Goal: Task Accomplishment & Management: Manage account settings

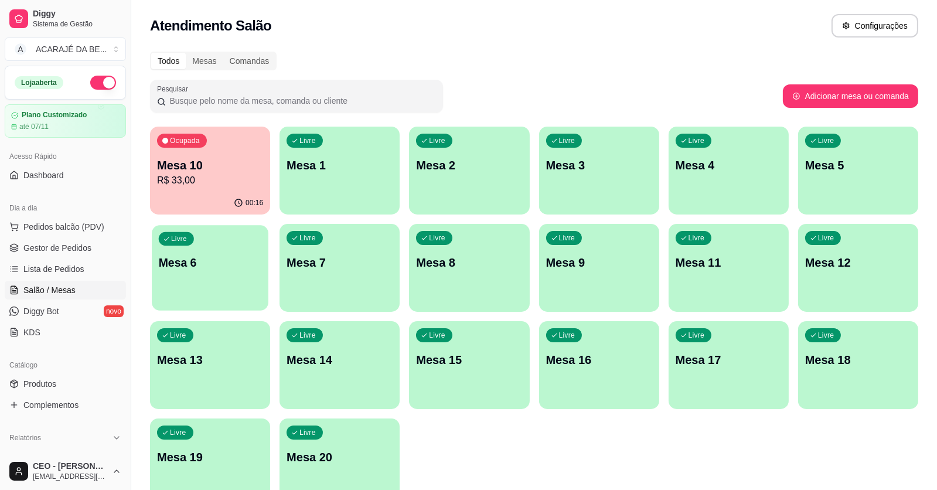
click at [188, 241] on div "Livre" at bounding box center [176, 238] width 35 height 13
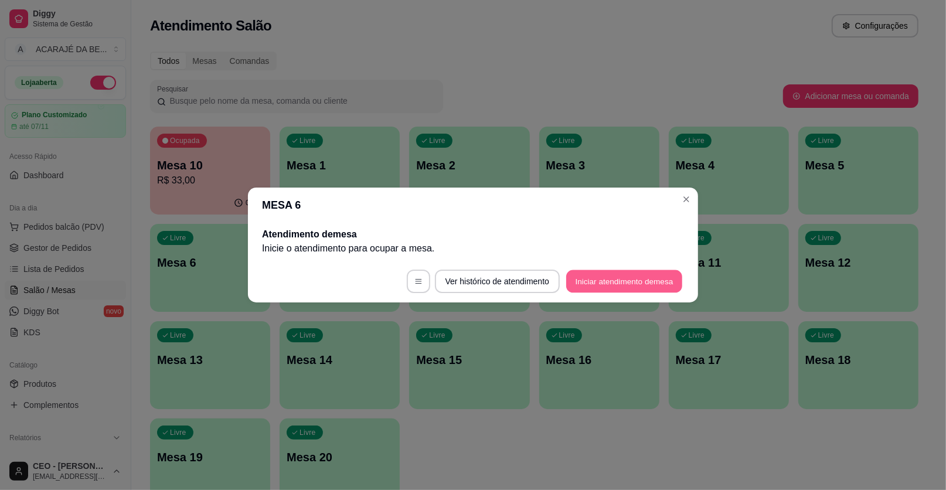
click at [638, 277] on button "Iniciar atendimento de mesa" at bounding box center [624, 281] width 116 height 23
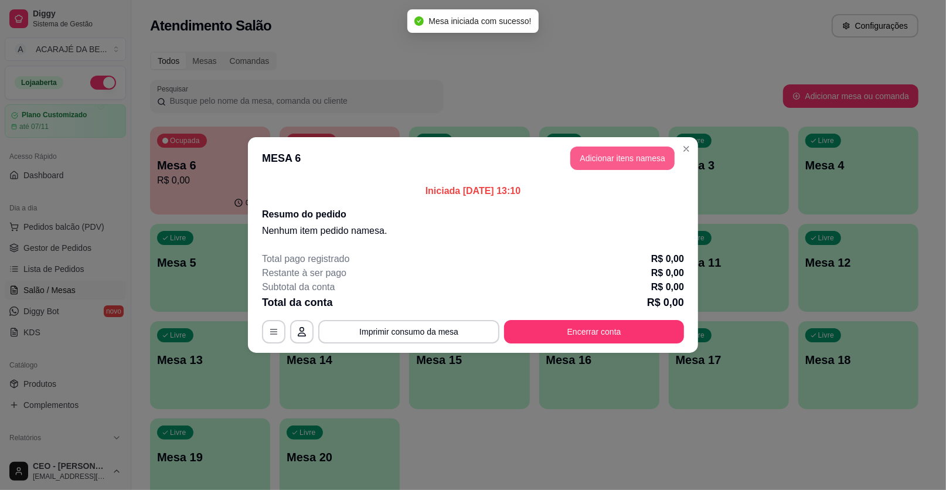
click at [608, 162] on button "Adicionar itens na mesa" at bounding box center [622, 157] width 104 height 23
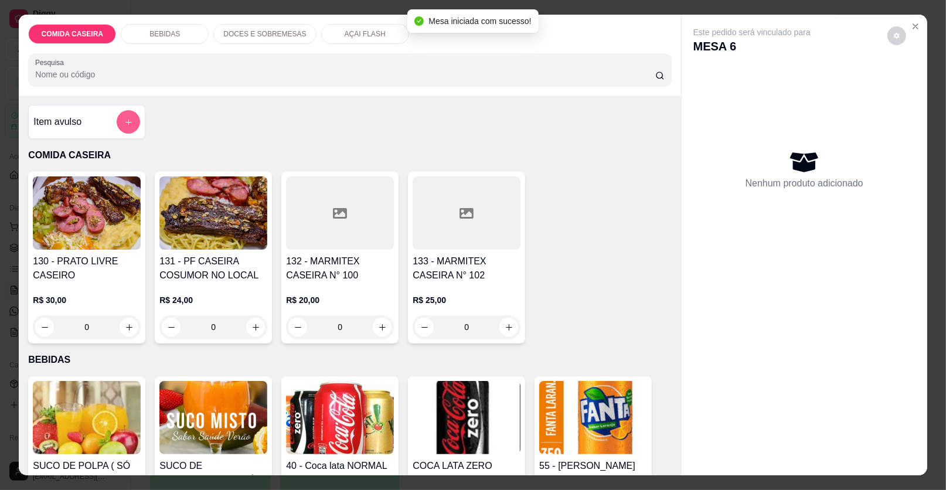
click at [117, 127] on button "add-separate-item" at bounding box center [128, 121] width 23 height 23
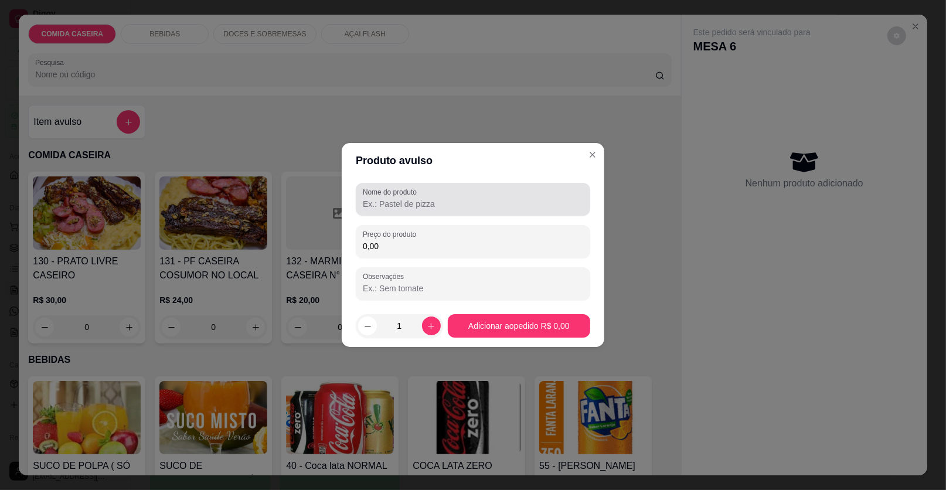
click at [383, 190] on label "Nome do produto" at bounding box center [392, 192] width 58 height 10
click at [383, 198] on input "Nome do produto" at bounding box center [473, 204] width 220 height 12
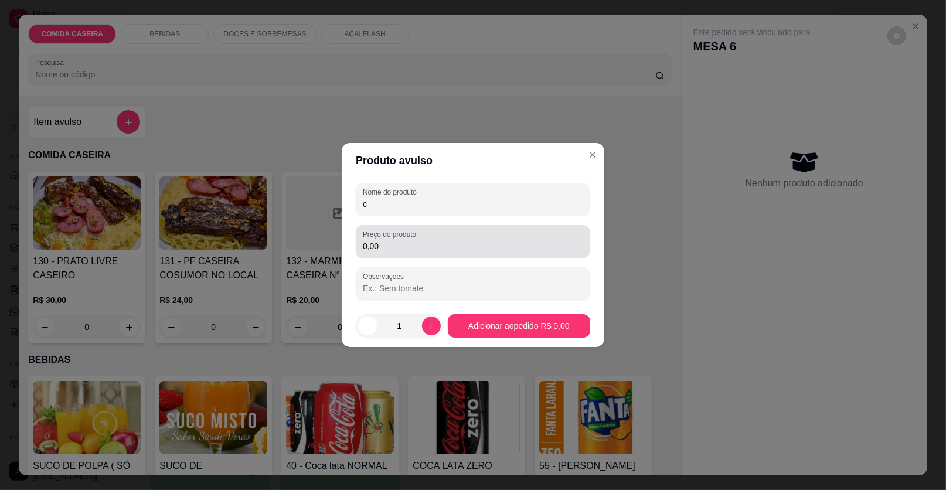
type input "c"
click at [429, 243] on input "0,00" at bounding box center [473, 246] width 220 height 12
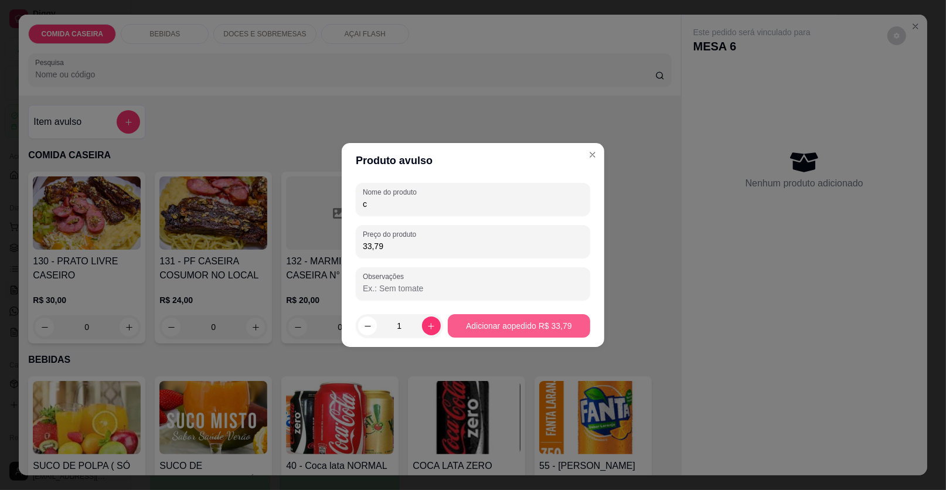
type input "33,79"
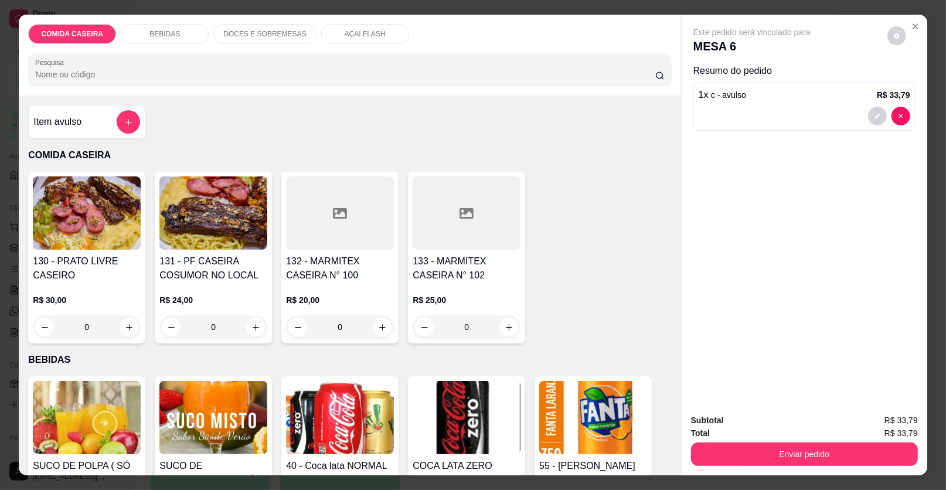
click at [84, 118] on div "Item avulso" at bounding box center [86, 121] width 107 height 23
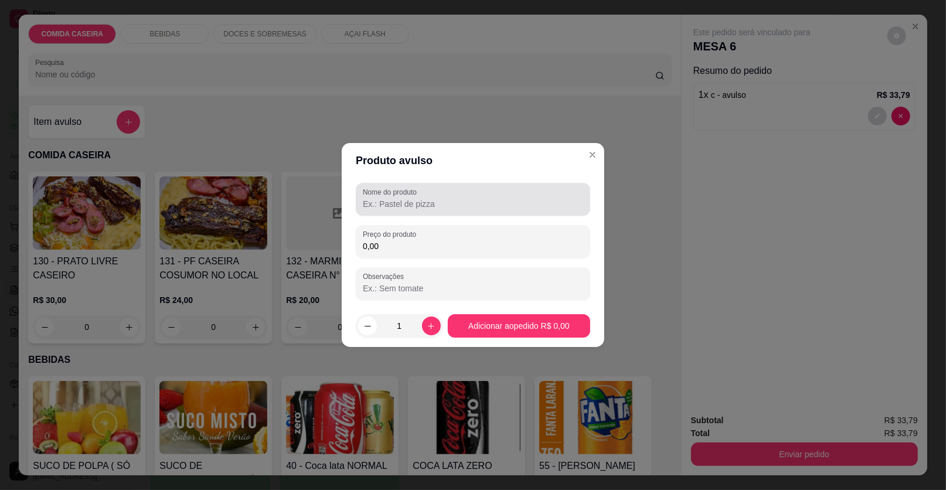
click at [404, 201] on input "Nome do produto" at bounding box center [473, 204] width 220 height 12
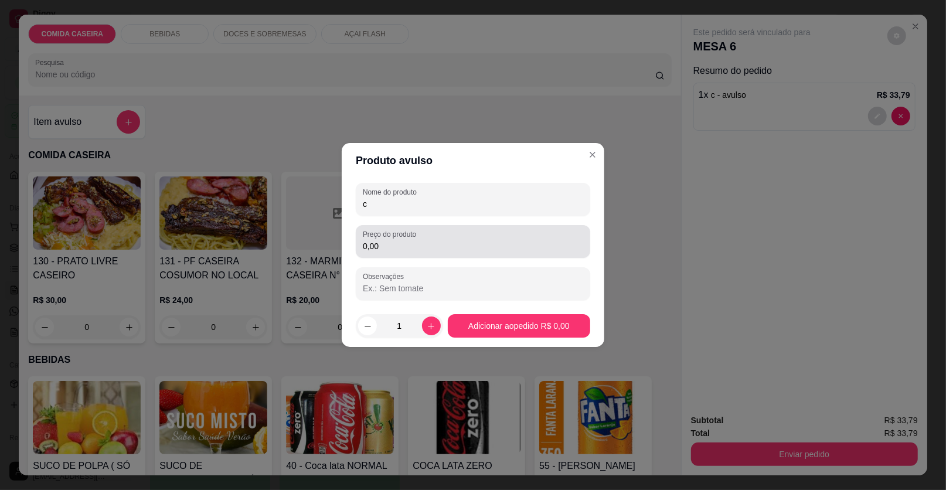
type input "c"
click at [422, 237] on div "0,00" at bounding box center [473, 241] width 220 height 23
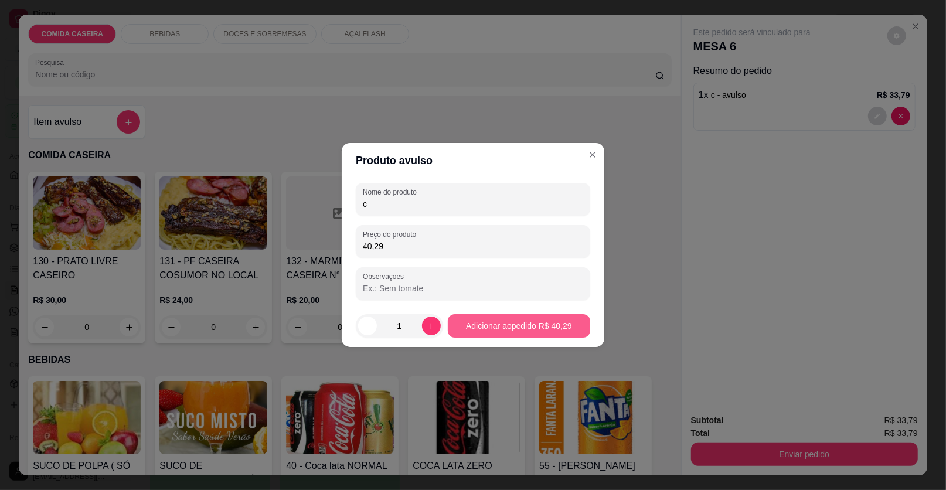
type input "40,29"
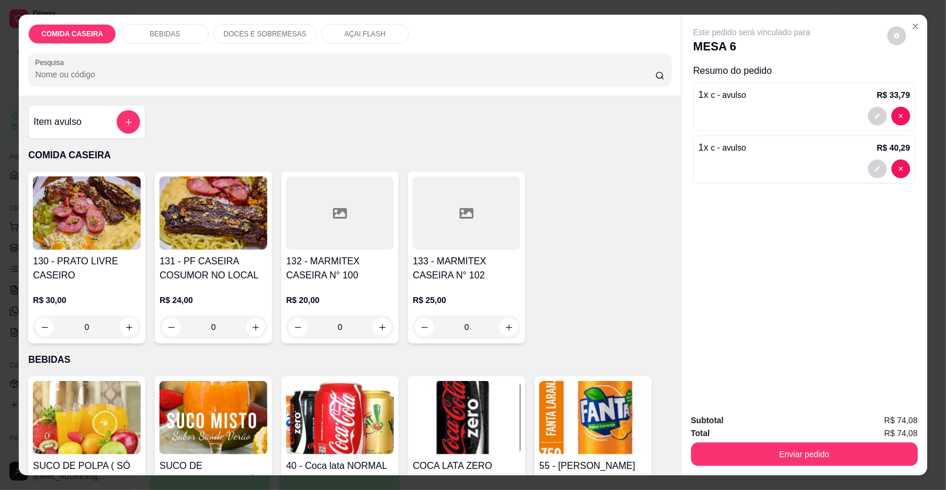
click at [176, 25] on div "BEBIDAS" at bounding box center [165, 34] width 88 height 20
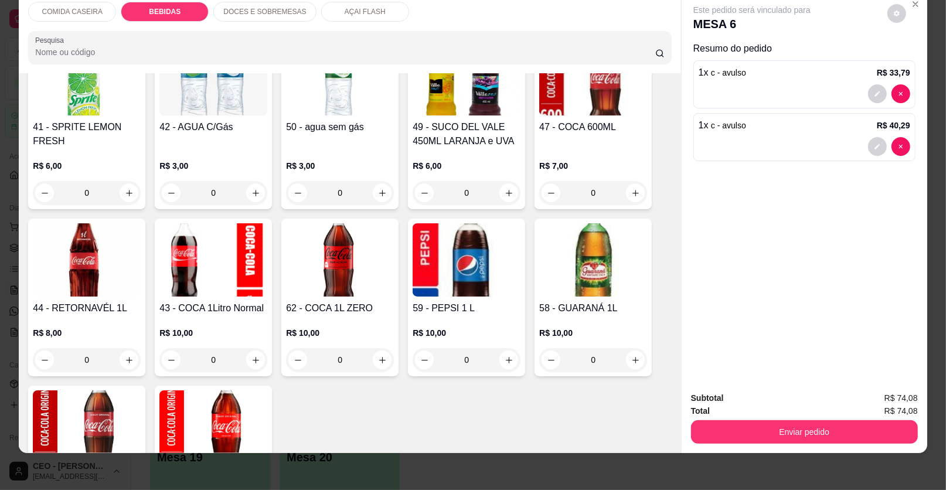
scroll to position [667, 0]
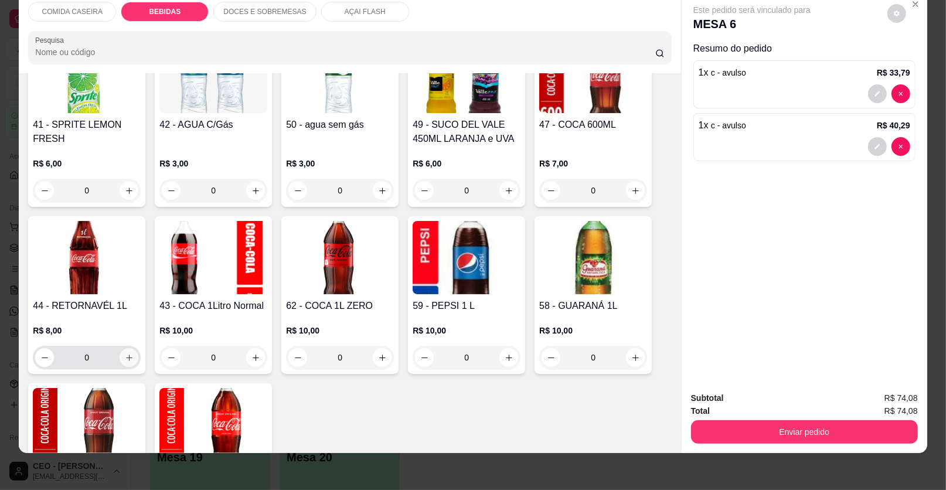
click at [126, 360] on icon "increase-product-quantity" at bounding box center [129, 357] width 9 height 9
type input "1"
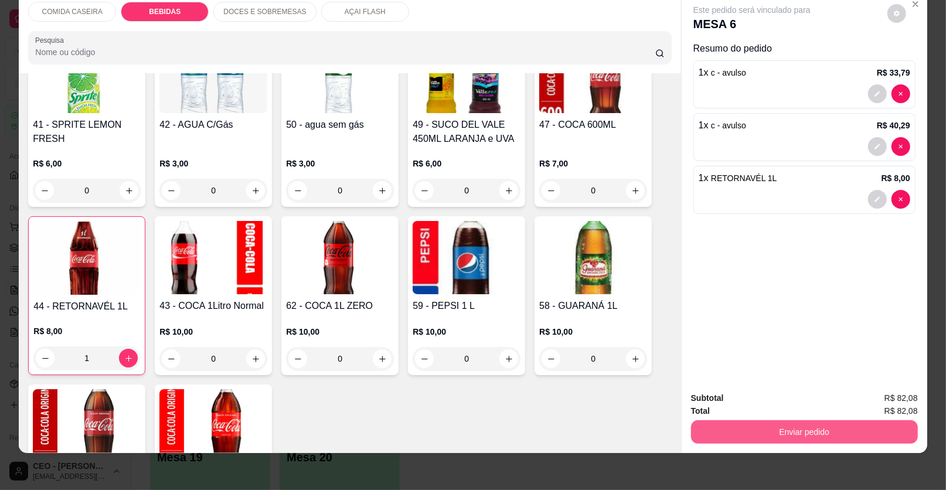
click at [728, 428] on button "Enviar pedido" at bounding box center [804, 431] width 227 height 23
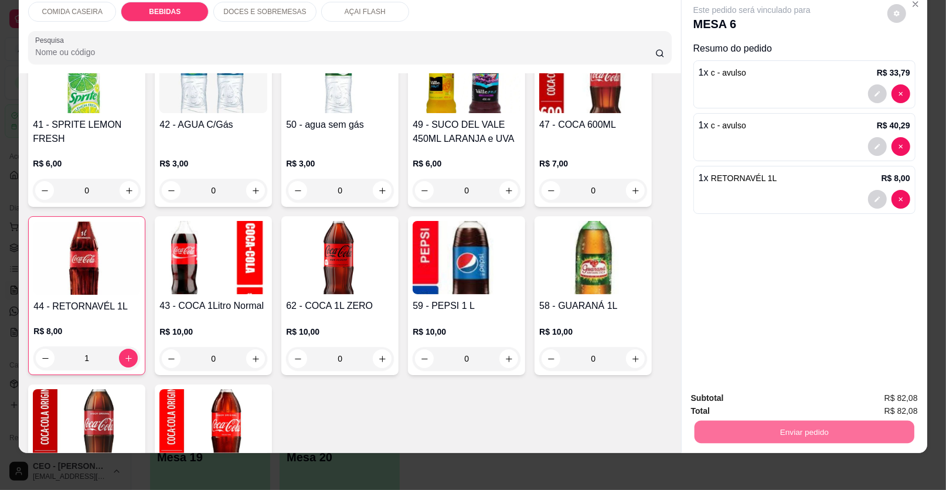
click at [882, 397] on button "Enviar pedido" at bounding box center [887, 402] width 66 height 22
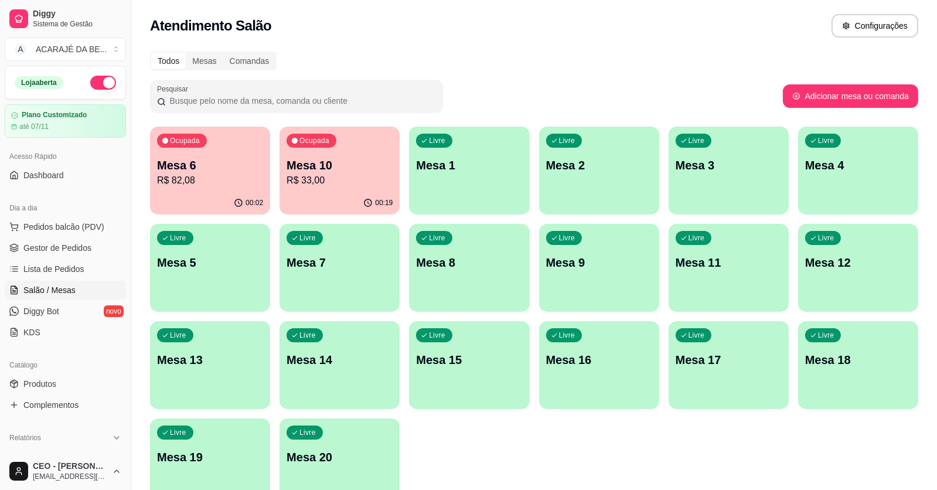
click at [323, 195] on div "00:19" at bounding box center [339, 203] width 120 height 23
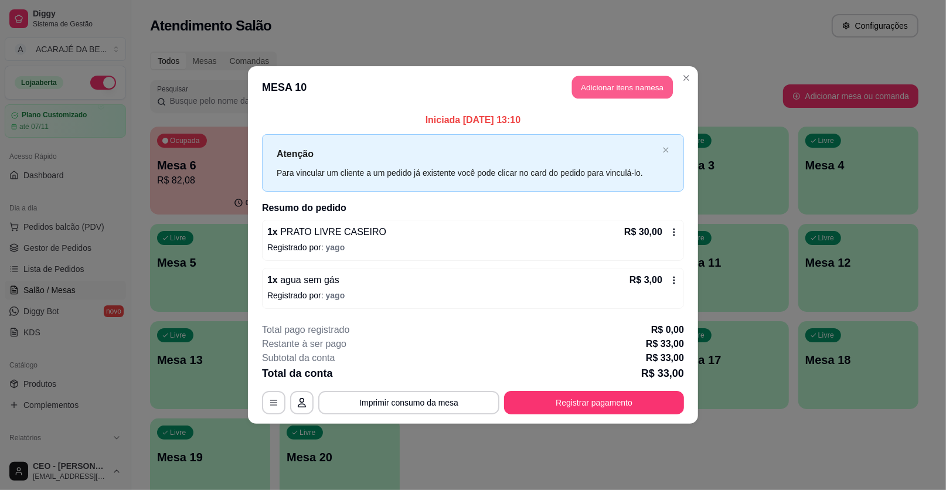
click at [609, 77] on button "Adicionar itens na mesa" at bounding box center [622, 87] width 101 height 23
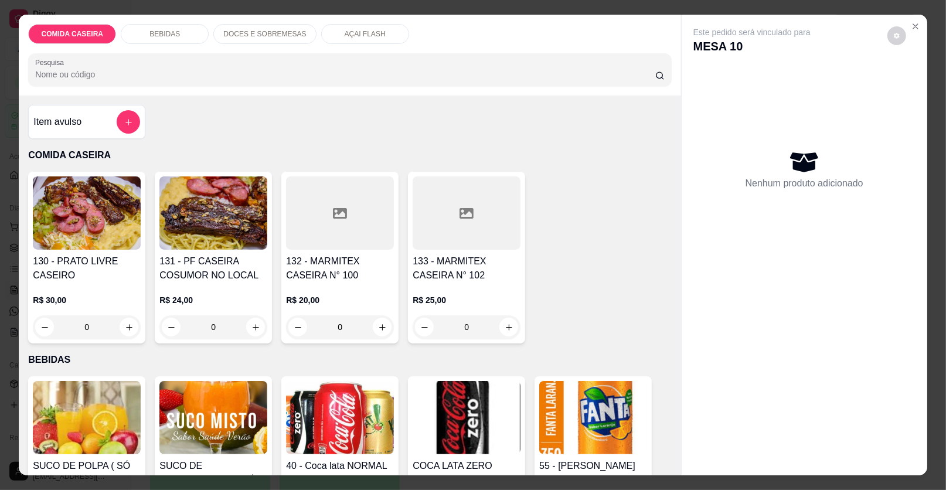
click at [185, 27] on div "BEBIDAS" at bounding box center [165, 34] width 88 height 20
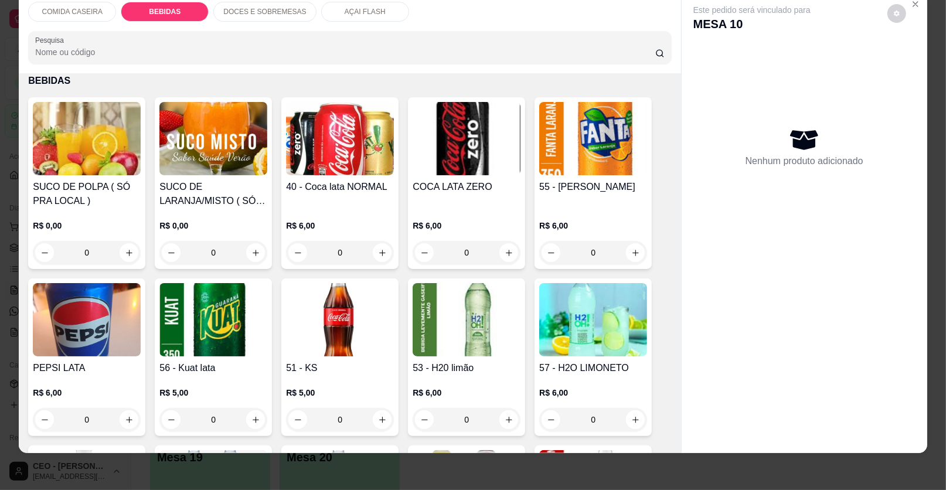
scroll to position [491, 0]
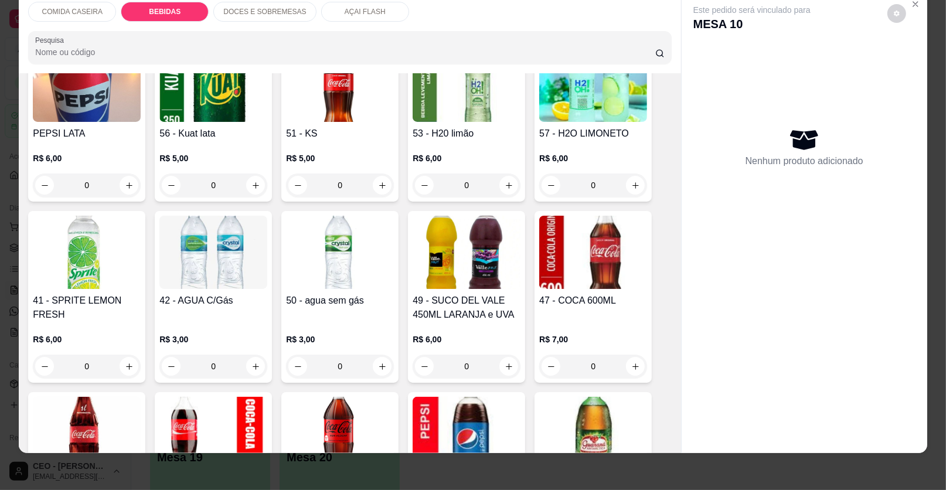
click at [388, 371] on div "0" at bounding box center [340, 365] width 108 height 23
click at [380, 366] on icon "increase-product-quantity" at bounding box center [382, 366] width 9 height 9
type input "1"
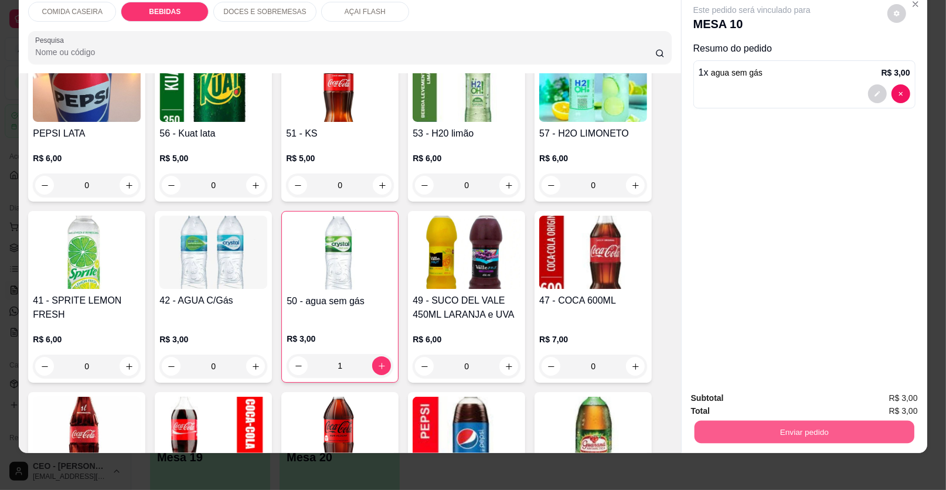
click at [717, 428] on button "Enviar pedido" at bounding box center [804, 432] width 220 height 23
click at [872, 398] on button "Enviar pedido" at bounding box center [887, 402] width 66 height 22
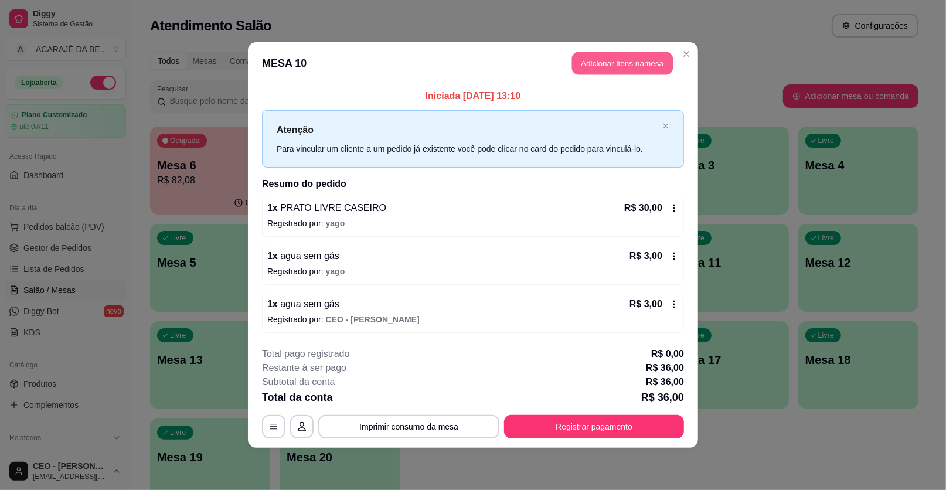
click at [629, 60] on button "Adicionar itens na mesa" at bounding box center [622, 63] width 101 height 23
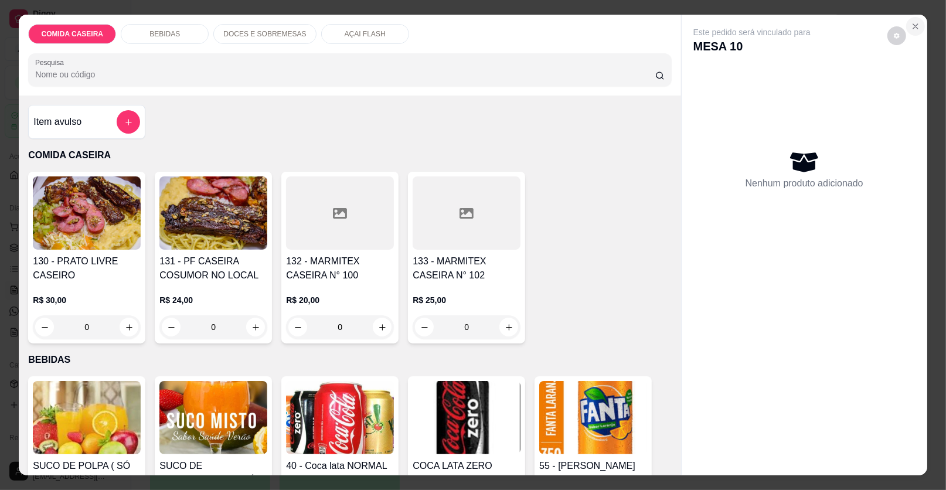
click at [911, 30] on icon "Close" at bounding box center [915, 26] width 9 height 9
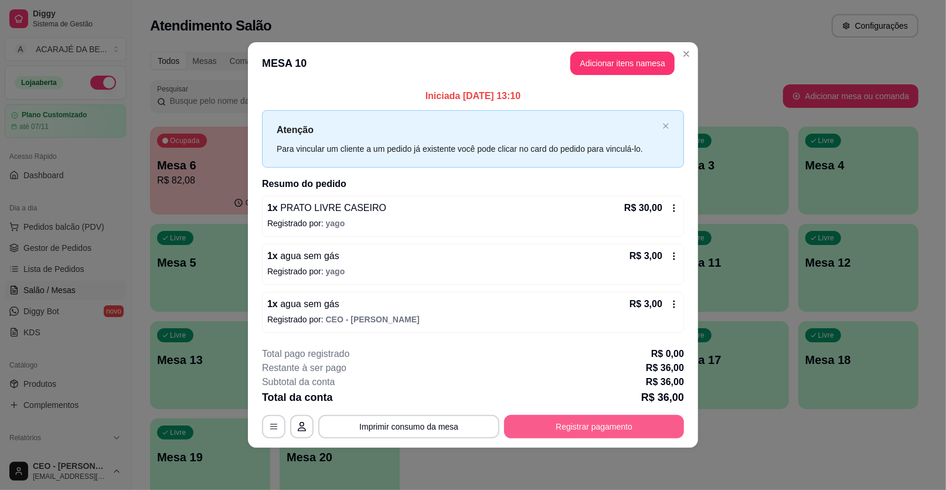
click at [602, 428] on button "Registrar pagamento" at bounding box center [594, 426] width 180 height 23
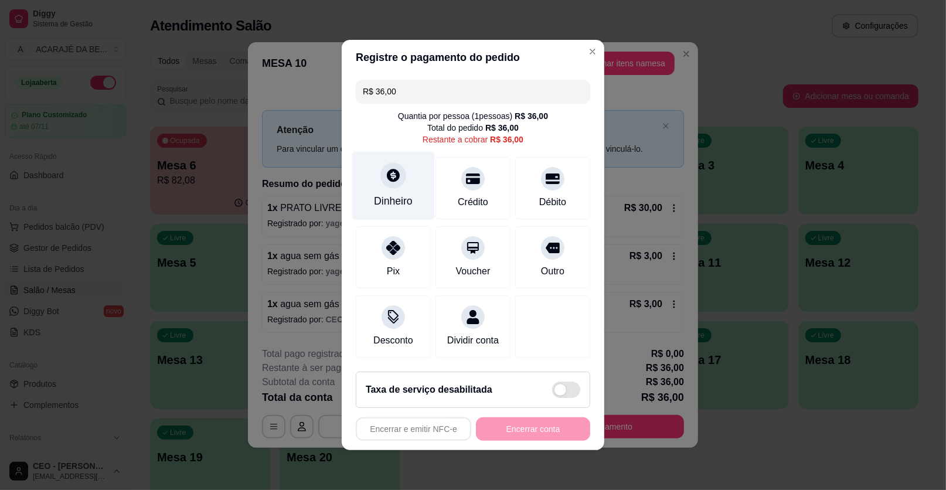
click at [391, 194] on div "Dinheiro" at bounding box center [393, 186] width 83 height 69
type input "R$ 0,00"
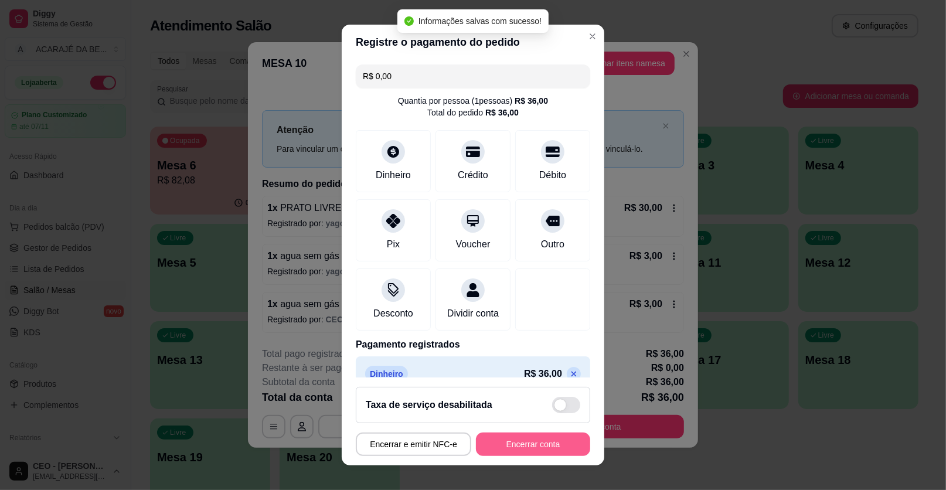
click at [527, 437] on button "Encerrar conta" at bounding box center [533, 443] width 114 height 23
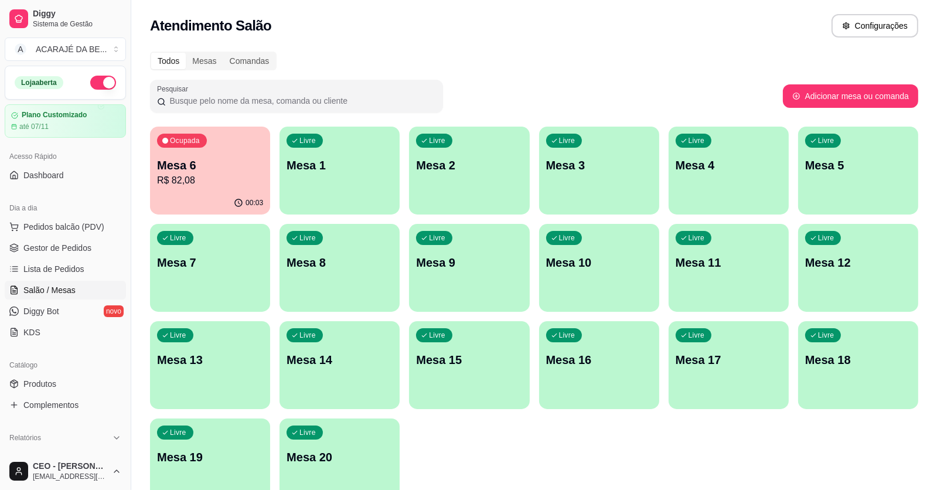
click at [698, 169] on p "Mesa 4" at bounding box center [729, 165] width 106 height 16
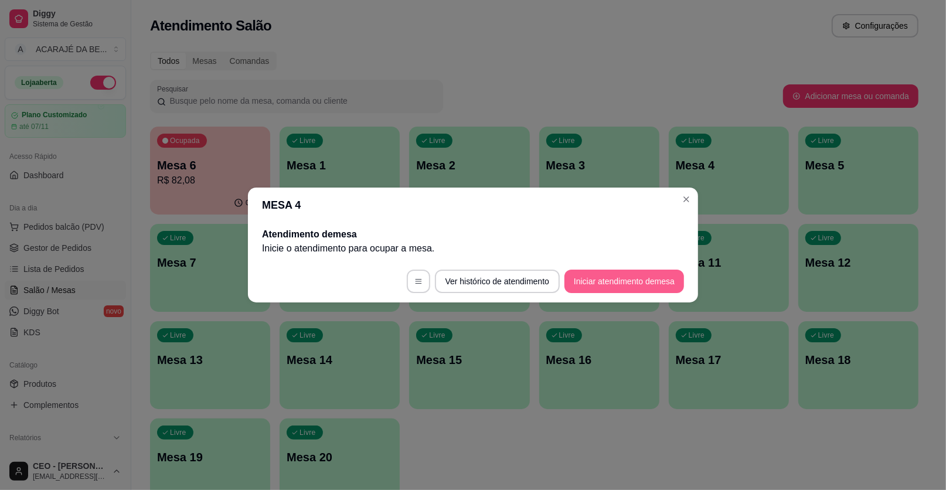
click at [629, 282] on button "Iniciar atendimento de mesa" at bounding box center [624, 281] width 120 height 23
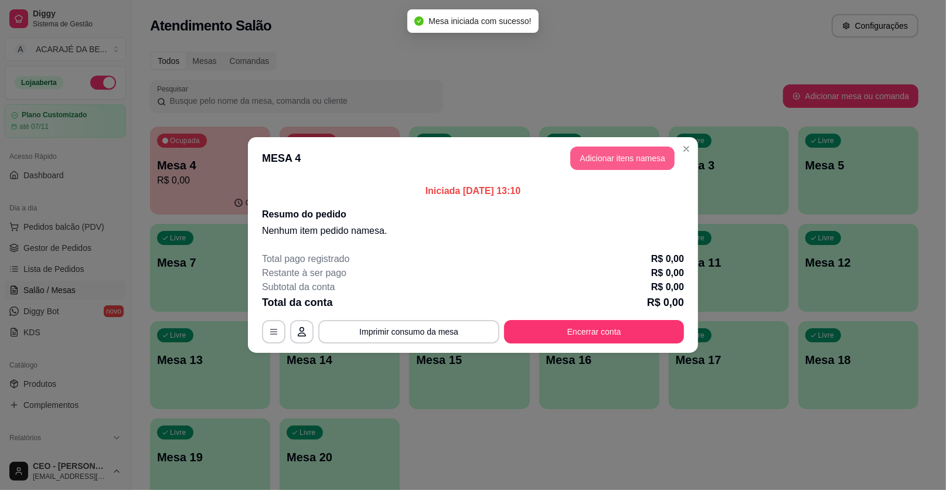
click at [594, 162] on button "Adicionar itens na mesa" at bounding box center [622, 157] width 104 height 23
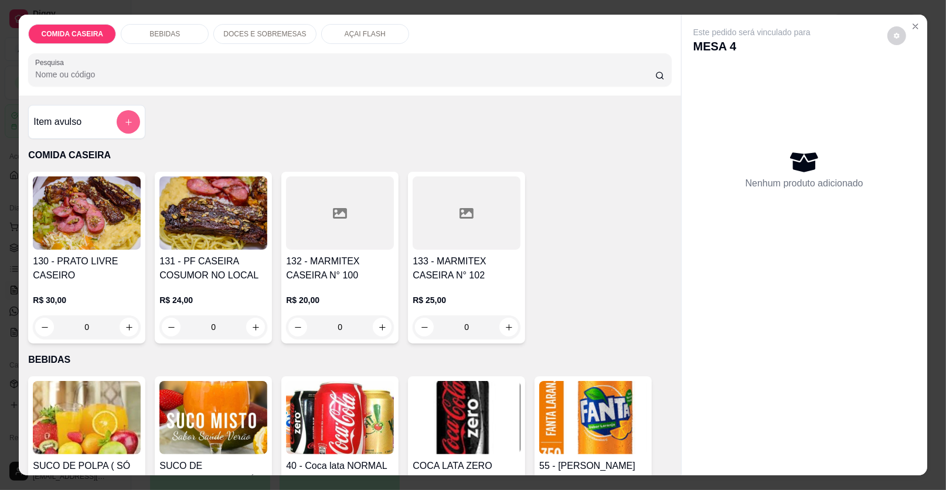
click at [124, 122] on icon "add-separate-item" at bounding box center [128, 122] width 9 height 9
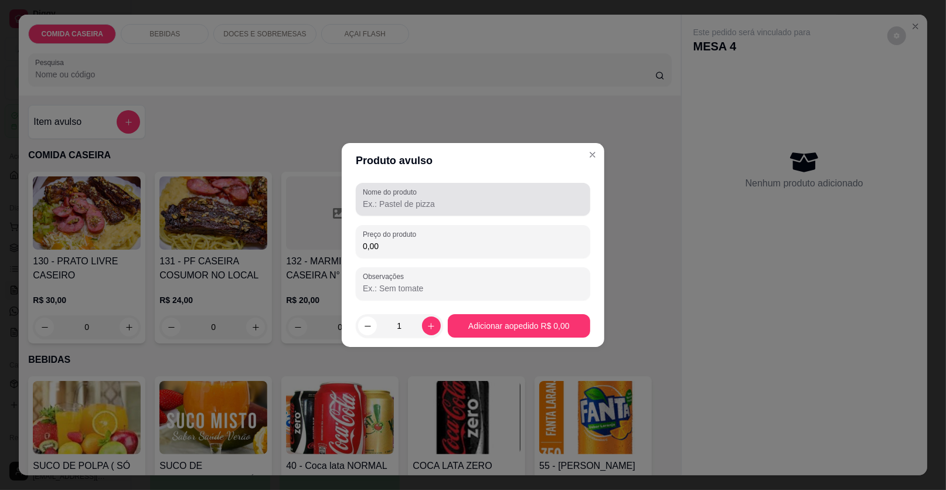
click at [390, 192] on label "Nome do produto" at bounding box center [392, 192] width 58 height 10
click at [390, 198] on input "Nome do produto" at bounding box center [473, 204] width 220 height 12
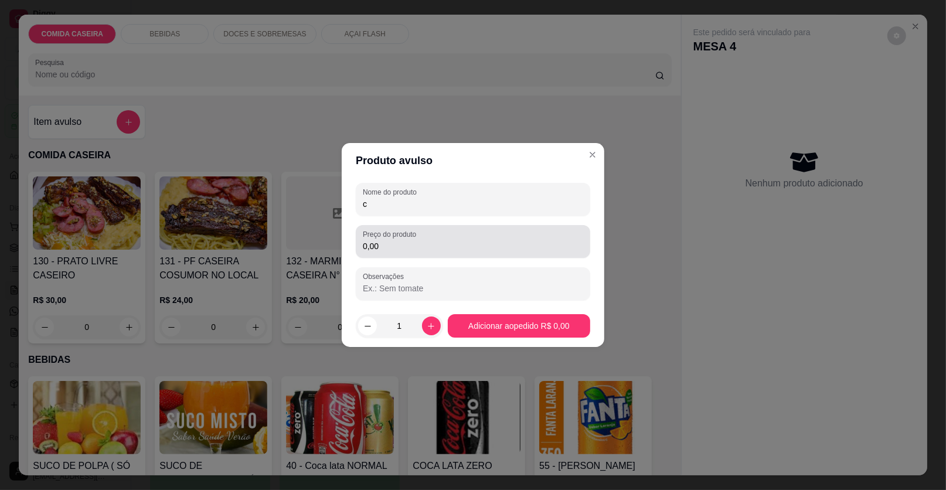
type input "c"
click at [407, 243] on input "0,00" at bounding box center [473, 246] width 220 height 12
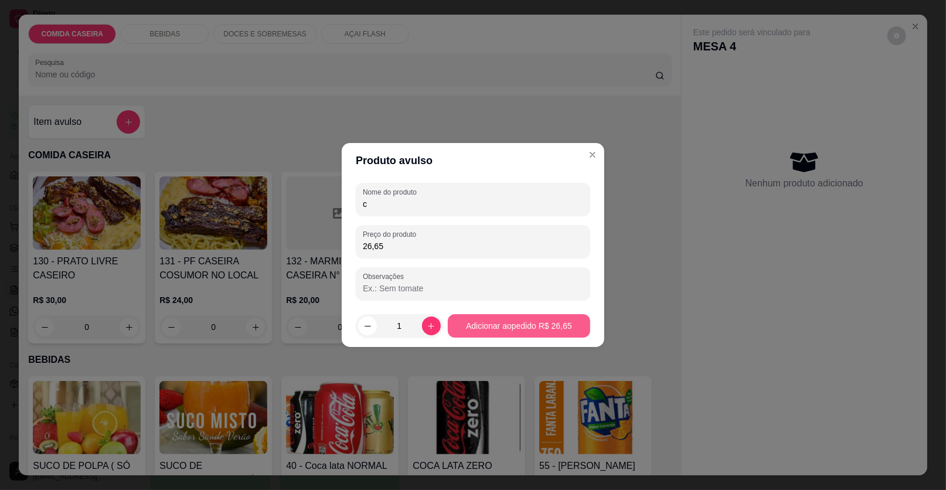
type input "26,65"
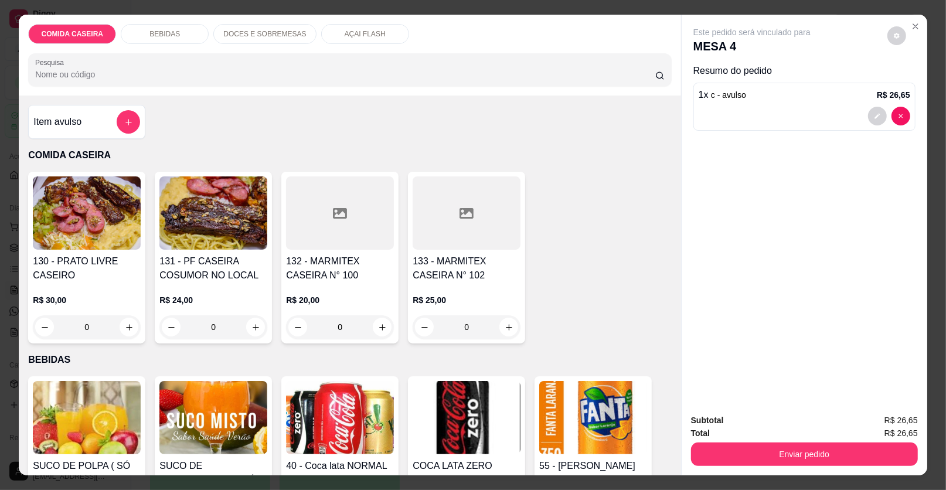
click at [110, 126] on div "Item avulso" at bounding box center [86, 121] width 107 height 23
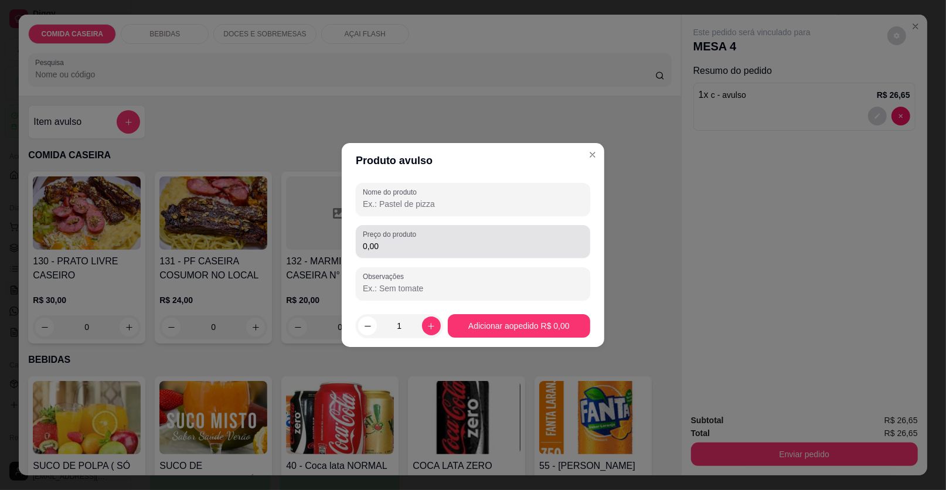
click at [400, 237] on label "Preço do produto" at bounding box center [391, 234] width 57 height 10
click at [400, 240] on input "0,00" at bounding box center [473, 246] width 220 height 12
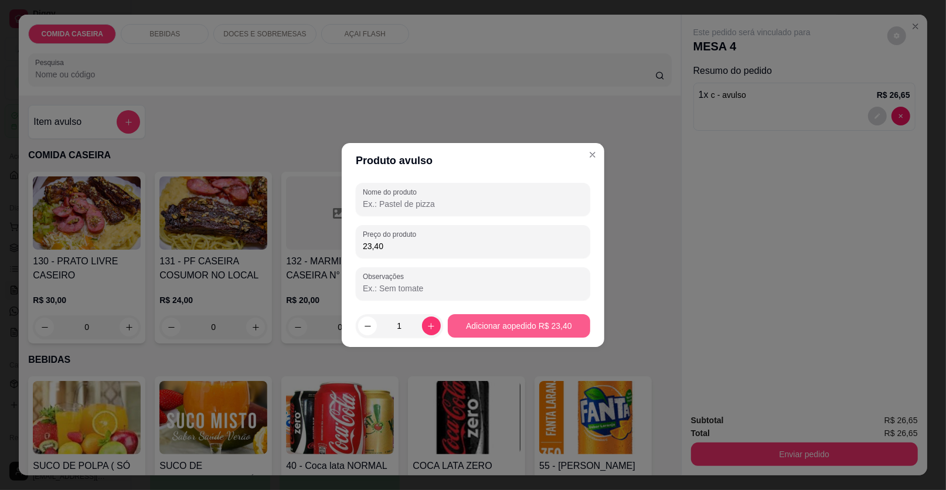
type input "23,40"
click at [468, 324] on button "Adicionar ao pedido R$ 23,40" at bounding box center [519, 325] width 142 height 23
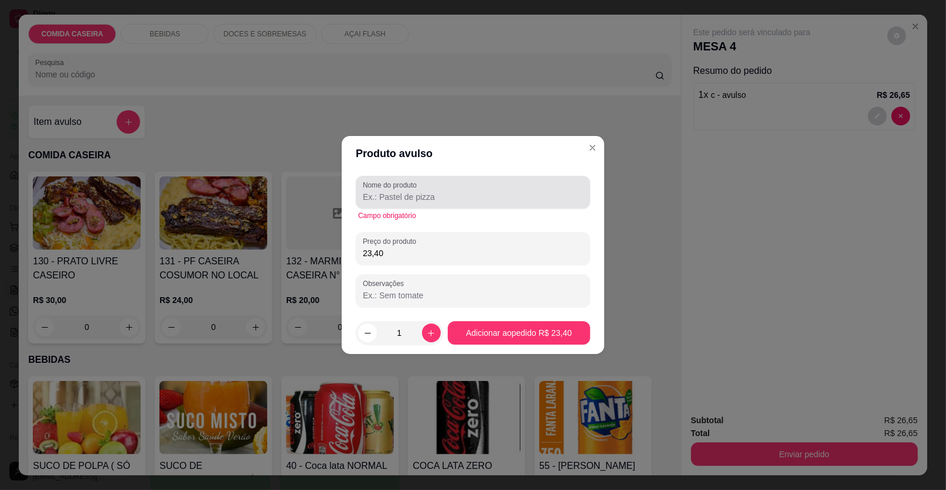
click at [433, 202] on input "Nome do produto" at bounding box center [473, 197] width 220 height 12
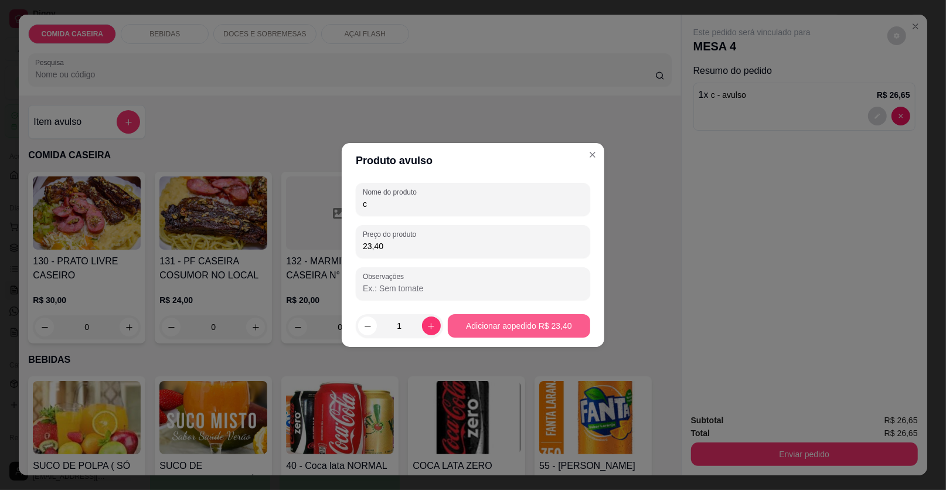
type input "c"
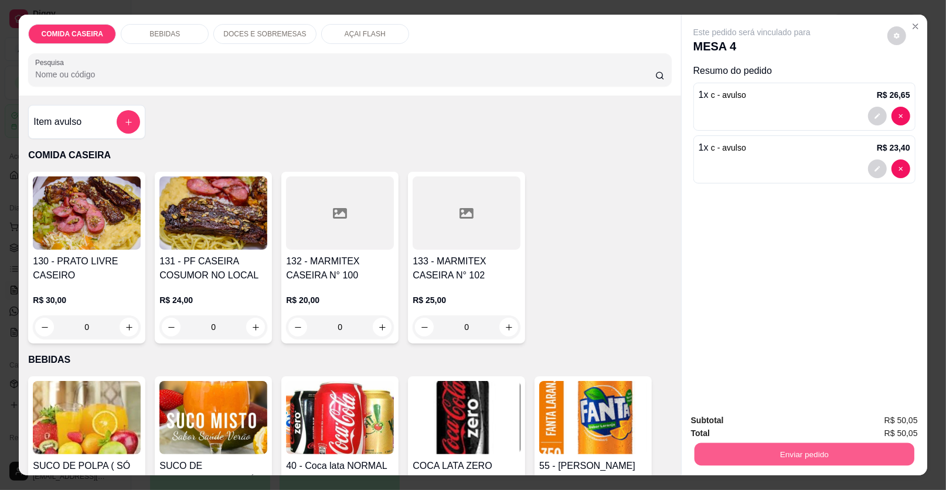
click at [757, 459] on button "Enviar pedido" at bounding box center [804, 454] width 220 height 23
click at [625, 274] on div "130 - PRATO LIVRE CASEIRO R$ 30,00 0 131 - PF CASEIRA COSUMOR NO LOCAL R$ 24,00…" at bounding box center [349, 258] width 643 height 172
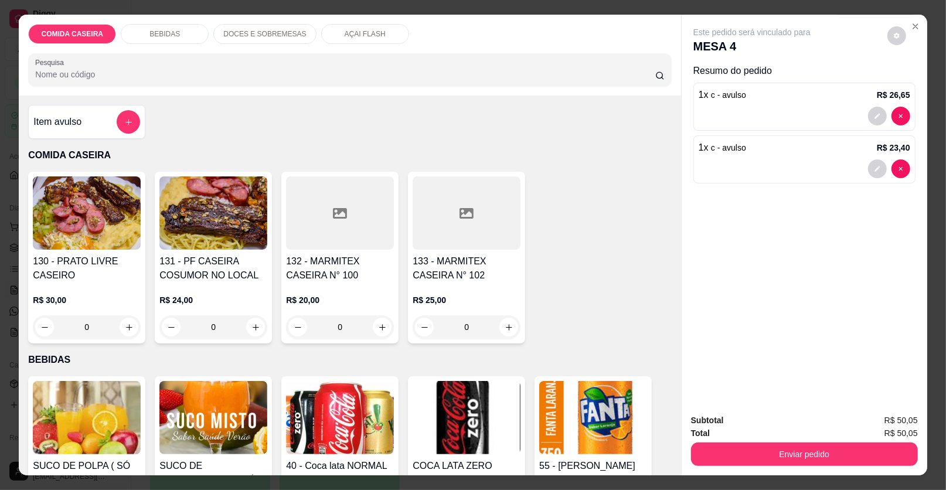
scroll to position [234, 0]
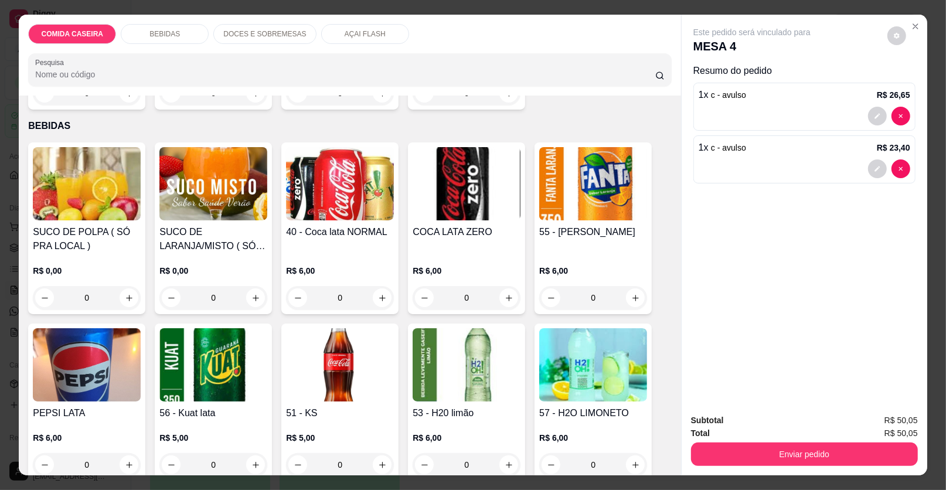
click at [161, 212] on img at bounding box center [213, 183] width 108 height 73
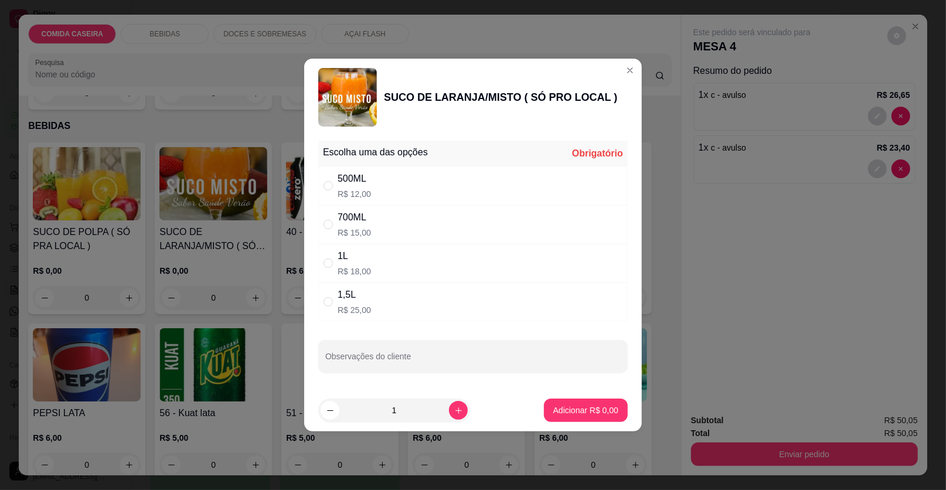
click at [435, 197] on div "500ML R$ 12,00" at bounding box center [472, 185] width 309 height 39
radio input "true"
click at [596, 401] on button "Adicionar R$ 12,00" at bounding box center [583, 409] width 88 height 23
type input "1"
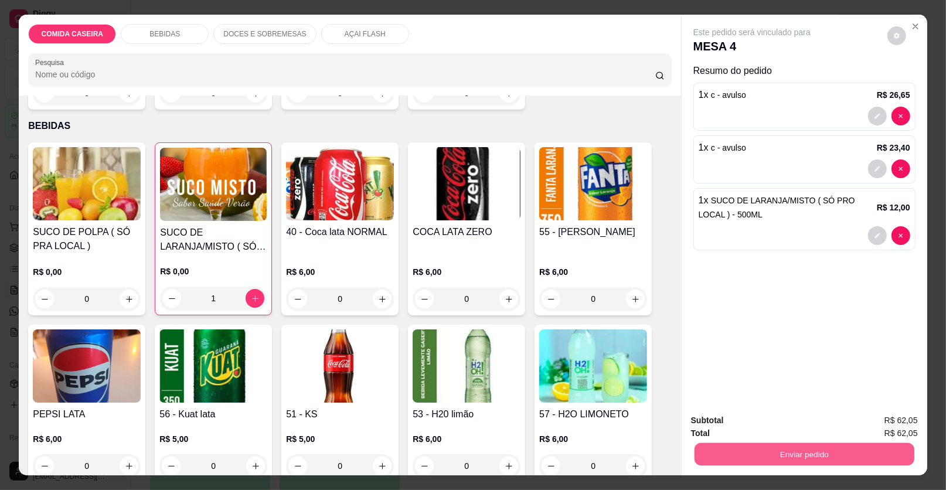
click at [703, 453] on button "Enviar pedido" at bounding box center [804, 454] width 220 height 23
click at [896, 424] on button "Enviar pedido" at bounding box center [887, 425] width 66 height 22
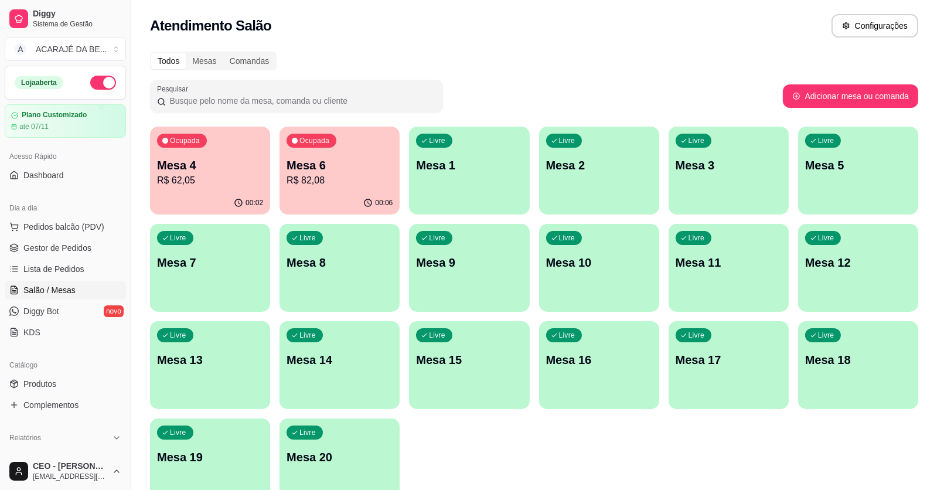
drag, startPoint x: 95, startPoint y: 249, endPoint x: 117, endPoint y: 195, distance: 58.6
click at [94, 250] on link "Gestor de Pedidos" at bounding box center [65, 247] width 121 height 19
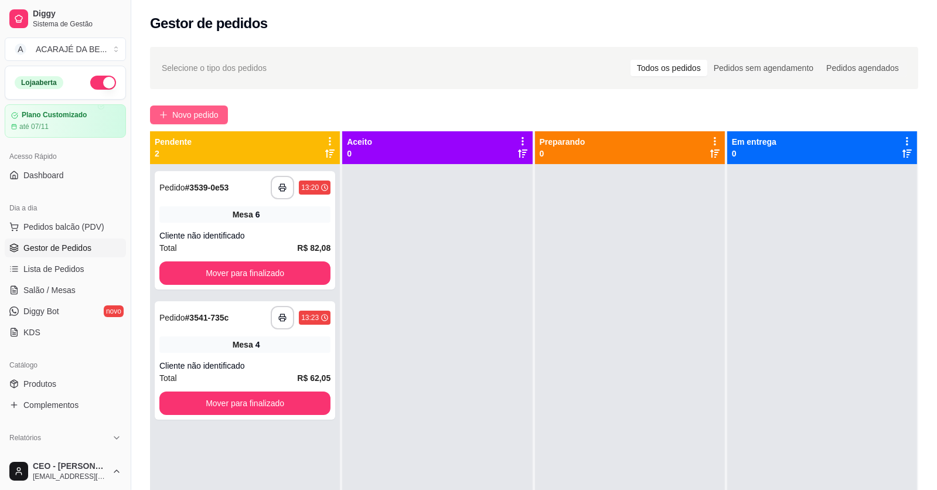
click at [193, 110] on span "Novo pedido" at bounding box center [195, 114] width 46 height 13
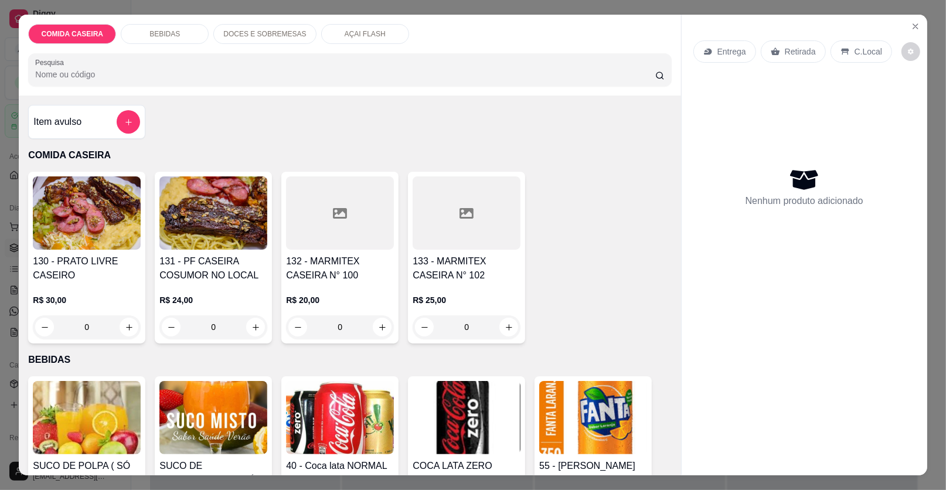
click at [444, 220] on div at bounding box center [466, 212] width 108 height 73
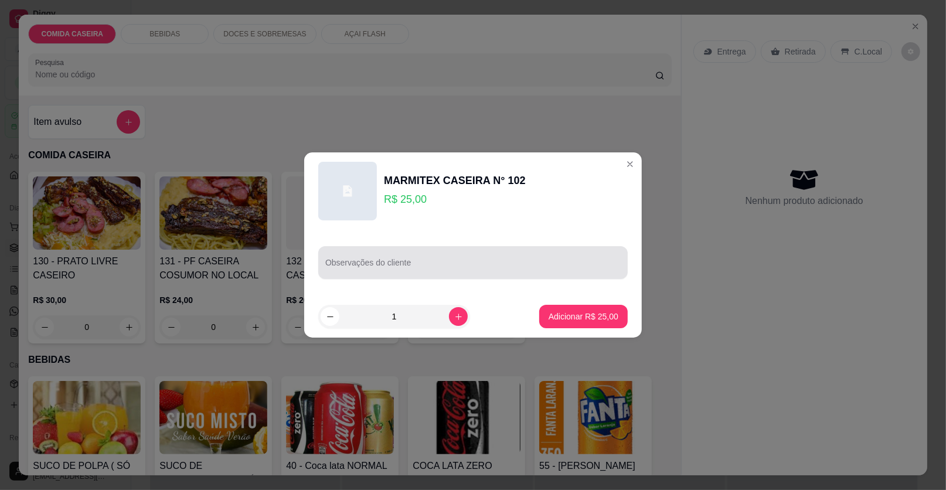
click at [445, 264] on input "Observações do cliente" at bounding box center [472, 267] width 295 height 12
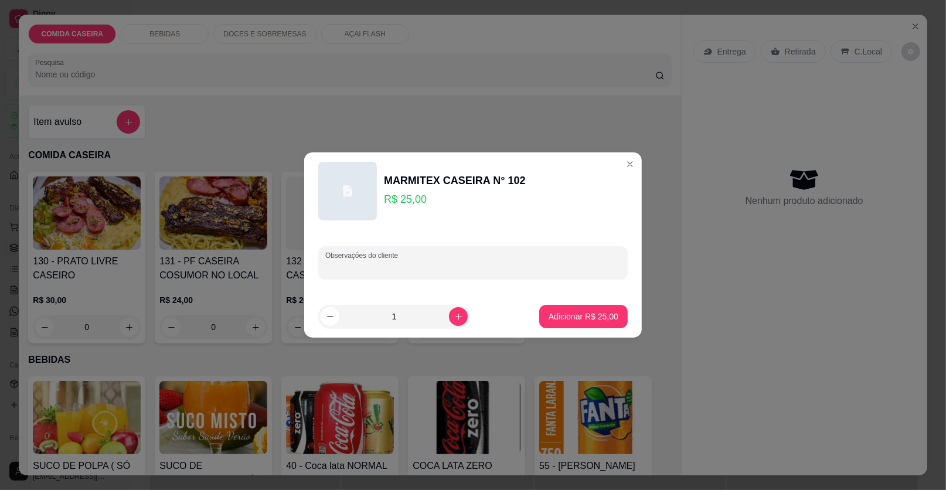
paste input "Feijão tropeiro, arroz, purê de batat, macarrão, Isca de carne, melancia, uma G"
type input "Feijão tropeiro, arroz, purê de batat, macarrão, Isca de carne, melancia, uma G"
click at [562, 309] on button "Adicionar R$ 25,00" at bounding box center [583, 316] width 88 height 23
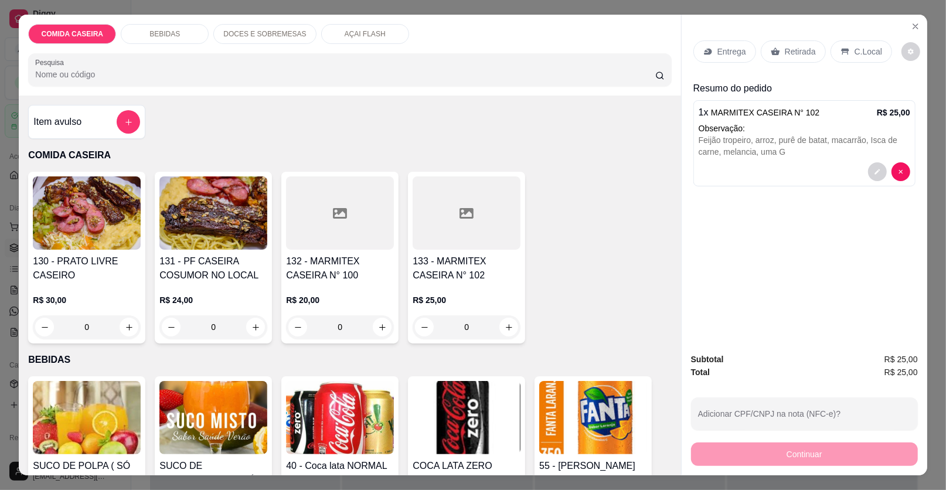
drag, startPoint x: 712, startPoint y: 27, endPoint x: 715, endPoint y: 49, distance: 21.9
click at [713, 33] on div "Entrega Retirada C.Local Resumo do pedido 1 x MARMITEX CASEIRA N° 102 R$ 25,00 …" at bounding box center [804, 179] width 246 height 329
click at [717, 53] on p "Entrega" at bounding box center [731, 52] width 29 height 12
click at [175, 36] on div "BEBIDAS" at bounding box center [165, 34] width 88 height 20
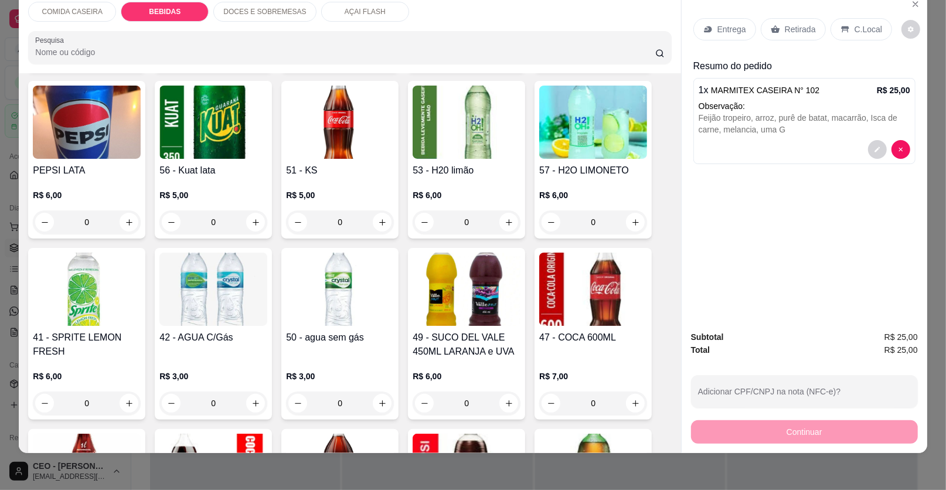
scroll to position [491, 0]
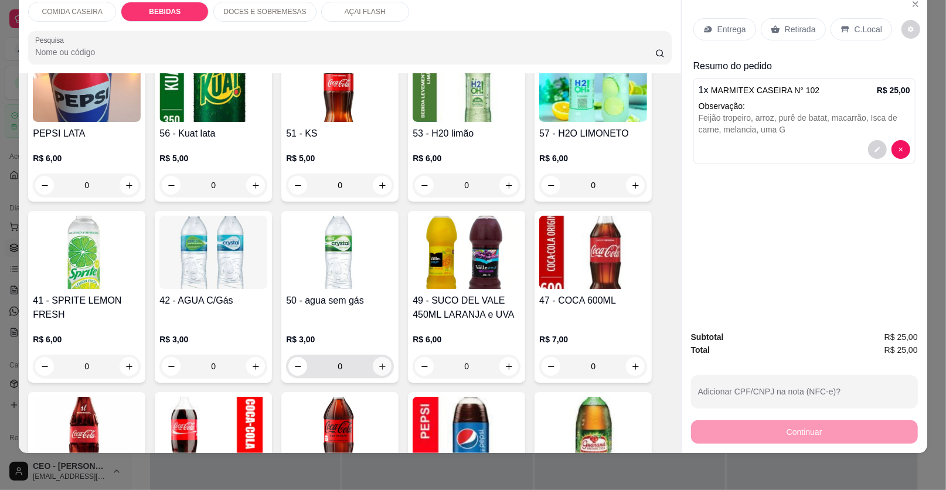
click at [382, 364] on button "increase-product-quantity" at bounding box center [382, 366] width 19 height 19
type input "1"
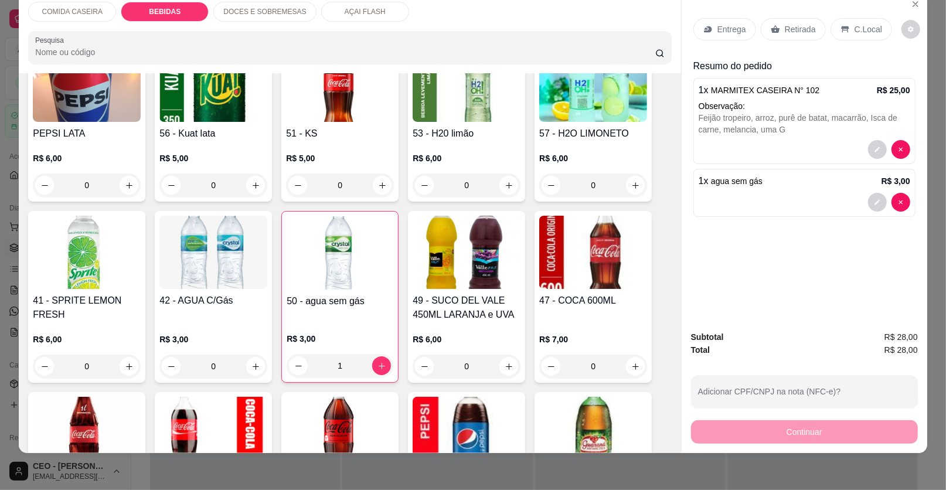
click at [716, 22] on div "Entrega" at bounding box center [724, 29] width 63 height 22
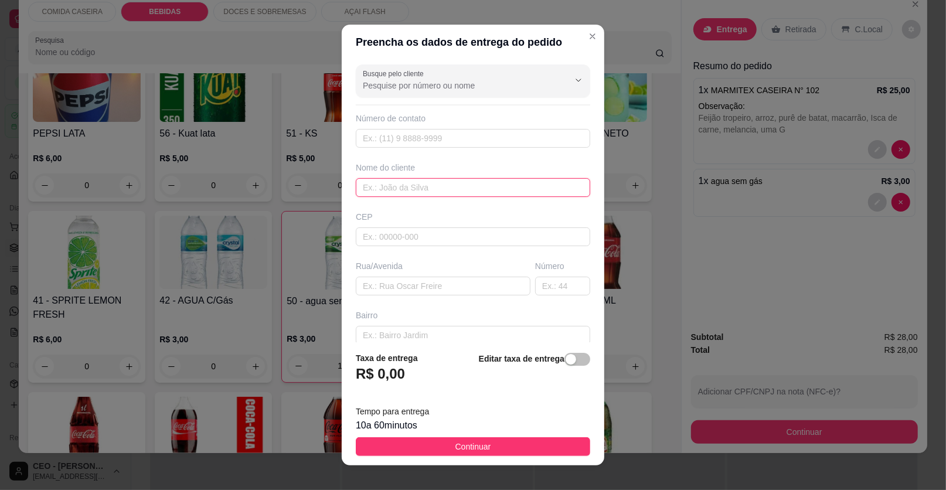
click at [446, 178] on input "text" at bounding box center [473, 187] width 234 height 19
type input "[PERSON_NAME]"
click at [473, 284] on input "text" at bounding box center [443, 286] width 175 height 19
click at [418, 280] on input "text" at bounding box center [443, 286] width 175 height 19
paste input "Sítio de [PERSON_NAME]"
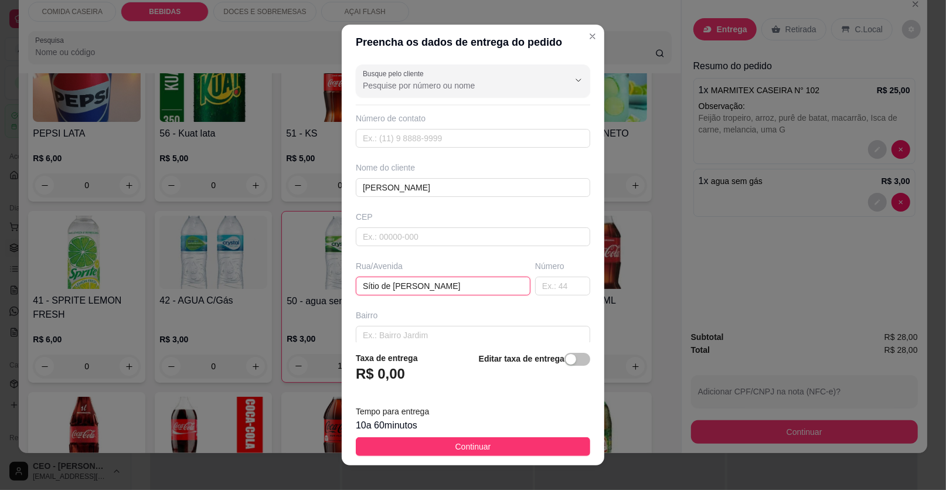
paste input "Próximo ao lava jato de negão"
type input "Sítio de [PERSON_NAME] Próximo ao lava jato de negão"
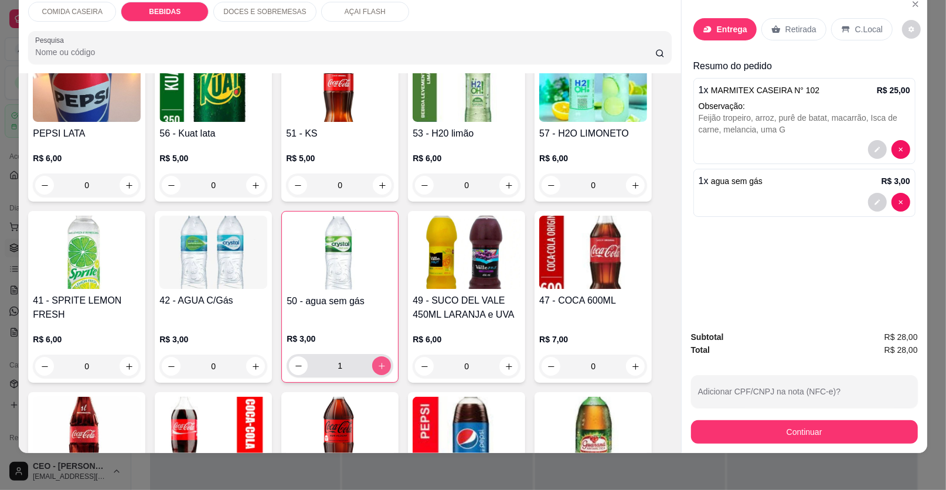
click at [372, 366] on button "increase-product-quantity" at bounding box center [381, 365] width 19 height 19
type input "2"
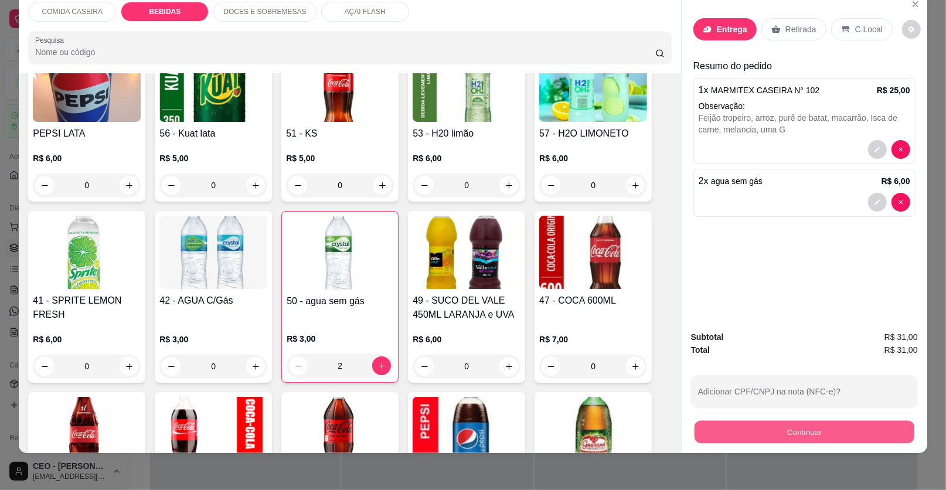
click at [734, 428] on button "Continuar" at bounding box center [804, 432] width 220 height 23
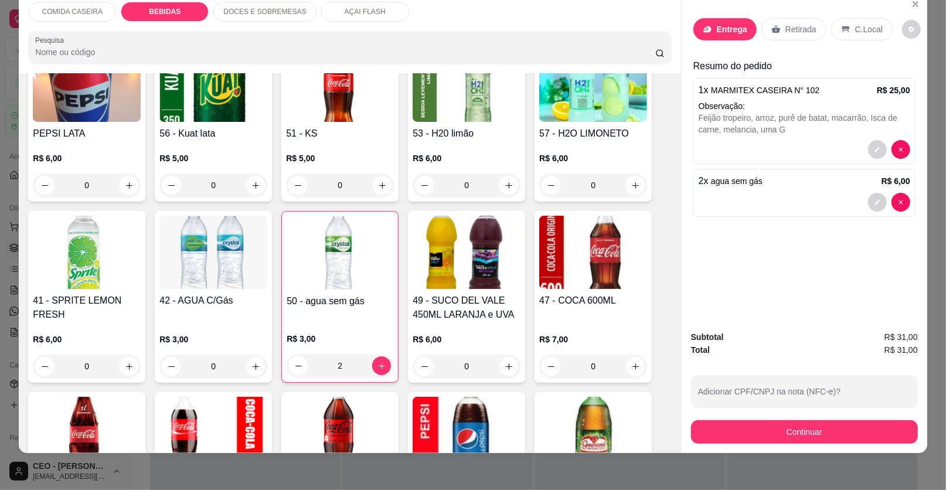
click at [737, 18] on div "Entrega" at bounding box center [724, 29] width 63 height 22
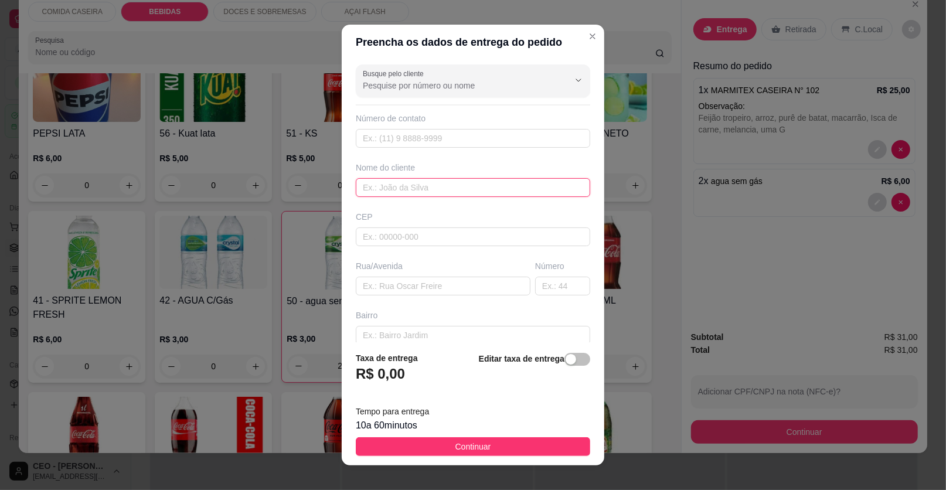
click at [486, 195] on input "text" at bounding box center [473, 187] width 234 height 19
type input "[PERSON_NAME]"
click at [453, 278] on input "text" at bounding box center [443, 286] width 175 height 19
paste input "Sítio de [PERSON_NAME],"
paste input "Próximo ao lava jato de negão"
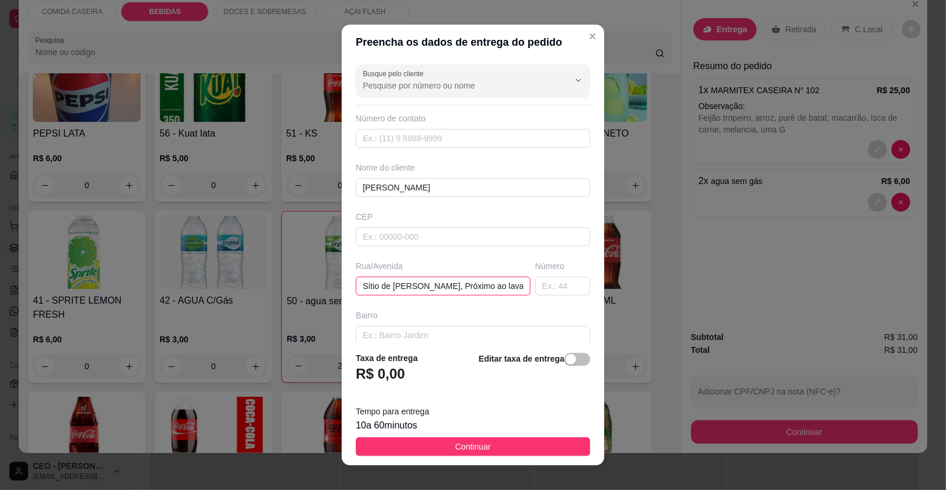
click at [506, 286] on input "Sítio de [PERSON_NAME], Próximo ao lava jato de negão" at bounding box center [443, 286] width 175 height 19
paste input "Antigo esperto de ouro"
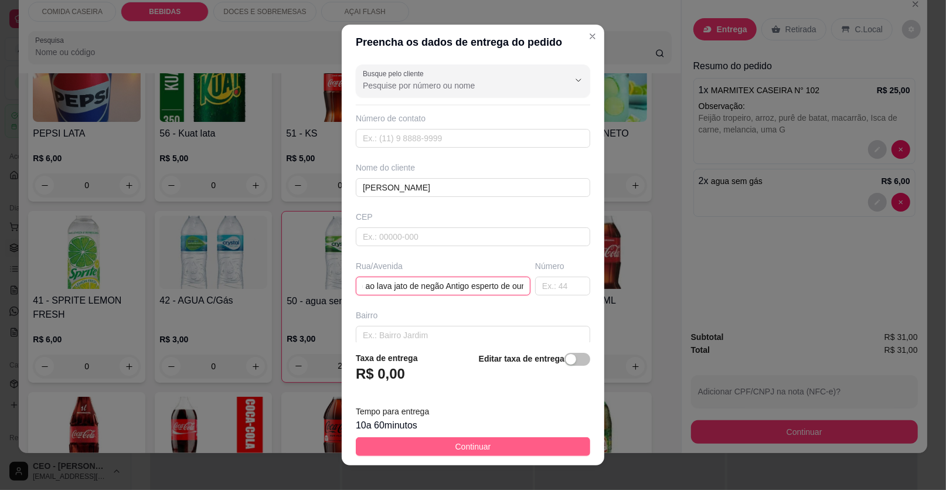
type input "Sítio de [PERSON_NAME], Próximo ao lava jato de negão Antigo esperto de ouro"
click at [510, 446] on button "Continuar" at bounding box center [473, 446] width 234 height 19
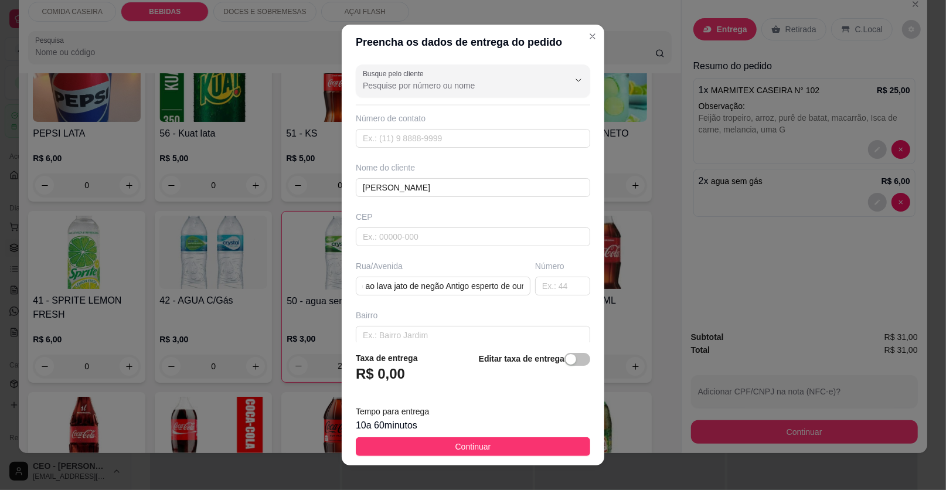
scroll to position [0, 0]
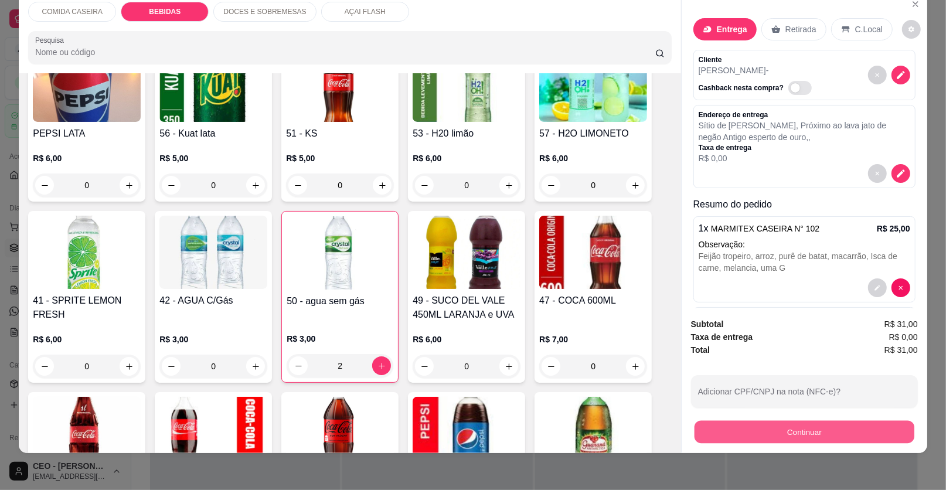
click at [722, 438] on button "Continuar" at bounding box center [804, 432] width 220 height 23
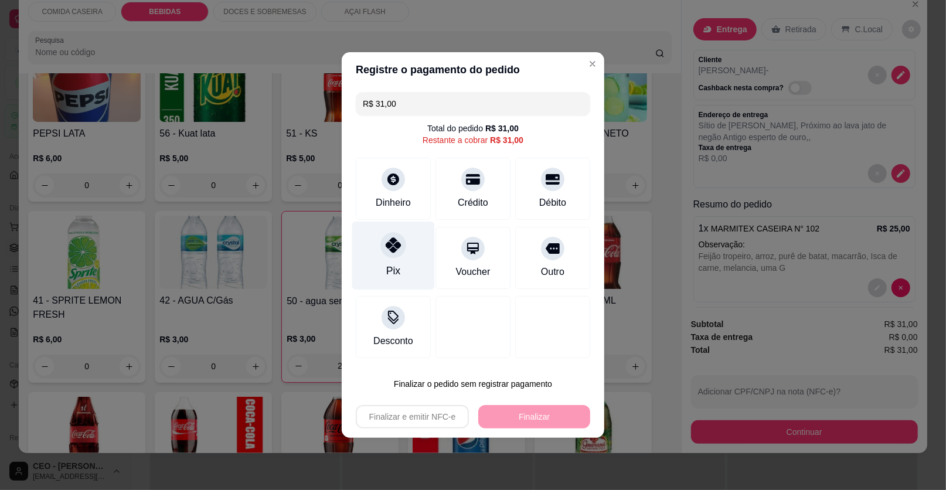
click at [412, 237] on div "Pix" at bounding box center [393, 255] width 83 height 69
type input "R$ 0,00"
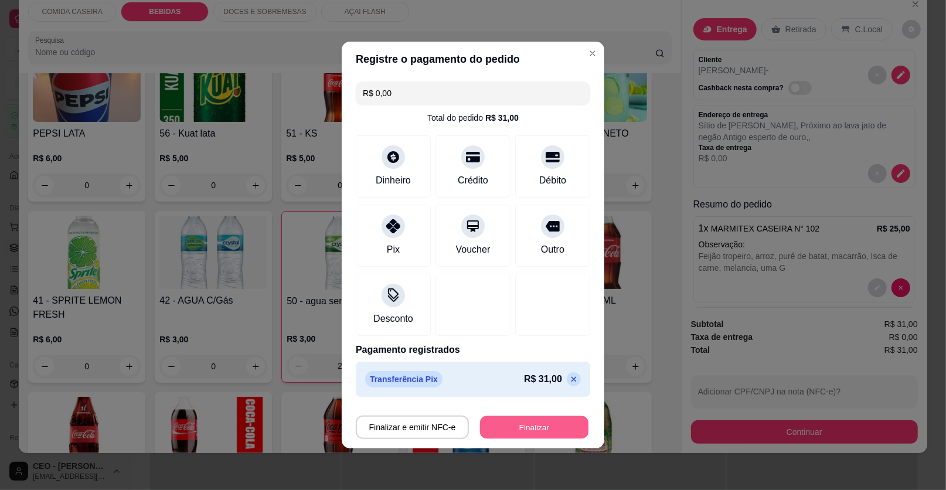
click at [509, 422] on button "Finalizar" at bounding box center [534, 427] width 108 height 23
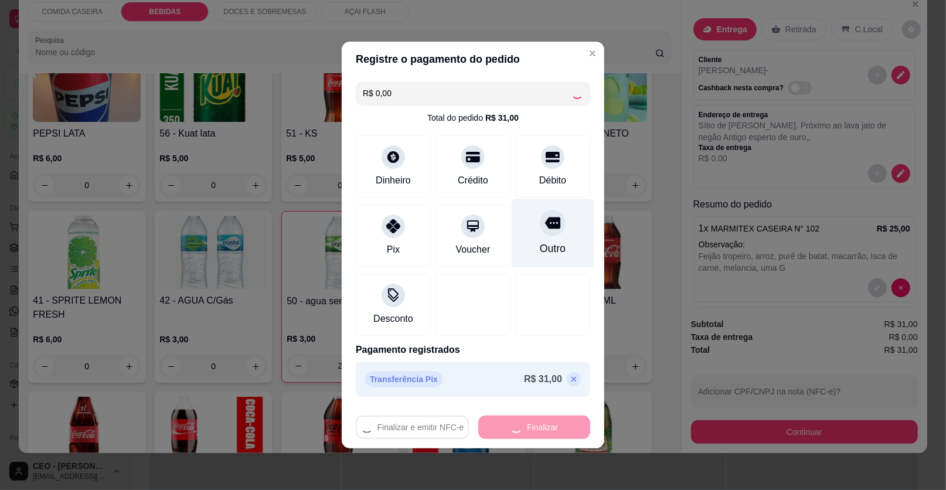
type input "0"
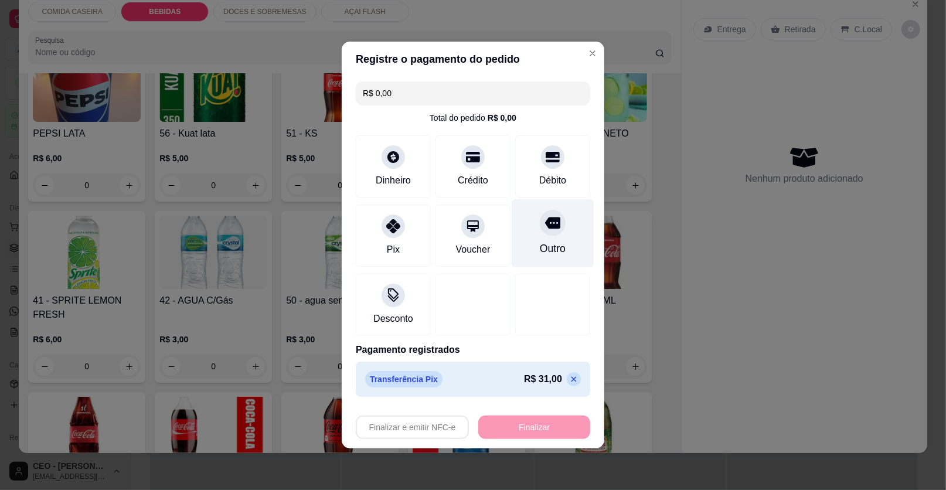
type input "-R$ 31,00"
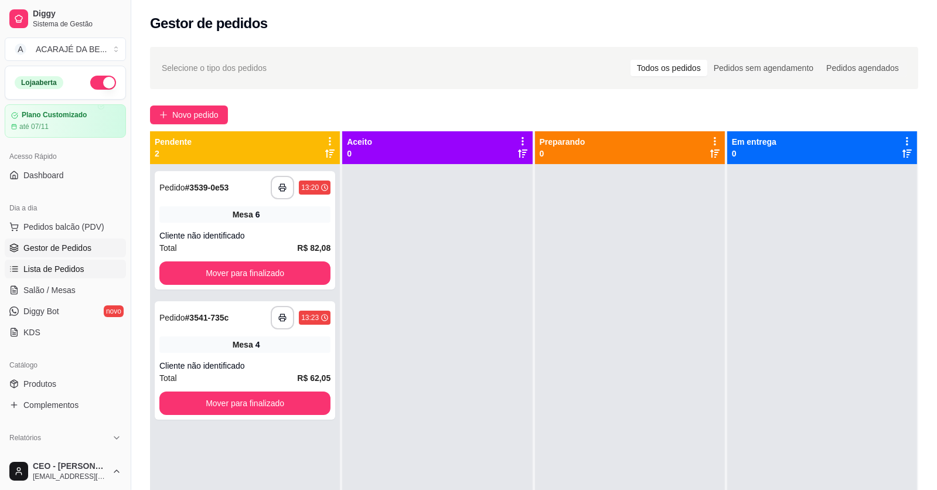
click at [98, 271] on link "Lista de Pedidos" at bounding box center [65, 269] width 121 height 19
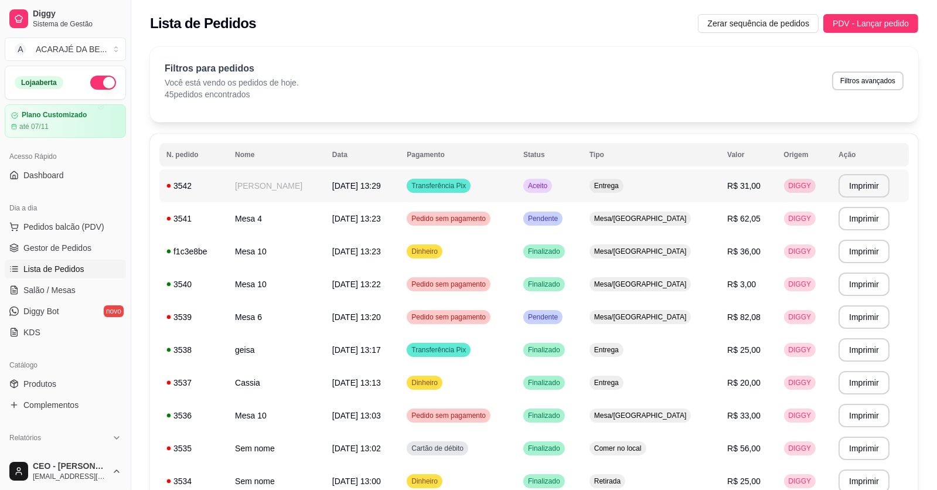
click at [258, 195] on td "[PERSON_NAME]" at bounding box center [276, 185] width 97 height 33
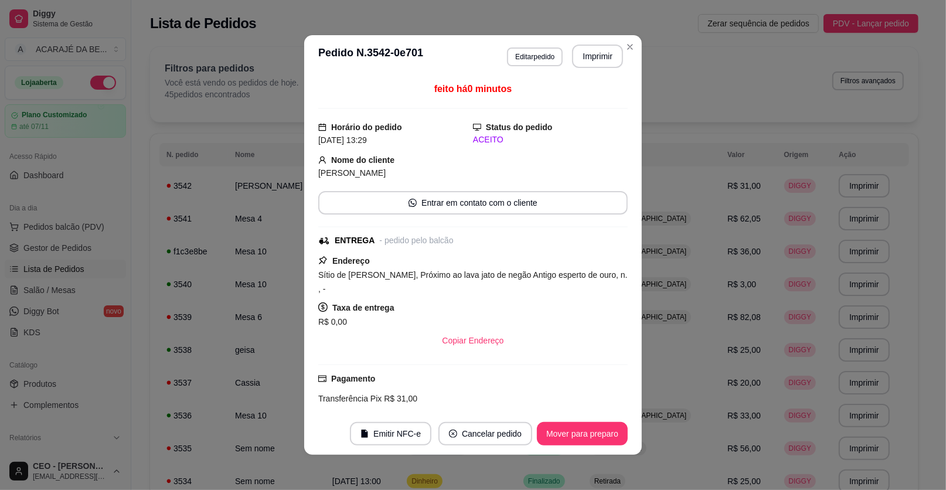
click at [609, 69] on header "**********" at bounding box center [472, 56] width 337 height 42
click at [606, 64] on button "Imprimir" at bounding box center [597, 56] width 49 height 23
click at [560, 437] on button "Mover para preparo" at bounding box center [582, 433] width 88 height 23
click at [560, 437] on div "Mover para preparo" at bounding box center [573, 433] width 107 height 23
click at [561, 436] on button "Mover para entrega" at bounding box center [582, 433] width 90 height 23
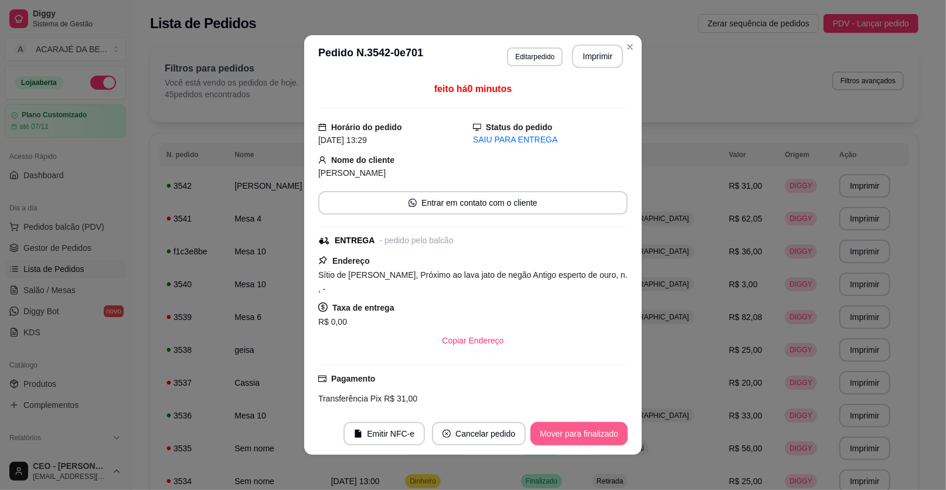
click at [561, 435] on button "Mover para finalizado" at bounding box center [578, 433] width 97 height 23
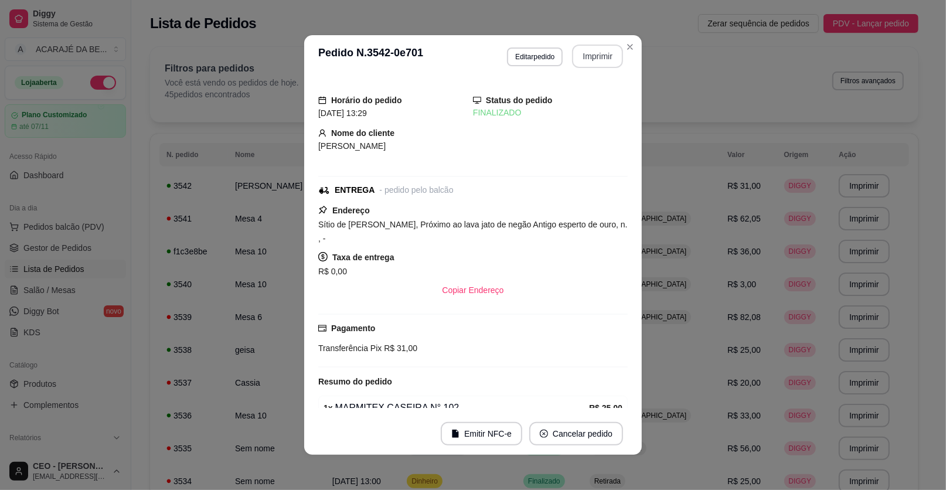
click at [579, 55] on button "Imprimir" at bounding box center [597, 56] width 51 height 23
click at [592, 56] on button "Imprimir" at bounding box center [597, 56] width 49 height 23
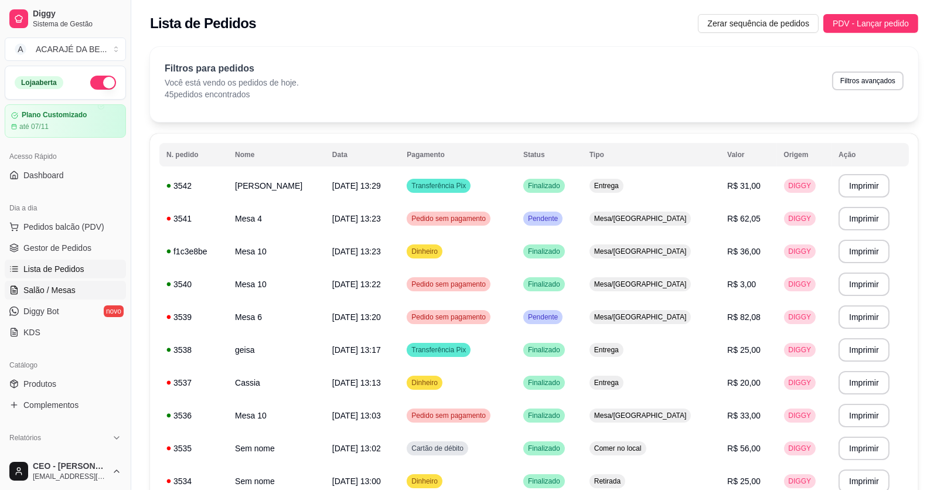
click at [83, 287] on link "Salão / Mesas" at bounding box center [65, 290] width 121 height 19
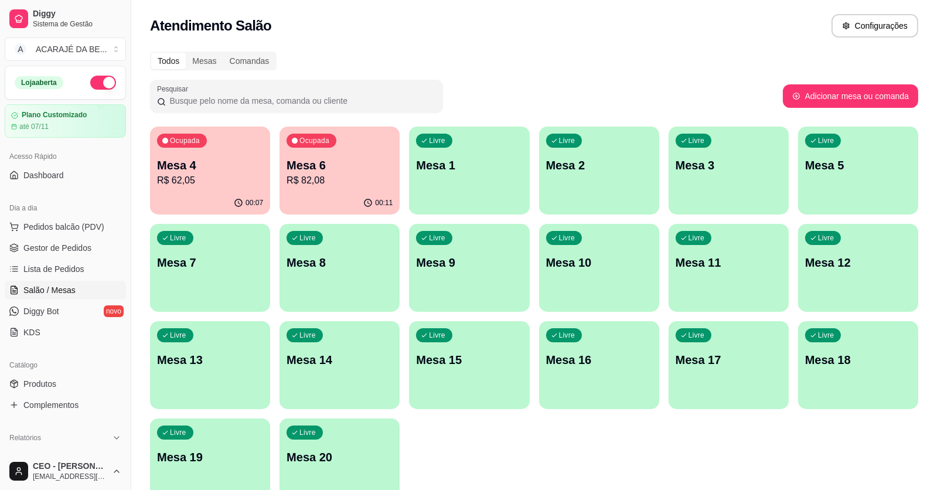
click at [372, 189] on div "Ocupada Mesa 6 R$ 82,08" at bounding box center [339, 159] width 120 height 65
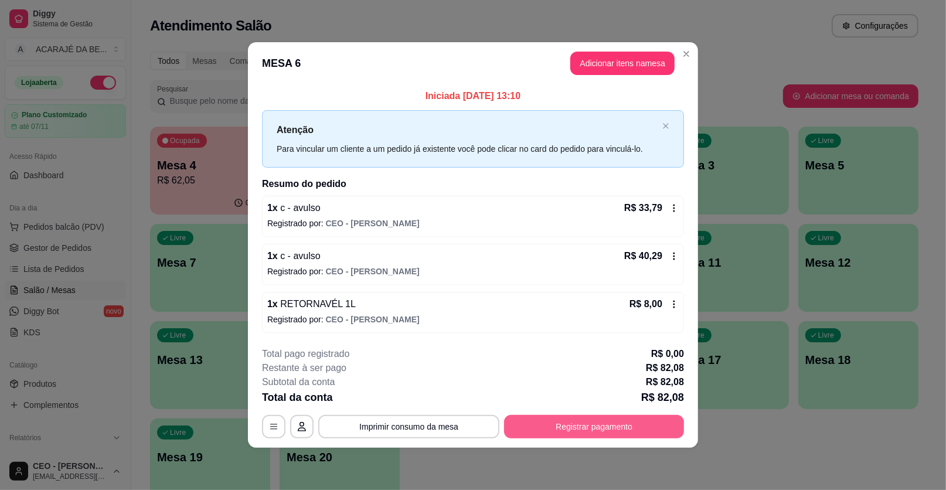
click at [607, 436] on button "Registrar pagamento" at bounding box center [594, 426] width 180 height 23
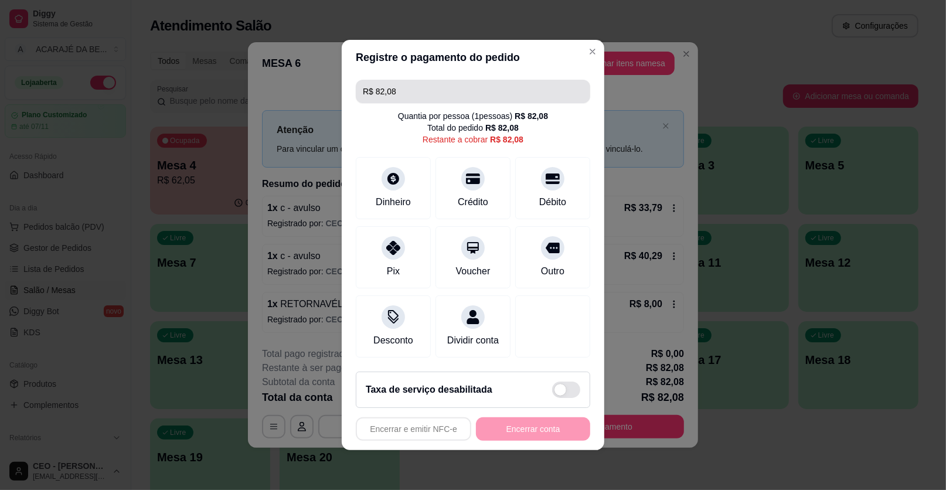
click at [431, 94] on input "R$ 82,08" at bounding box center [473, 91] width 220 height 23
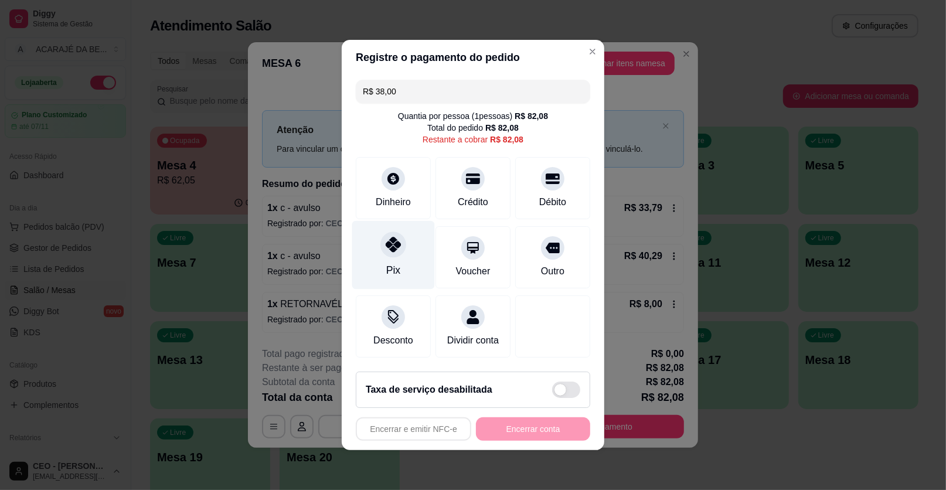
click at [410, 270] on div "Pix" at bounding box center [393, 255] width 83 height 69
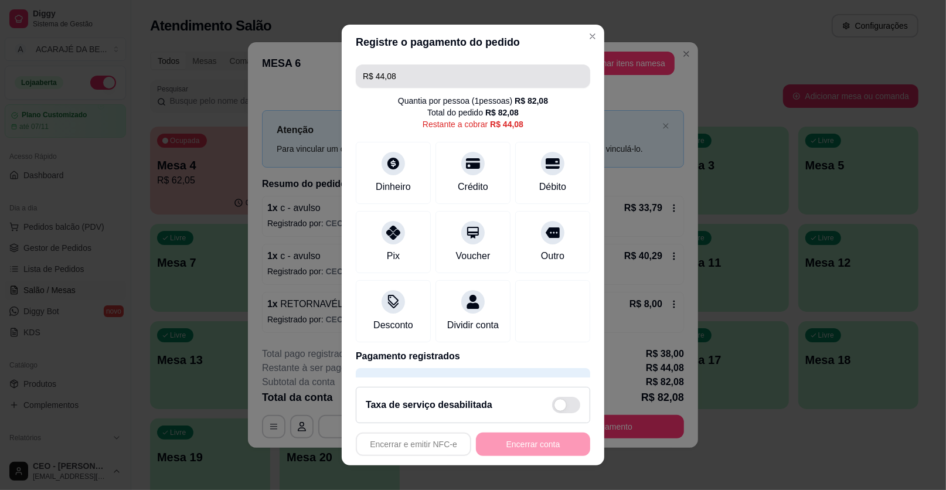
click at [449, 80] on input "R$ 44,08" at bounding box center [473, 75] width 220 height 23
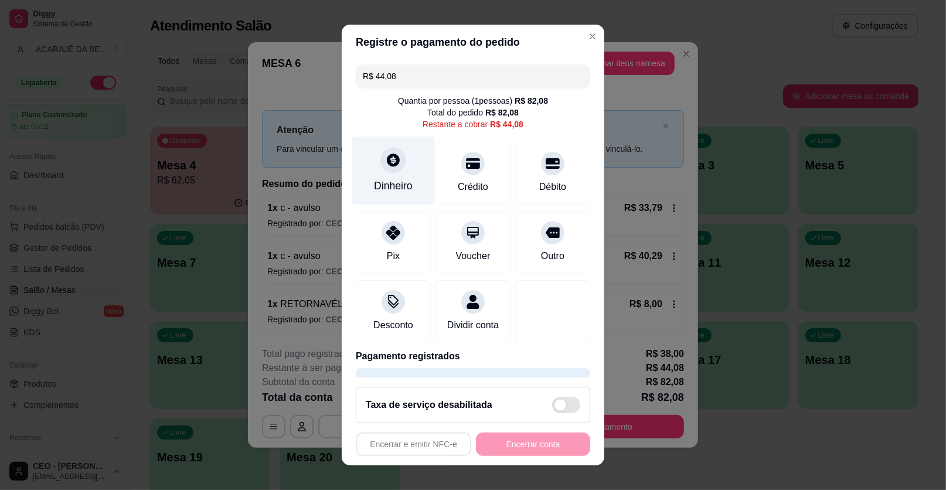
click at [370, 176] on div "Dinheiro" at bounding box center [393, 171] width 83 height 69
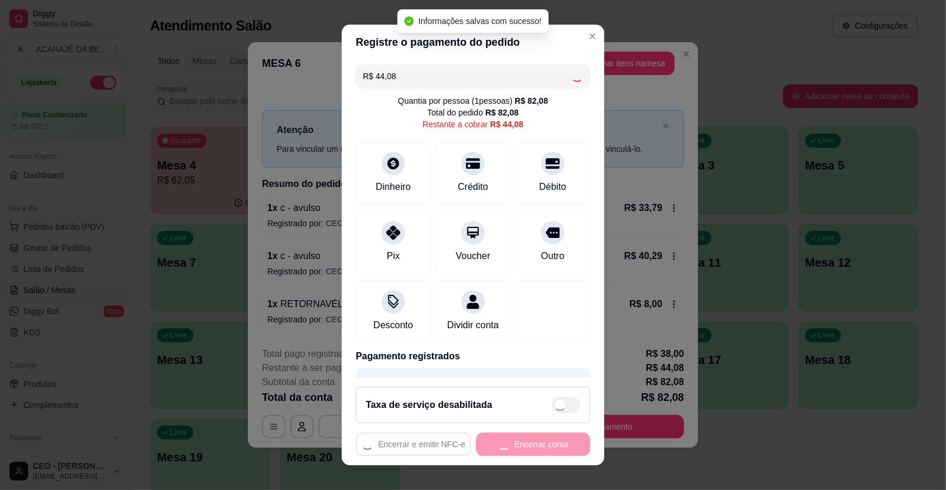
type input "R$ 0,00"
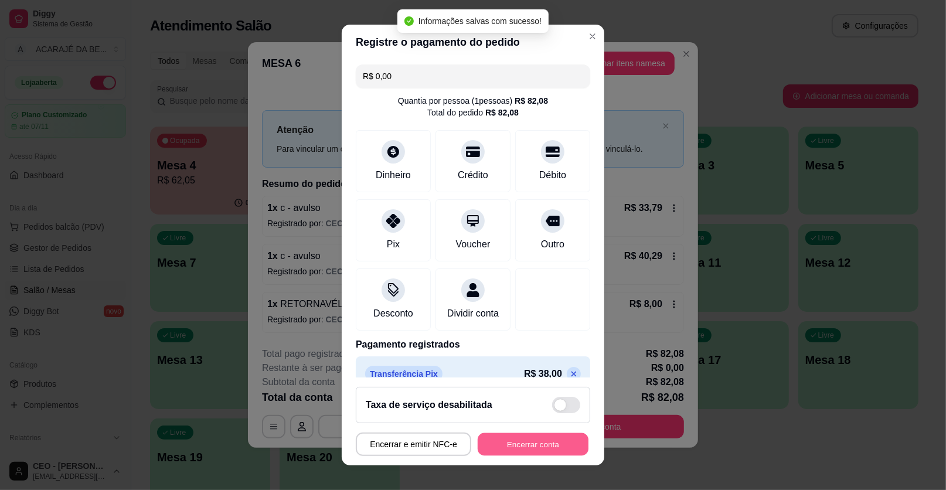
click at [534, 447] on button "Encerrar conta" at bounding box center [533, 444] width 111 height 23
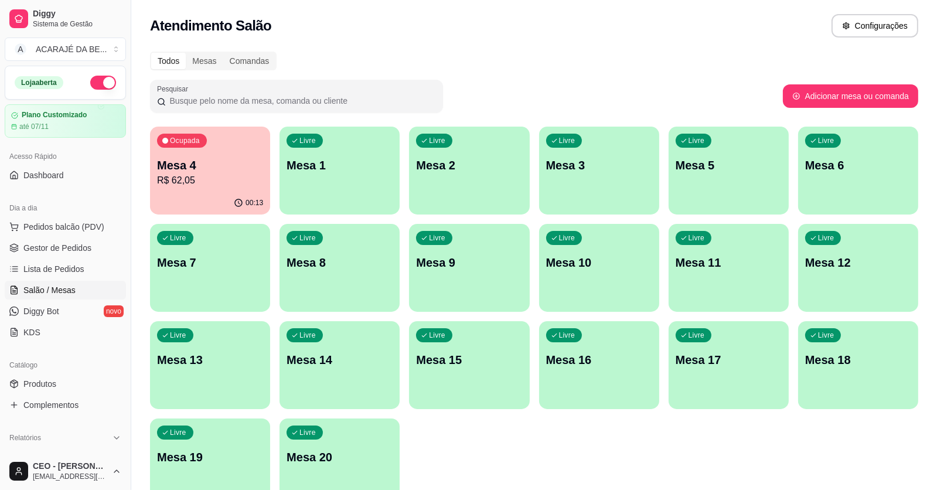
click at [571, 471] on div "Ocupada Mesa 4 R$ 62,05 00:13 Livre Mesa 1 Livre Mesa 2 Livre Mesa 3 Livre Mesa…" at bounding box center [534, 317] width 768 height 380
click at [73, 243] on span "Gestor de Pedidos" at bounding box center [57, 248] width 68 height 12
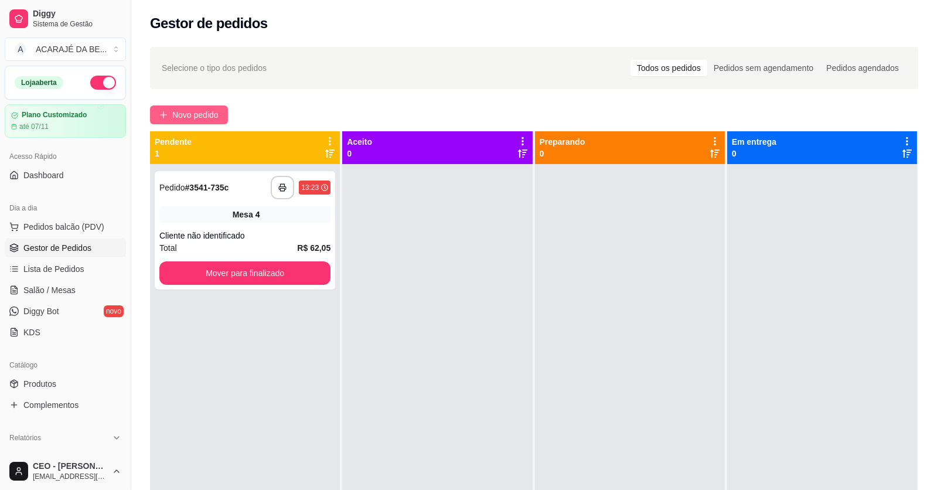
click at [189, 111] on span "Novo pedido" at bounding box center [195, 114] width 46 height 13
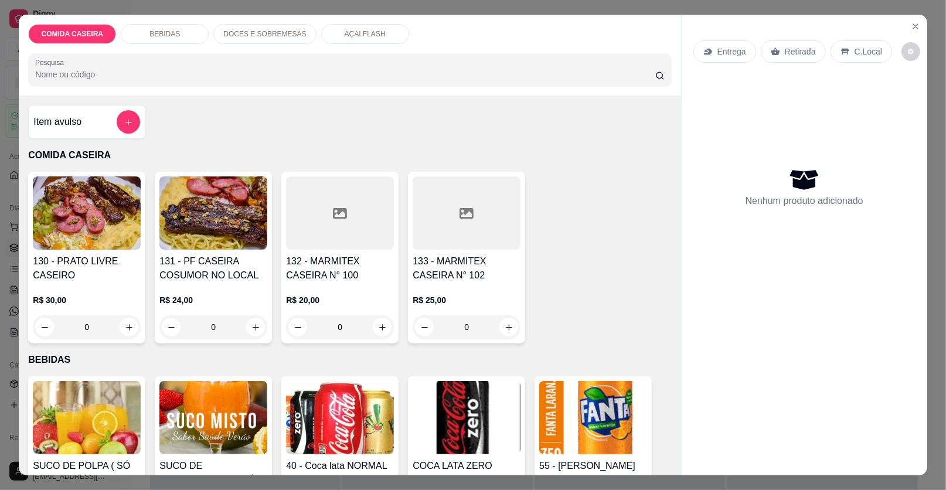
click at [335, 221] on div at bounding box center [340, 212] width 108 height 73
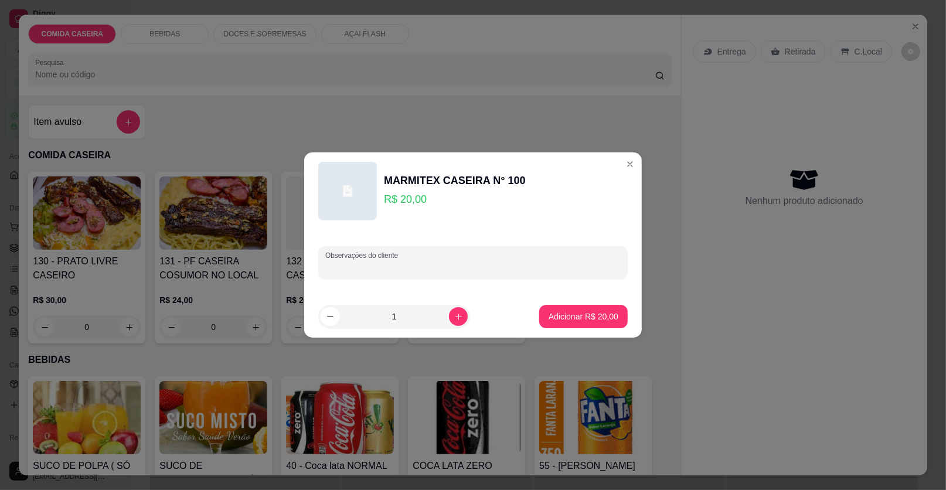
click at [474, 266] on input "Observações do cliente" at bounding box center [472, 267] width 295 height 12
paste input "feijão tropeiro macarrão arroz couve com tomate e bife ao molho"
type input "feijão tropeiro macarrão arroz couve com tomate e bife ao molho"
click at [561, 316] on p "Adicionar R$ 20,00" at bounding box center [583, 317] width 70 height 12
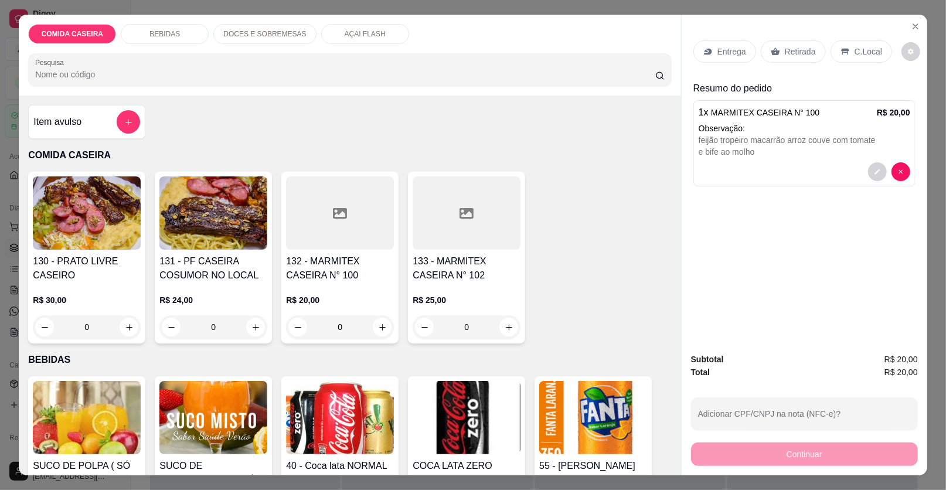
click at [722, 52] on p "Entrega" at bounding box center [731, 52] width 29 height 12
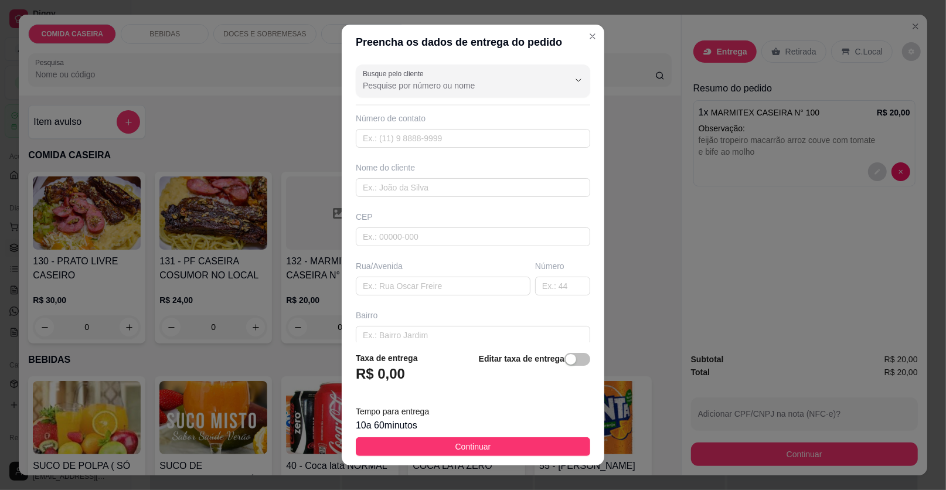
click at [558, 444] on button "Continuar" at bounding box center [473, 446] width 234 height 19
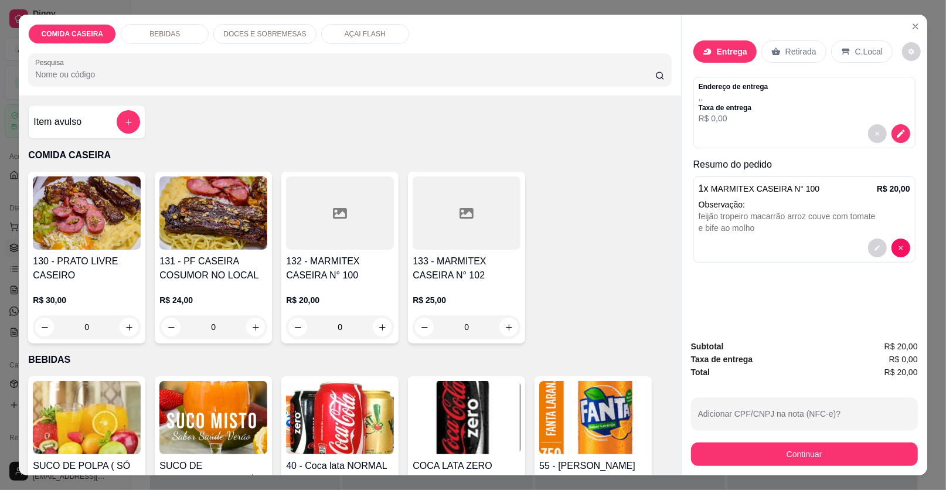
click at [737, 43] on div "Entrega" at bounding box center [724, 51] width 63 height 22
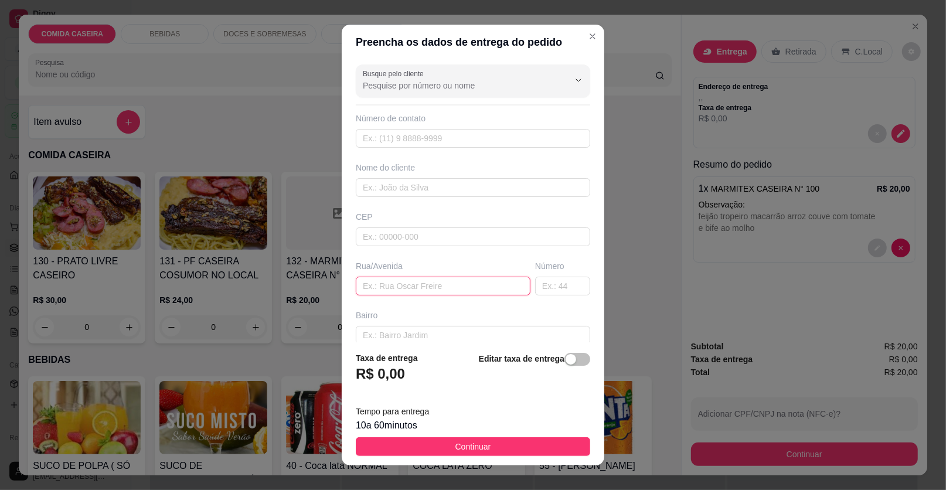
click at [421, 288] on input "text" at bounding box center [443, 286] width 175 height 19
paste input "Rua da pista"
paste input "Em cima do mercado de deneon"
type input "Rua da pista Em cima do [GEOGRAPHIC_DATA]"
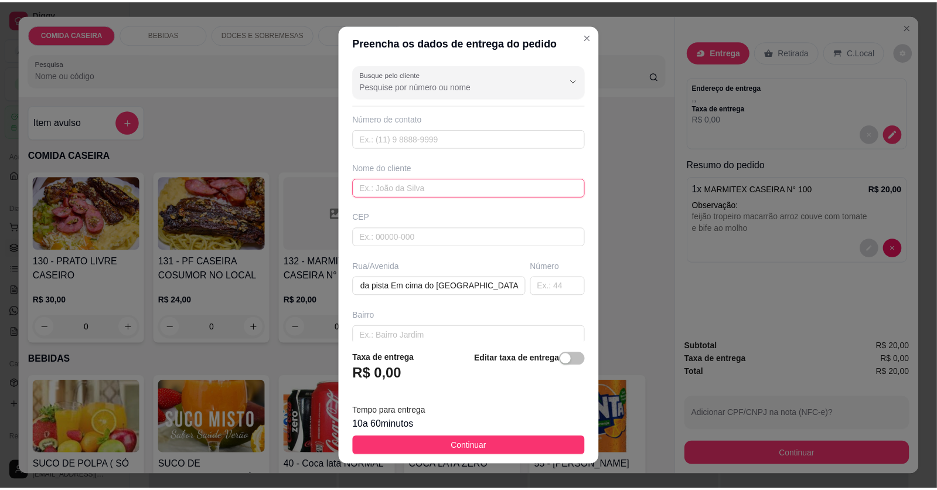
scroll to position [0, 0]
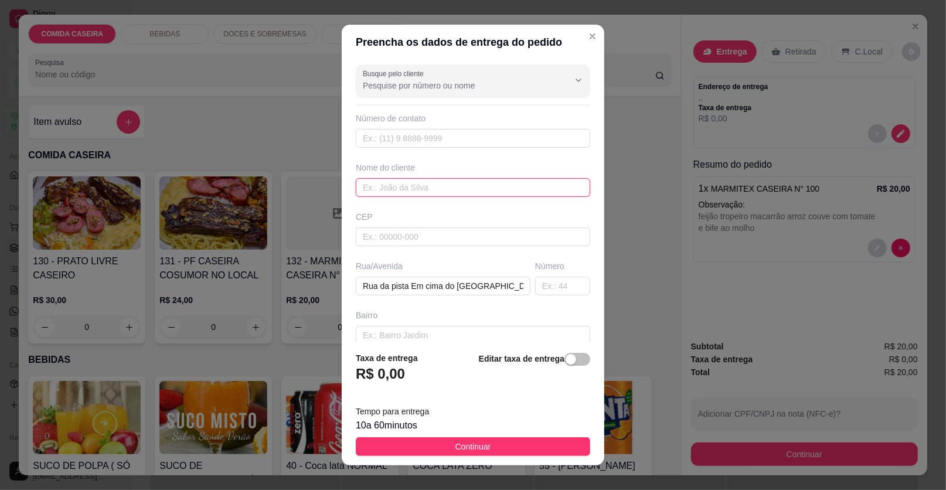
click at [487, 188] on input "text" at bounding box center [473, 187] width 234 height 19
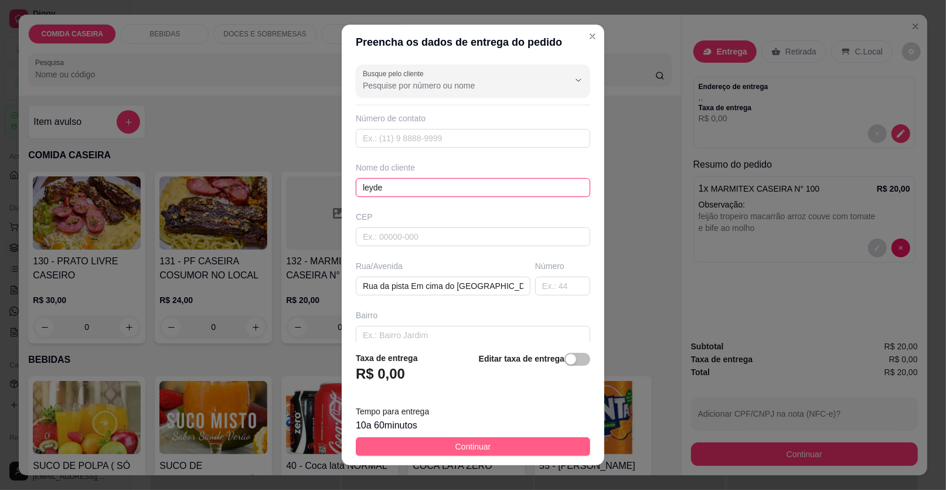
type input "leyde"
click at [534, 452] on button "Continuar" at bounding box center [473, 446] width 234 height 19
click at [534, 452] on div "55 - [PERSON_NAME] R$ 6,00 0" at bounding box center [592, 462] width 117 height 172
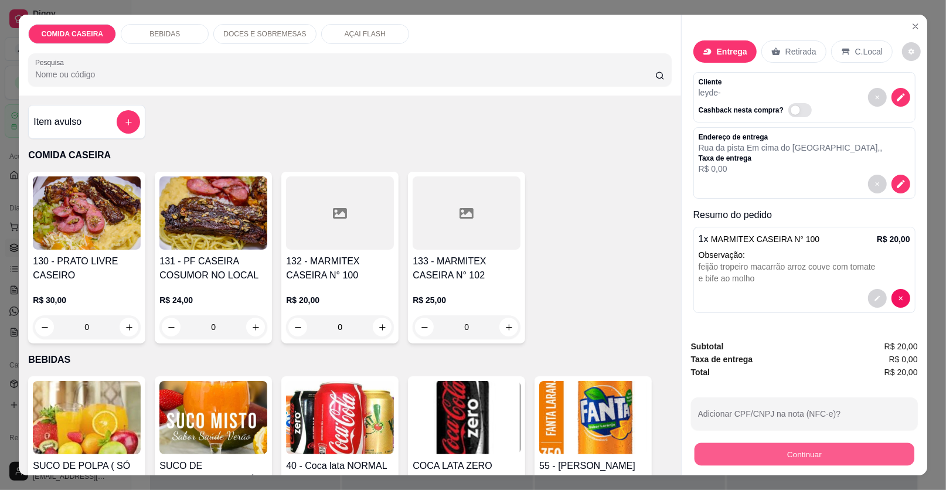
click at [717, 446] on button "Continuar" at bounding box center [804, 454] width 220 height 23
click at [709, 449] on button "Continuar" at bounding box center [804, 454] width 220 height 23
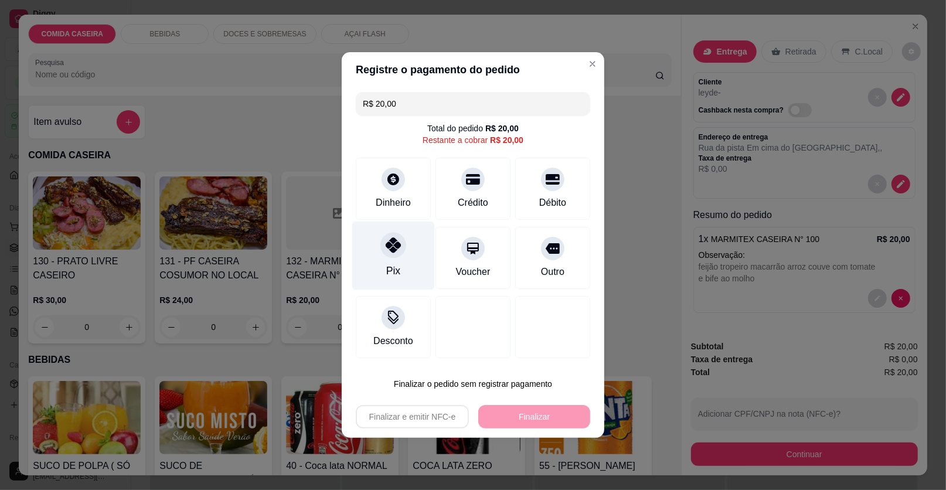
click at [388, 248] on icon at bounding box center [393, 244] width 15 height 15
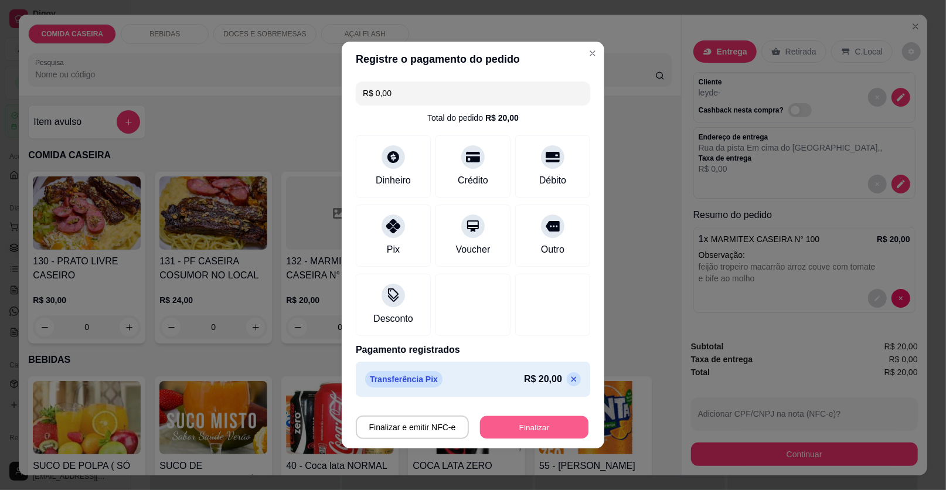
click at [518, 425] on button "Finalizar" at bounding box center [534, 427] width 108 height 23
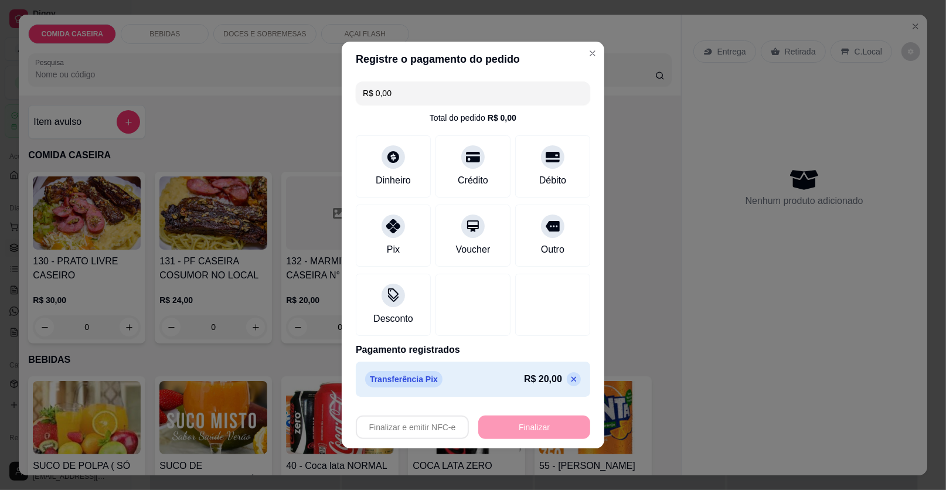
type input "-R$ 20,00"
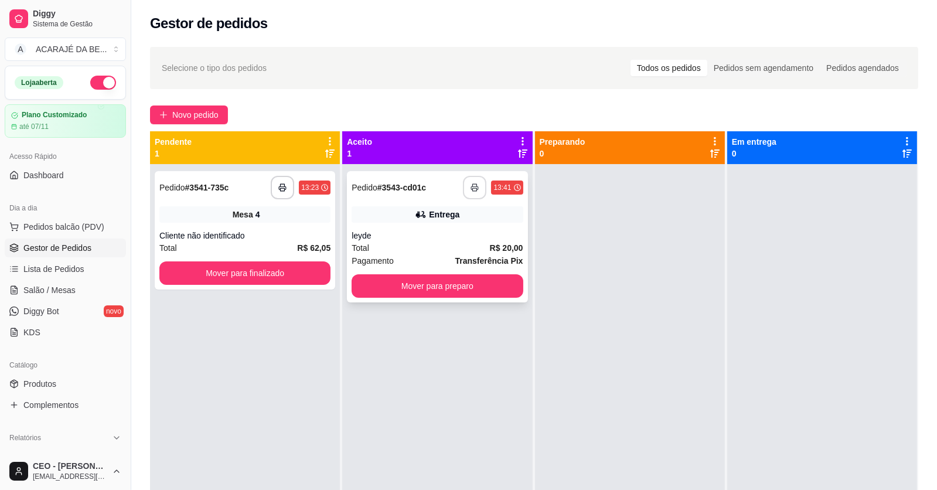
click at [465, 189] on button "button" at bounding box center [474, 187] width 23 height 23
click at [364, 282] on button "Mover para preparo" at bounding box center [437, 286] width 166 height 23
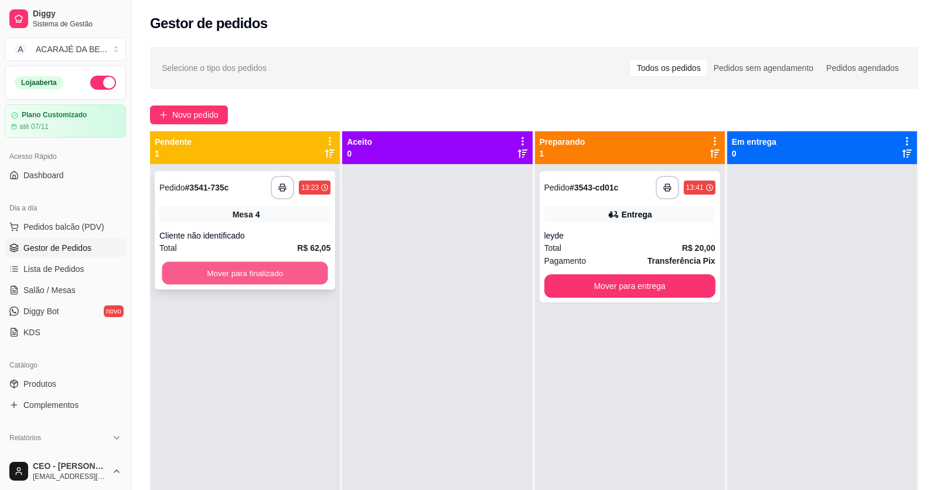
click at [296, 272] on button "Mover para finalizado" at bounding box center [245, 273] width 166 height 23
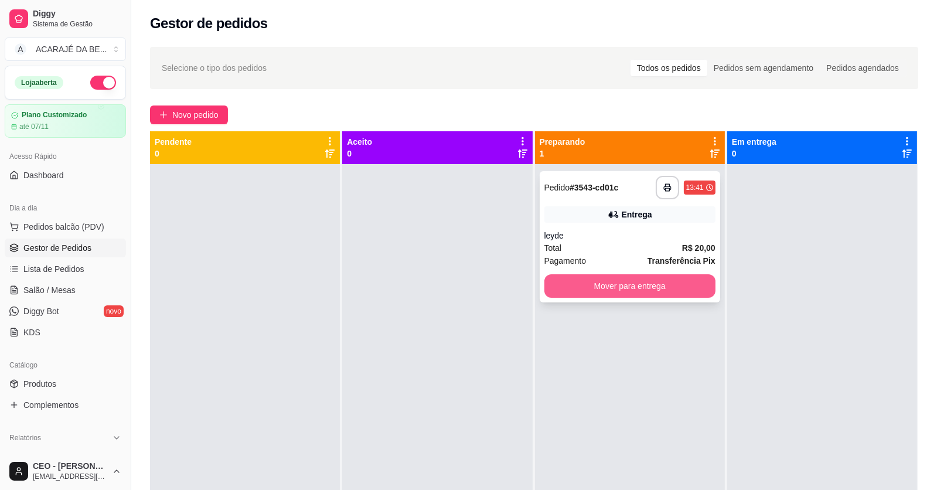
click at [672, 280] on button "Mover para entrega" at bounding box center [629, 285] width 171 height 23
click at [672, 280] on div "Mover para entrega" at bounding box center [629, 285] width 171 height 23
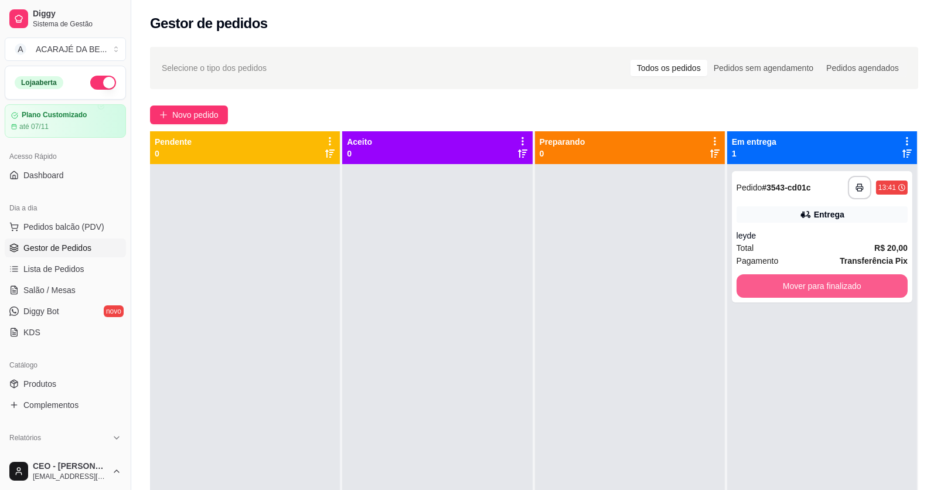
click at [749, 294] on button "Mover para finalizado" at bounding box center [822, 285] width 171 height 23
click at [749, 294] on div "Mover para finalizado" at bounding box center [822, 285] width 171 height 23
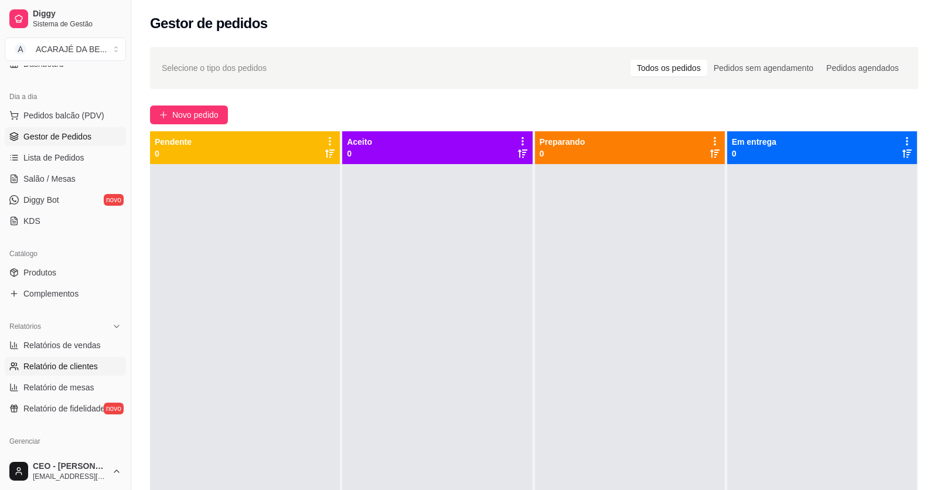
scroll to position [234, 0]
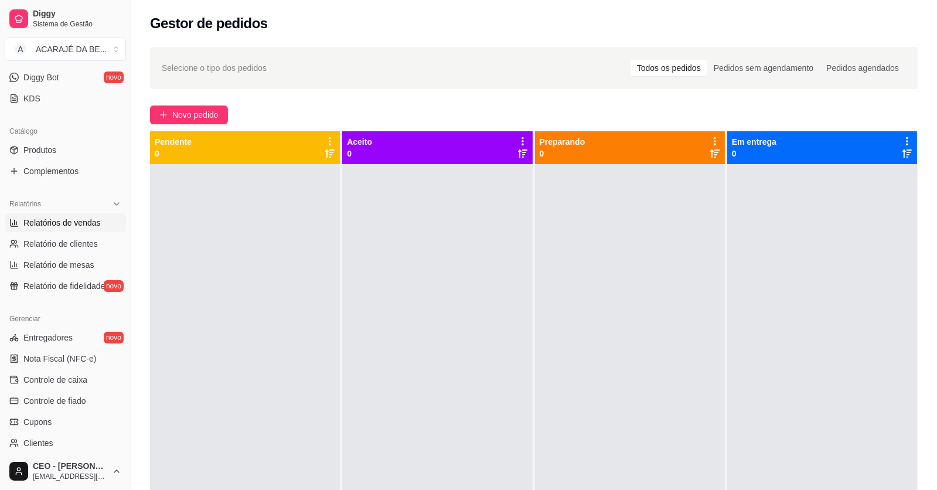
click at [83, 217] on span "Relatórios de vendas" at bounding box center [61, 223] width 77 height 12
select select "ALL"
select select "0"
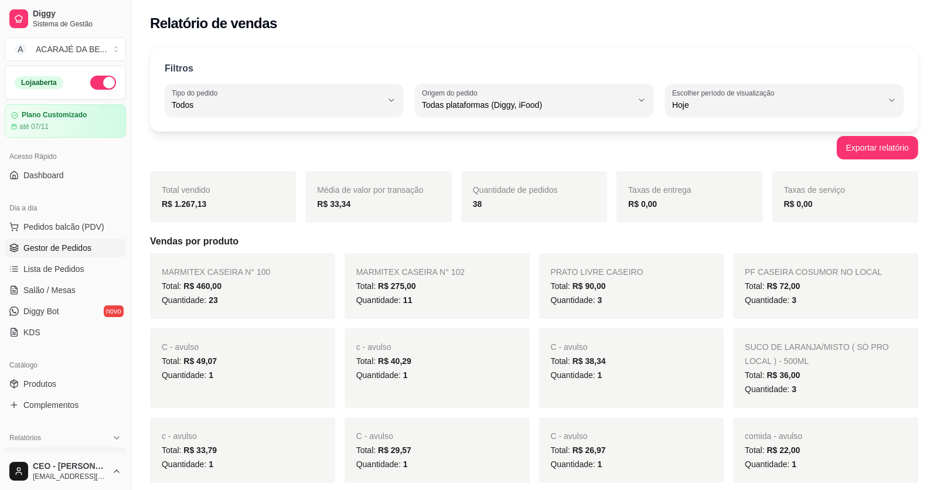
click at [54, 243] on span "Gestor de Pedidos" at bounding box center [57, 248] width 68 height 12
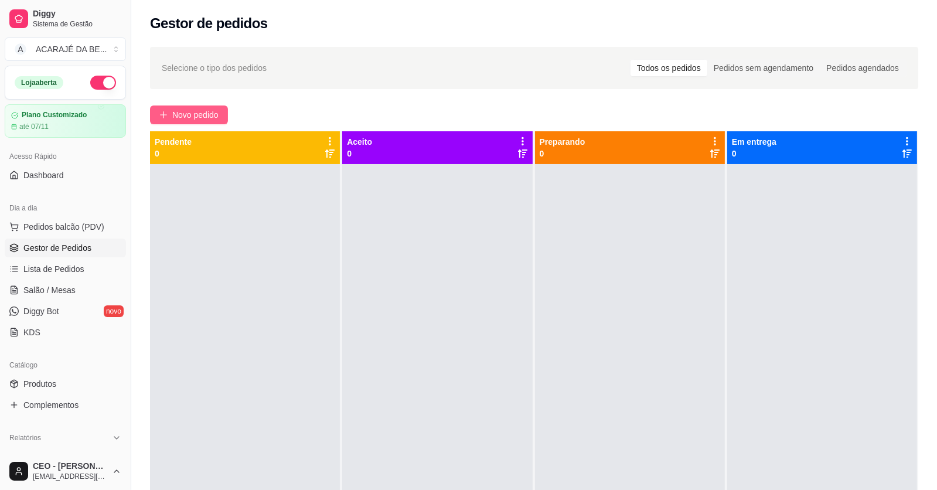
click at [205, 108] on span "Novo pedido" at bounding box center [195, 114] width 46 height 13
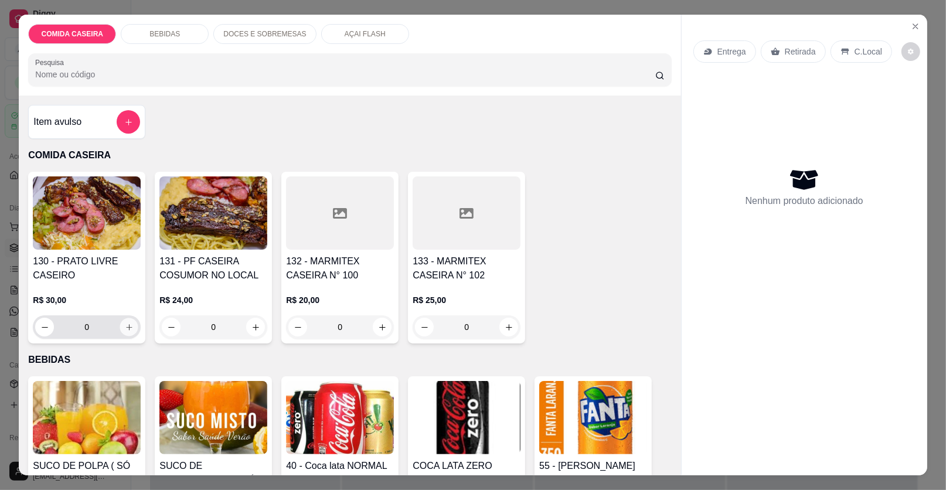
click at [125, 330] on icon "increase-product-quantity" at bounding box center [129, 327] width 9 height 9
type input "1"
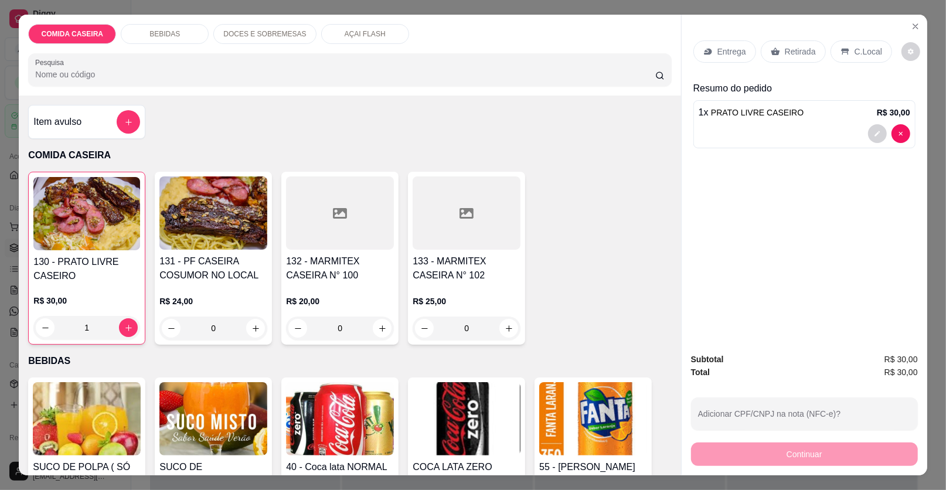
click at [857, 52] on p "C.Local" at bounding box center [868, 52] width 28 height 12
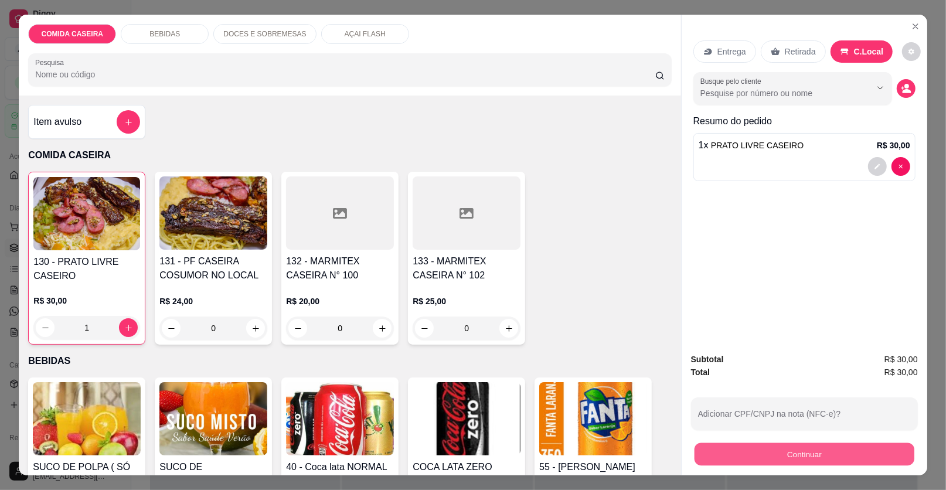
click at [771, 459] on button "Continuar" at bounding box center [804, 454] width 220 height 23
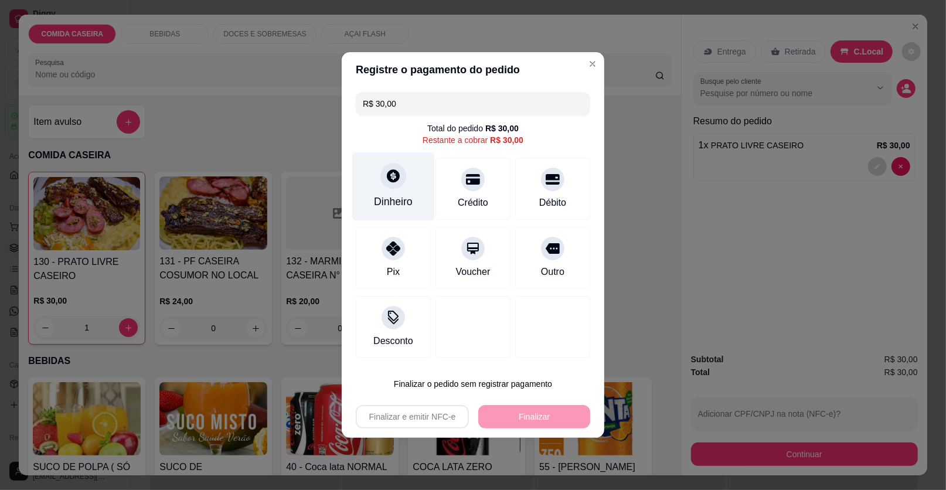
click at [401, 206] on div "Dinheiro" at bounding box center [393, 201] width 39 height 15
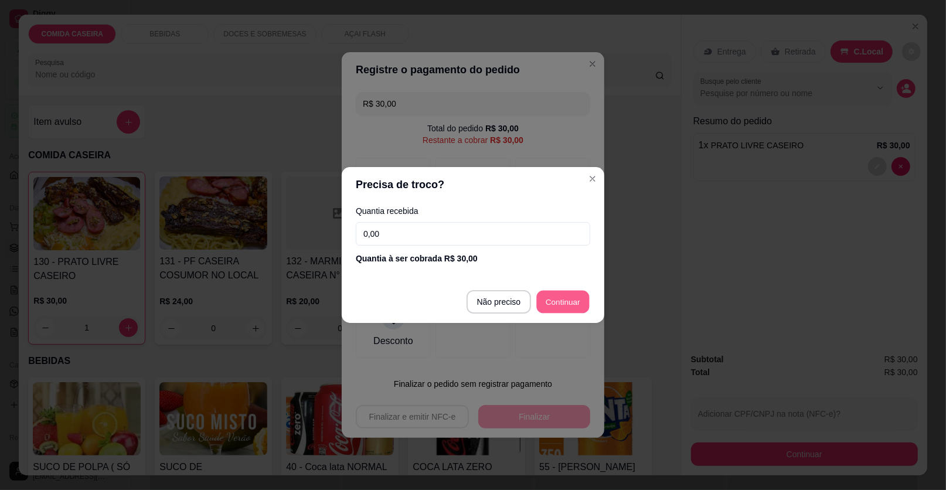
type input "R$ 0,00"
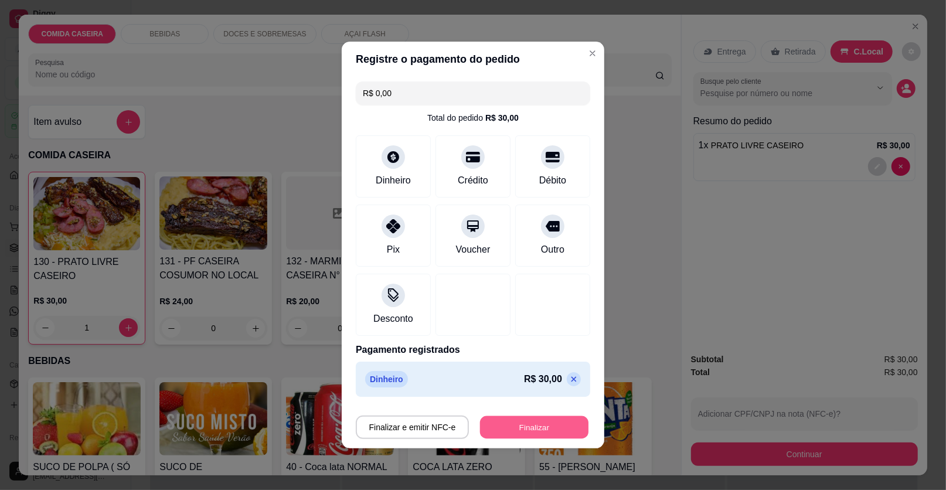
click at [557, 425] on button "Finalizar" at bounding box center [534, 427] width 108 height 23
type input "0"
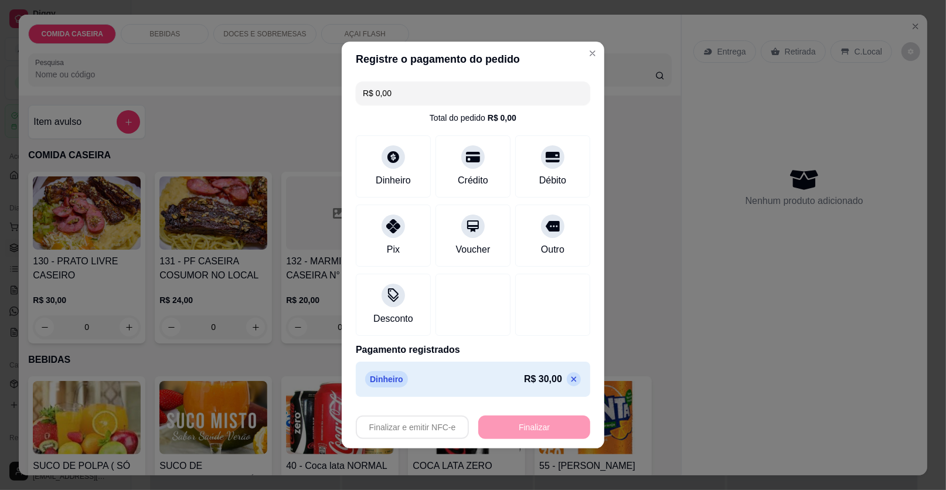
type input "-R$ 30,00"
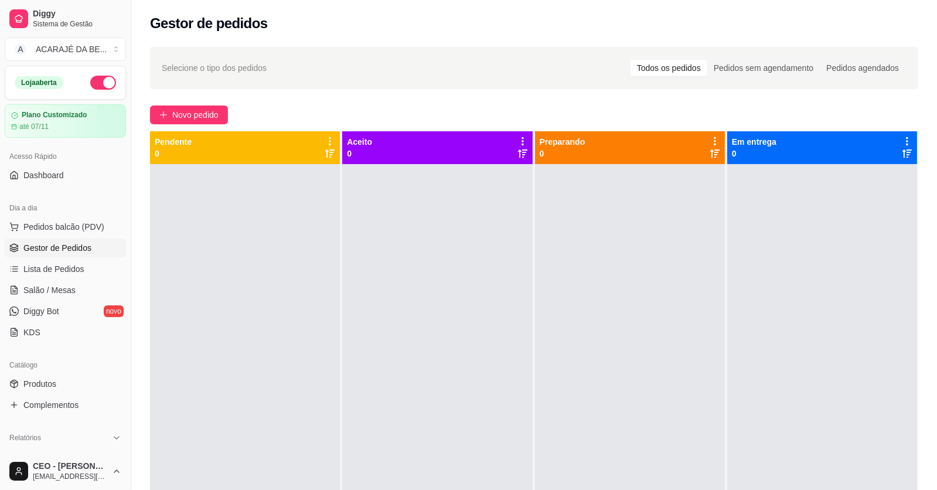
click at [63, 244] on span "Gestor de Pedidos" at bounding box center [57, 248] width 68 height 12
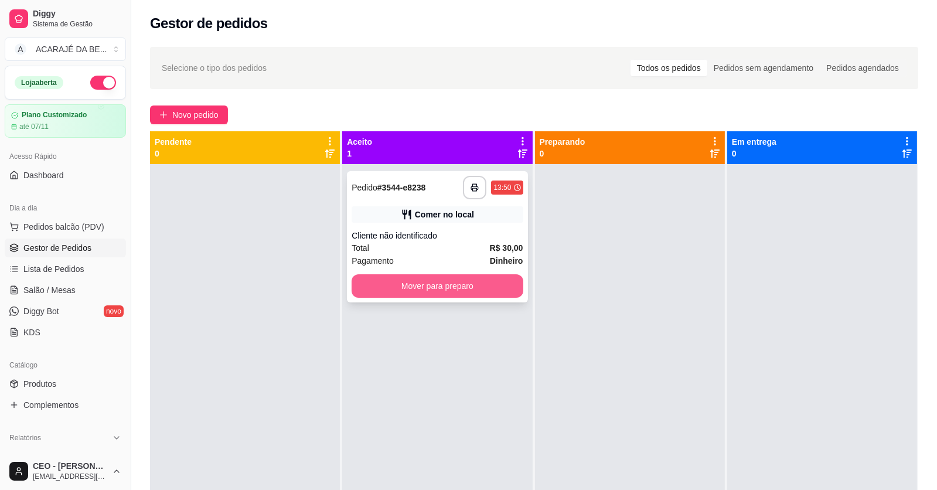
click at [495, 287] on button "Mover para preparo" at bounding box center [437, 285] width 171 height 23
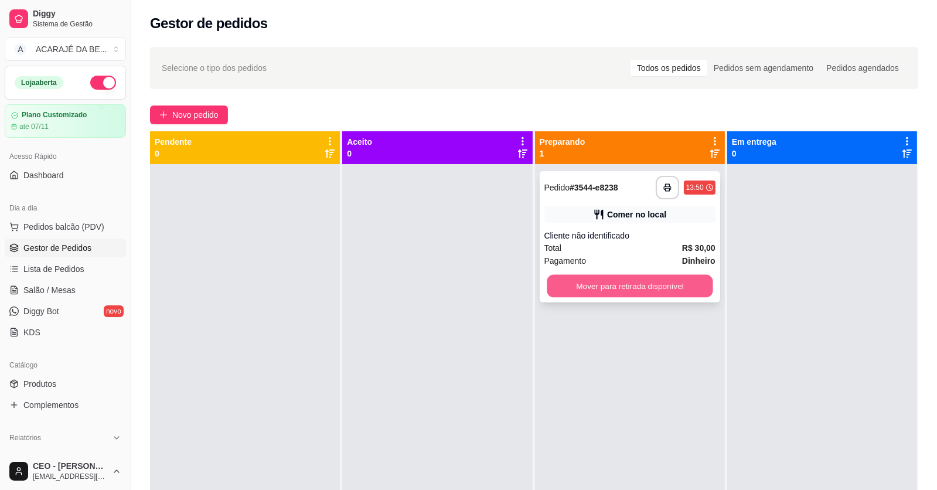
click at [672, 285] on button "Mover para retirada disponível" at bounding box center [630, 286] width 166 height 23
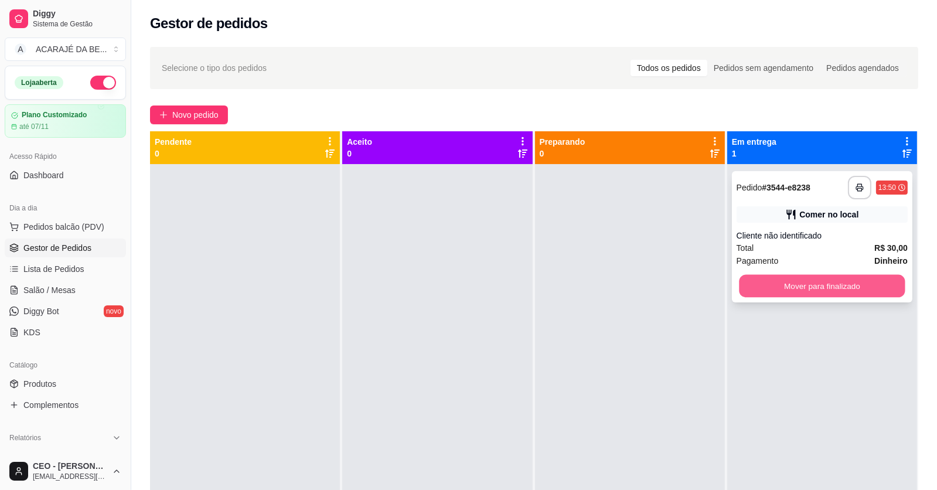
click at [784, 292] on button "Mover para finalizado" at bounding box center [822, 286] width 166 height 23
click at [784, 292] on div "Mover para finalizado" at bounding box center [822, 285] width 171 height 23
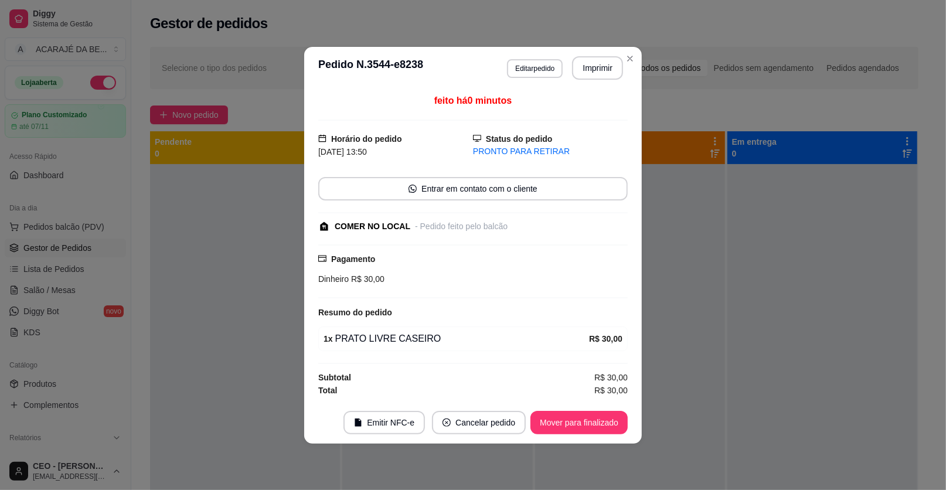
drag, startPoint x: 830, startPoint y: 246, endPoint x: 780, endPoint y: 265, distance: 53.8
click at [830, 247] on div at bounding box center [822, 409] width 190 height 490
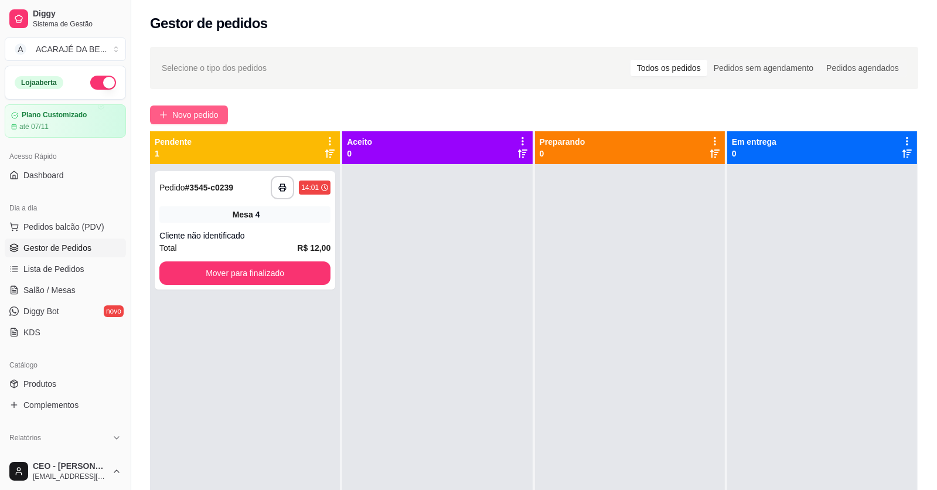
click at [222, 117] on button "Novo pedido" at bounding box center [189, 114] width 78 height 19
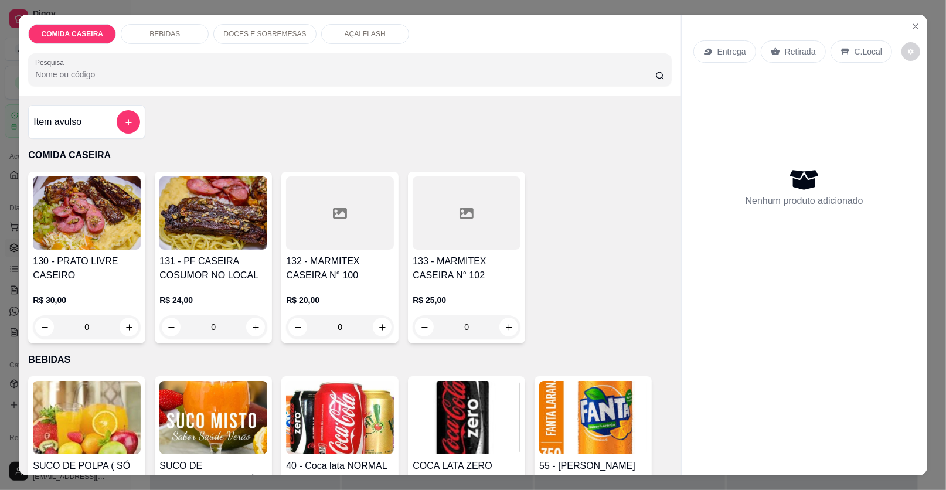
click at [106, 129] on div "Item avulso" at bounding box center [86, 121] width 107 height 23
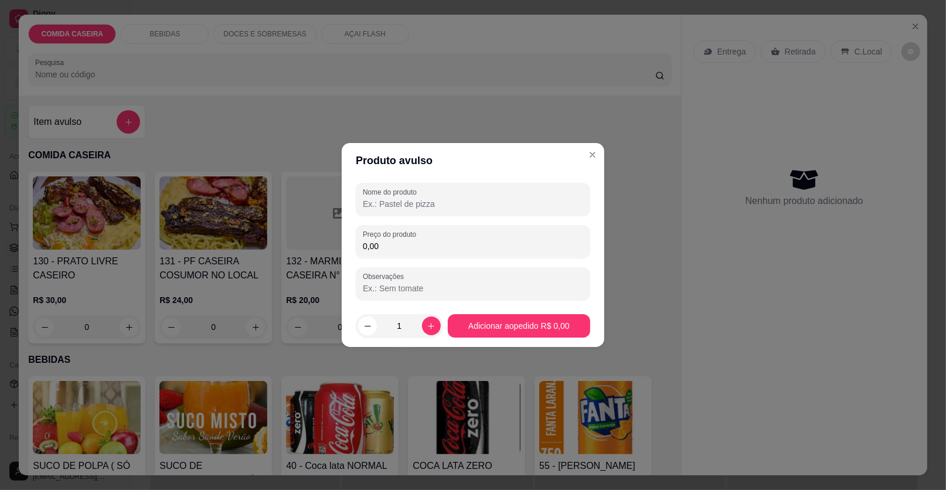
click at [500, 207] on input "Nome do produto" at bounding box center [473, 204] width 220 height 12
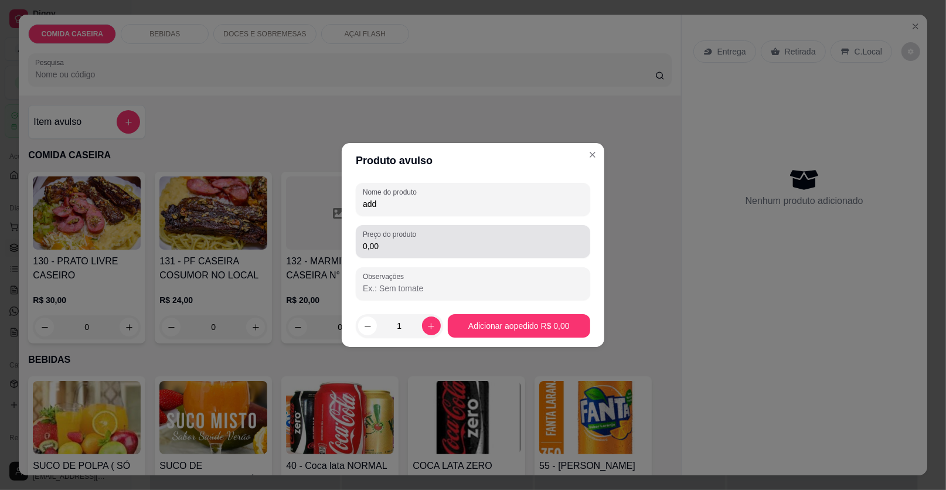
type input "add"
click at [476, 241] on input "0,00" at bounding box center [473, 246] width 220 height 12
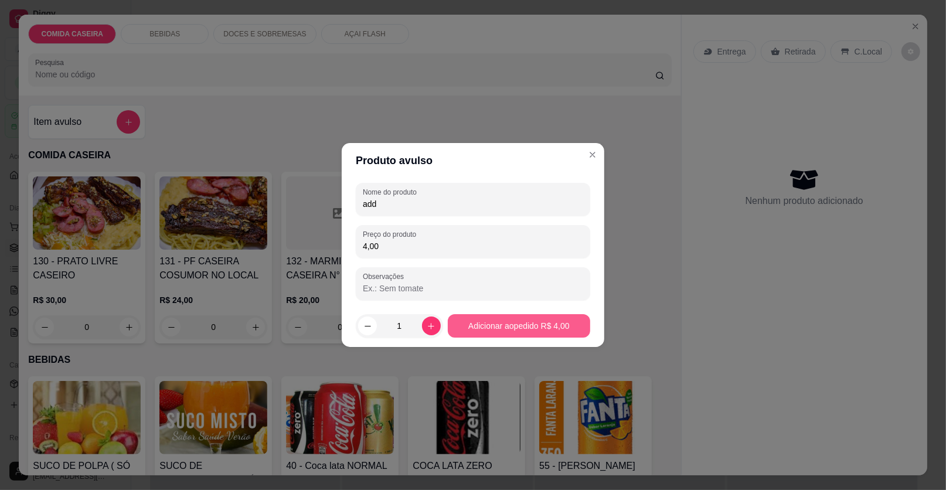
type input "4,00"
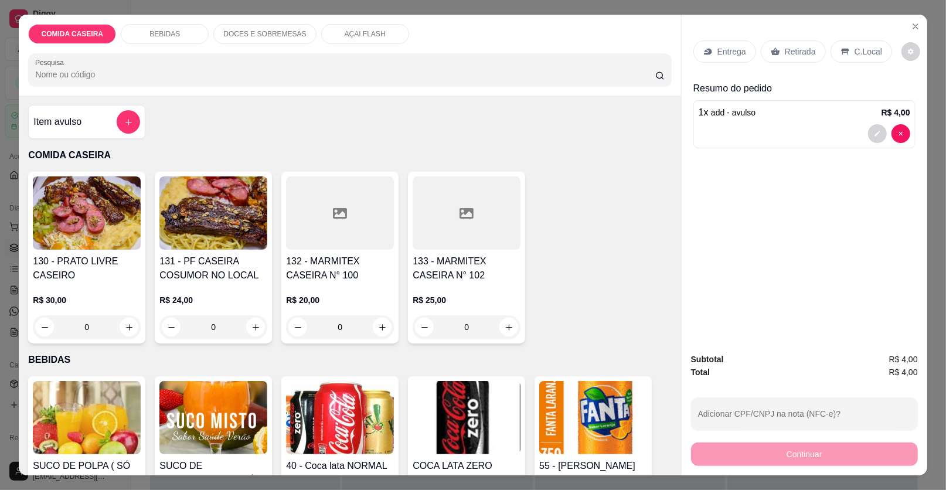
click at [855, 52] on p "C.Local" at bounding box center [868, 52] width 28 height 12
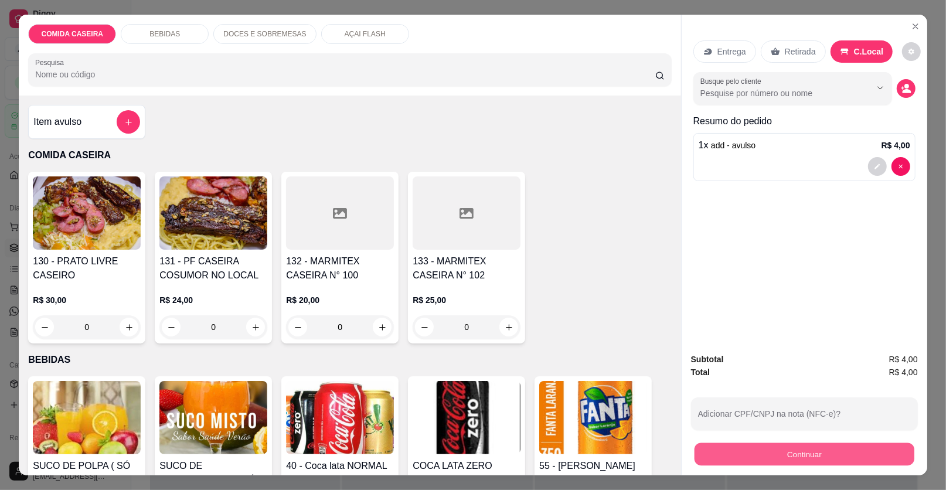
click at [768, 456] on button "Continuar" at bounding box center [804, 454] width 220 height 23
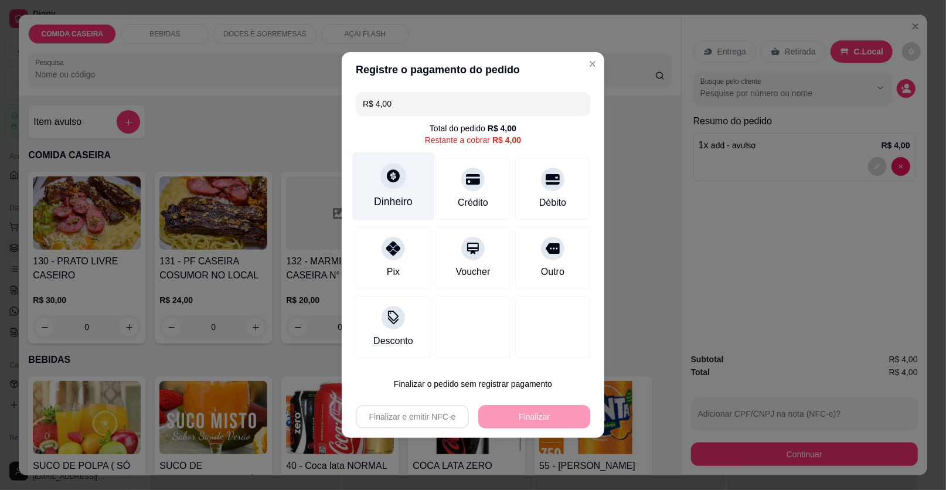
click at [405, 189] on div "Dinheiro" at bounding box center [393, 186] width 83 height 69
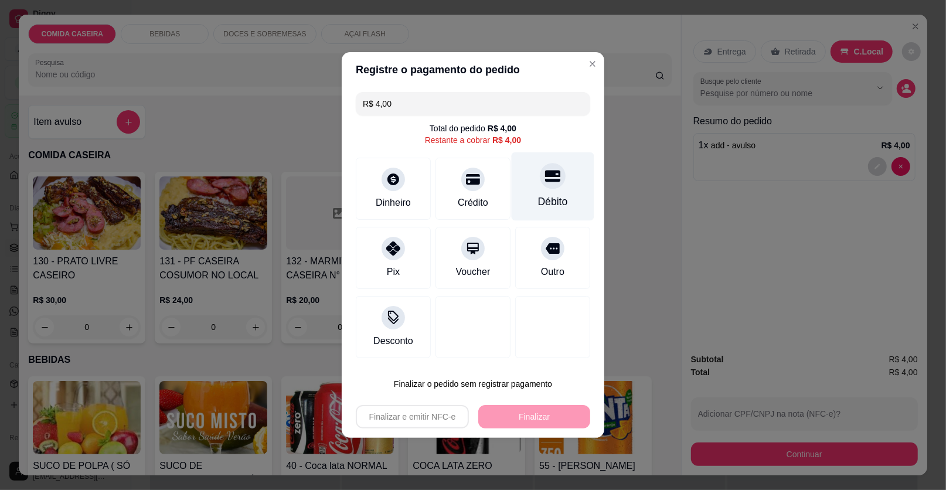
click at [537, 189] on div "Débito" at bounding box center [553, 186] width 83 height 69
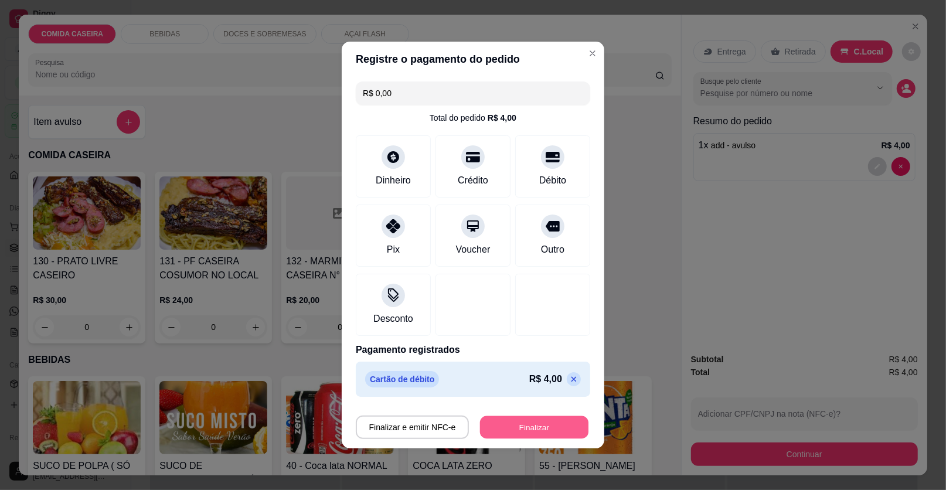
click at [536, 422] on button "Finalizar" at bounding box center [534, 427] width 108 height 23
click at [536, 422] on div "Finalizar e emitir NFC-e Finalizar" at bounding box center [473, 426] width 234 height 23
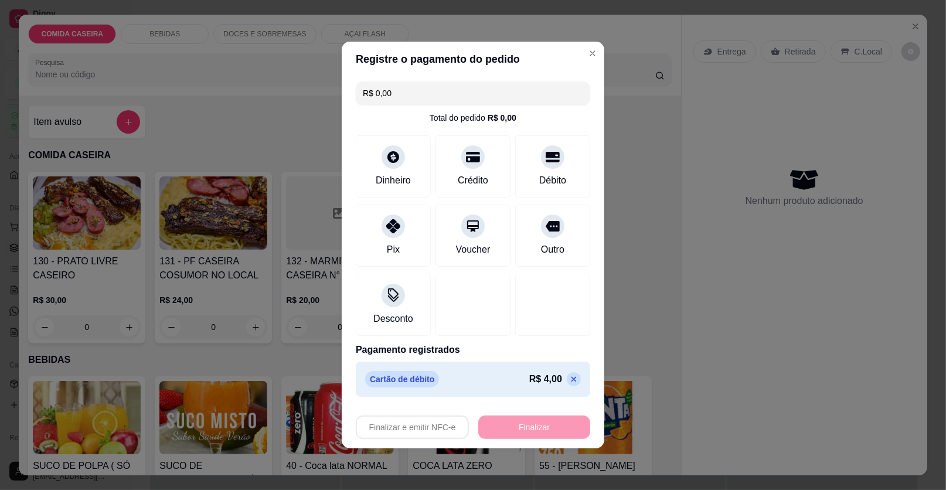
type input "-R$ 4,00"
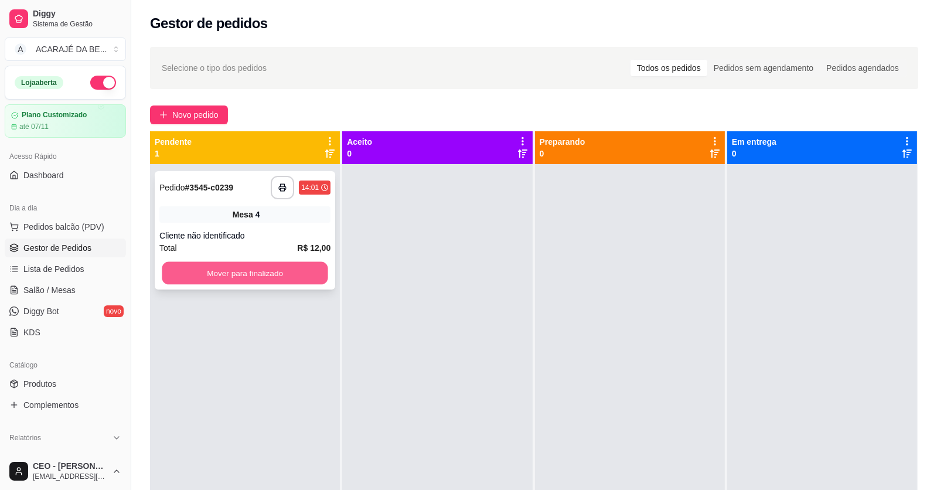
click at [264, 271] on button "Mover para finalizado" at bounding box center [245, 273] width 166 height 23
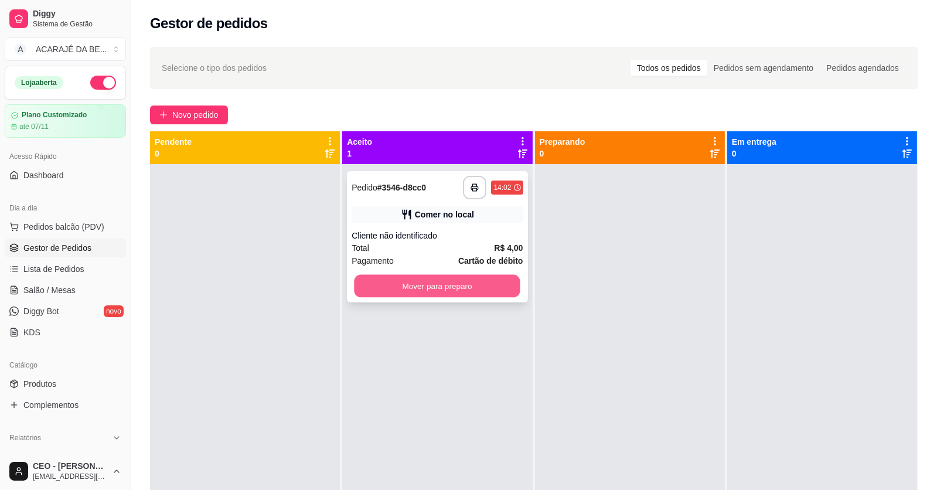
click at [500, 282] on button "Mover para preparo" at bounding box center [437, 286] width 166 height 23
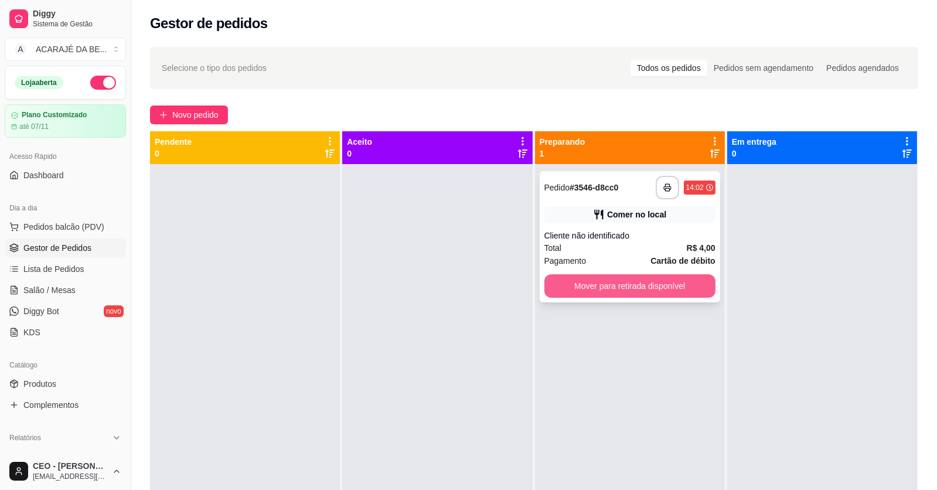
click at [581, 283] on button "Mover para retirada disponível" at bounding box center [629, 285] width 171 height 23
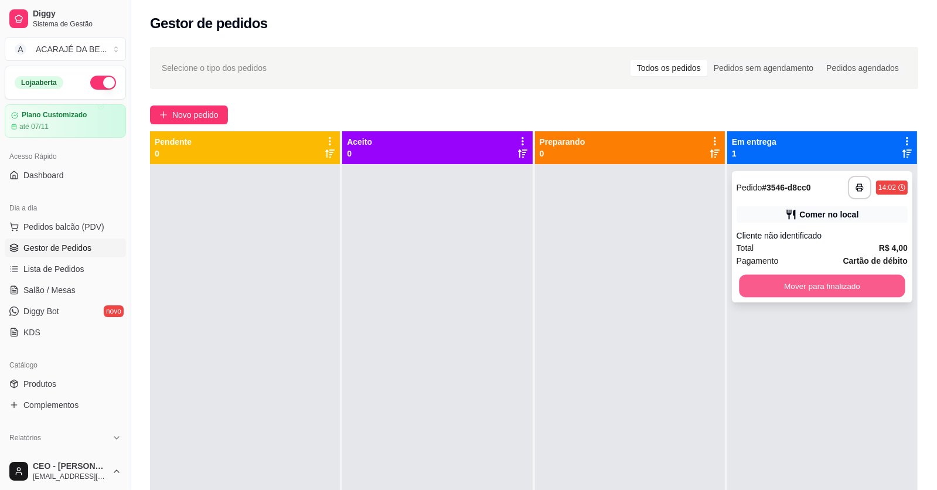
click at [804, 283] on button "Mover para finalizado" at bounding box center [822, 286] width 166 height 23
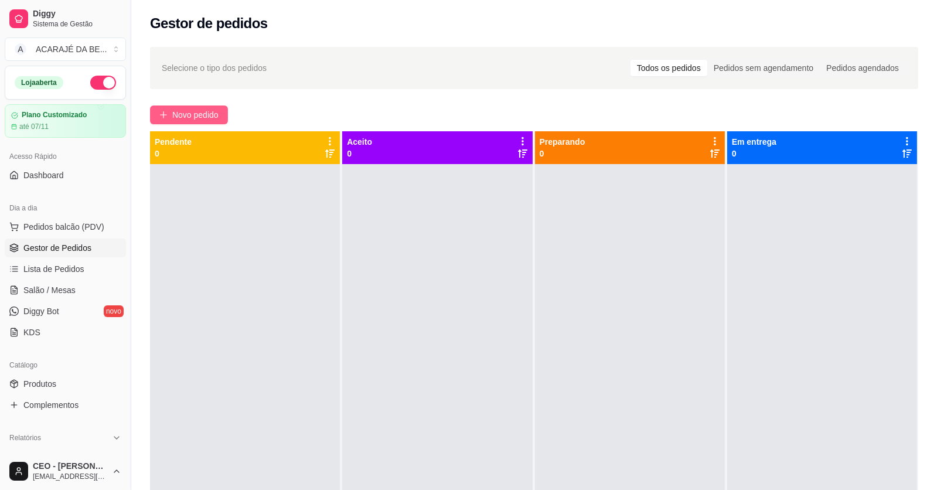
click at [209, 115] on span "Novo pedido" at bounding box center [195, 114] width 46 height 13
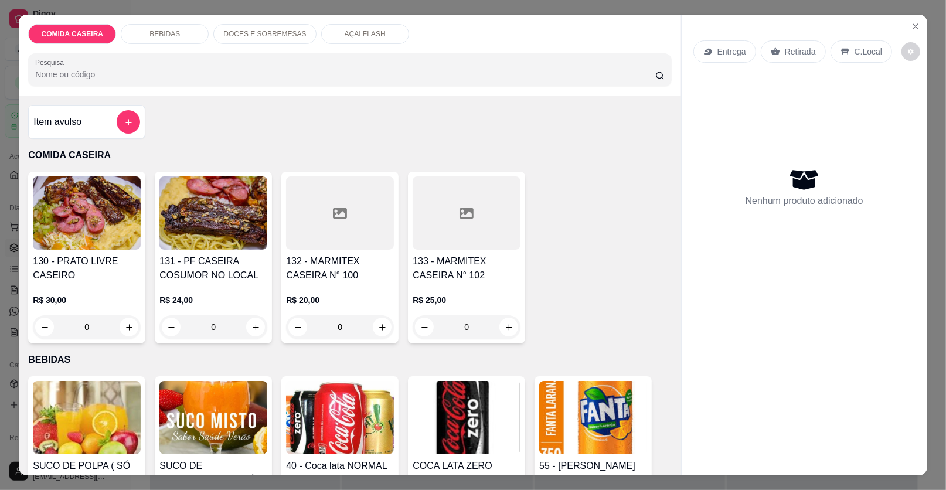
click at [363, 215] on div at bounding box center [340, 212] width 108 height 73
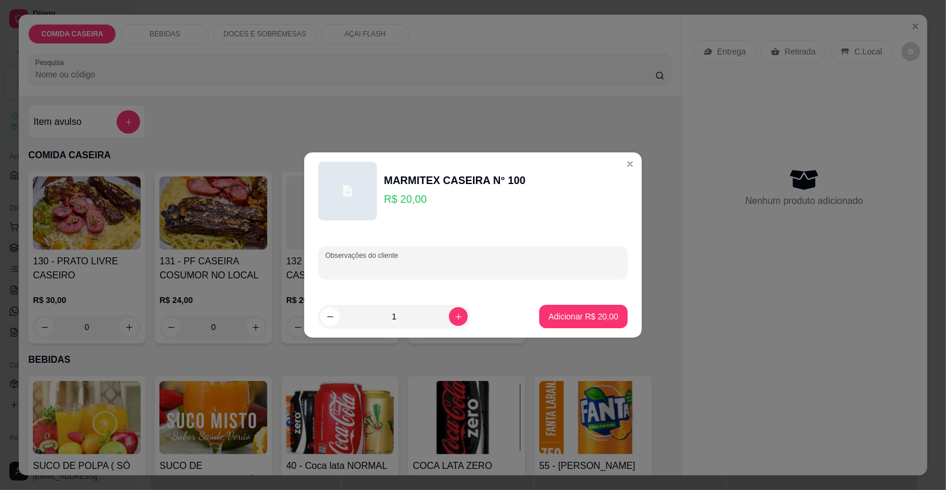
click at [452, 271] on input "Observações do cliente" at bounding box center [472, 267] width 295 height 12
type input "arroz branco macarrao farofa maionese bife"
click at [565, 318] on p "Adicionar R$ 20,00" at bounding box center [584, 316] width 68 height 11
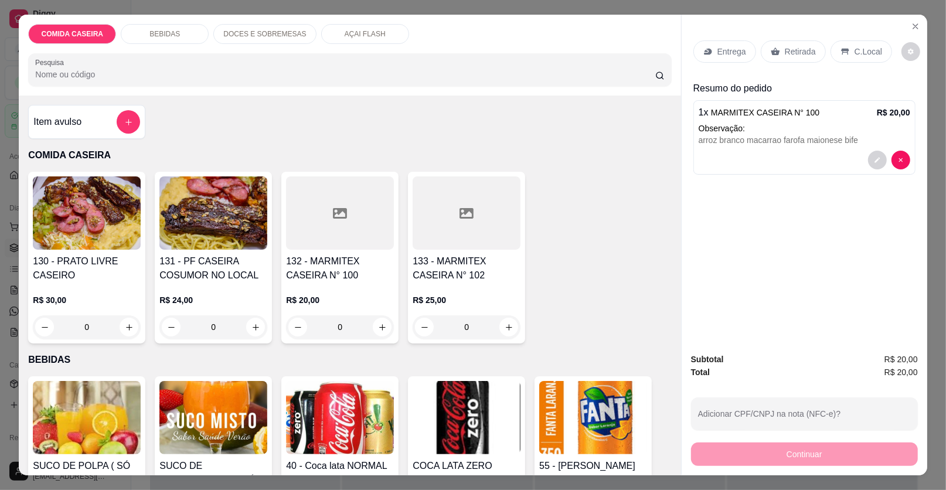
click at [724, 50] on p "Entrega" at bounding box center [731, 52] width 29 height 12
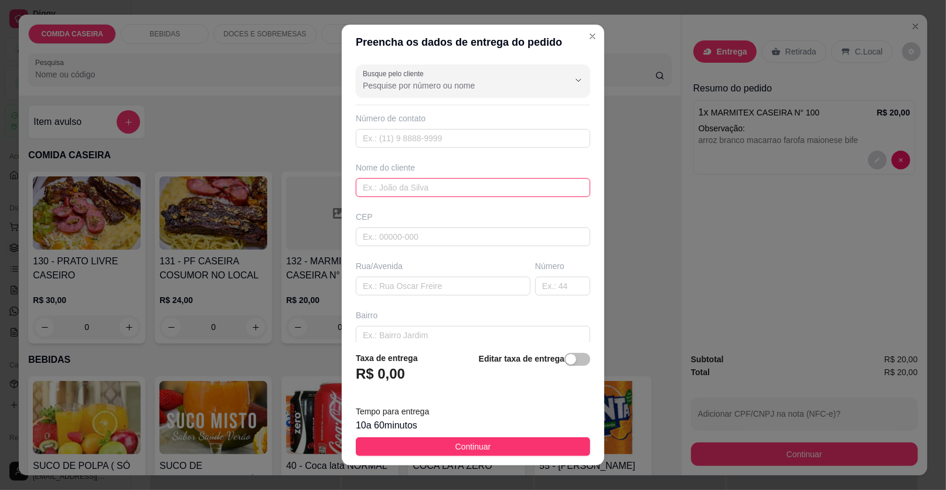
click at [462, 188] on input "text" at bounding box center [473, 187] width 234 height 19
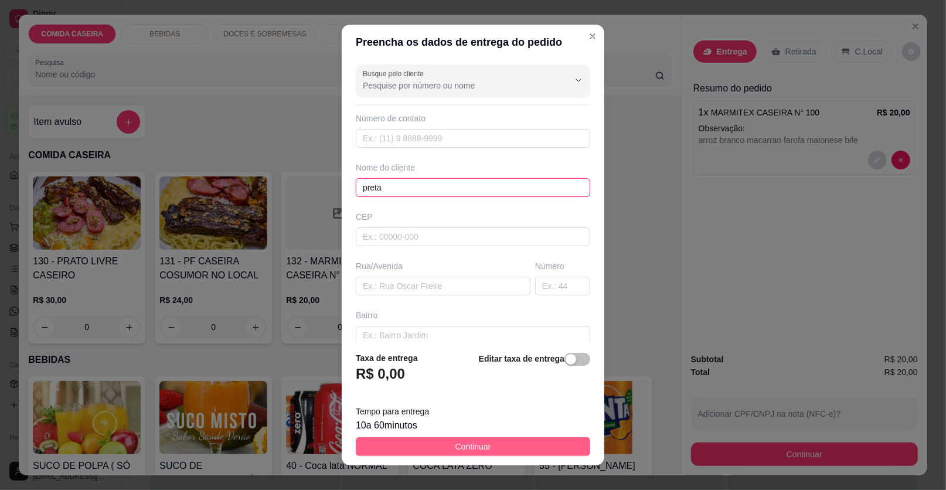
type input "preta"
click at [476, 449] on span "Continuar" at bounding box center [473, 446] width 36 height 13
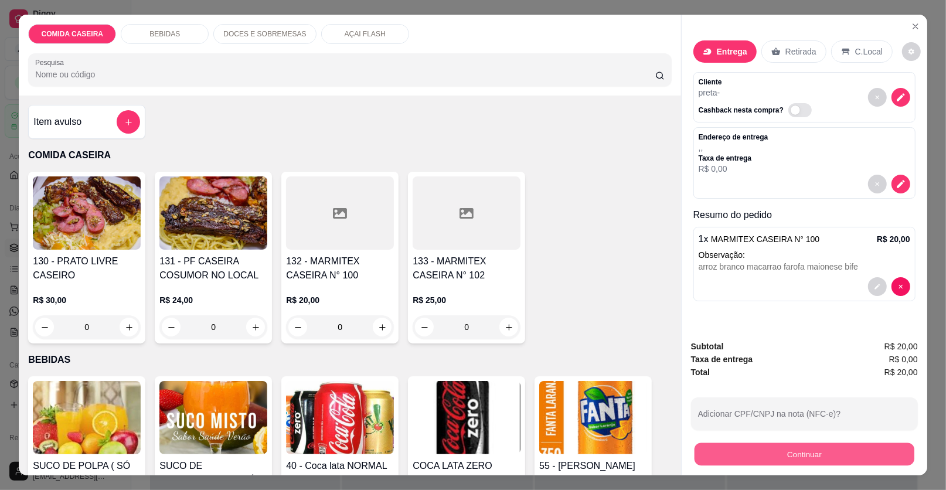
click at [725, 456] on button "Continuar" at bounding box center [804, 454] width 220 height 23
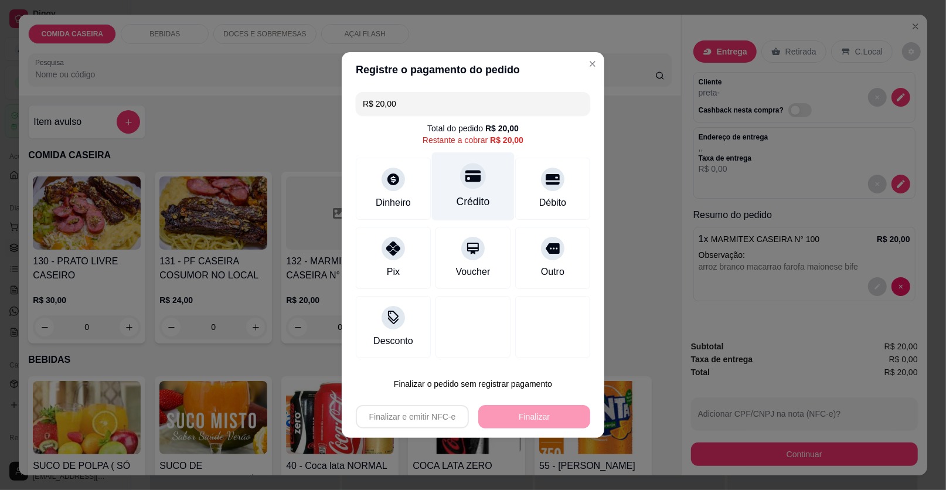
click at [462, 196] on div "Crédito" at bounding box center [472, 201] width 33 height 15
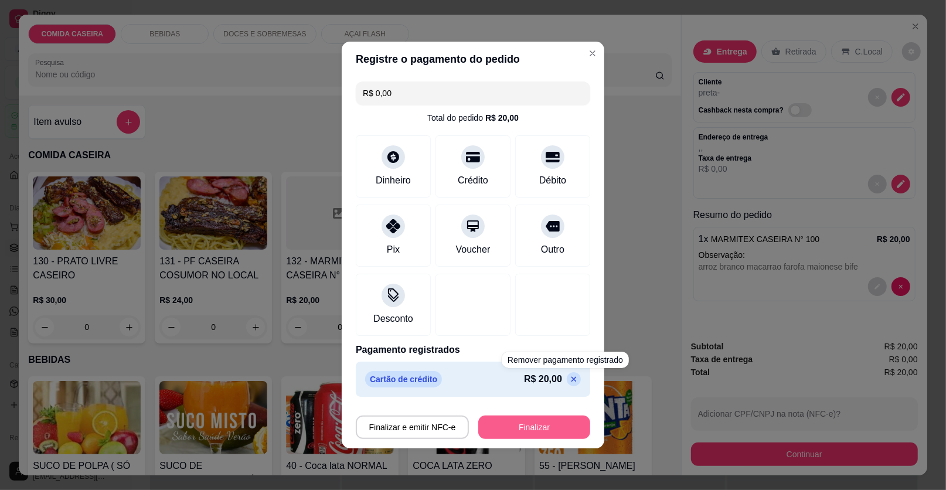
click at [533, 428] on button "Finalizar" at bounding box center [534, 426] width 112 height 23
click at [533, 428] on div "Finalizar e emitir NFC-e Finalizar" at bounding box center [473, 426] width 234 height 23
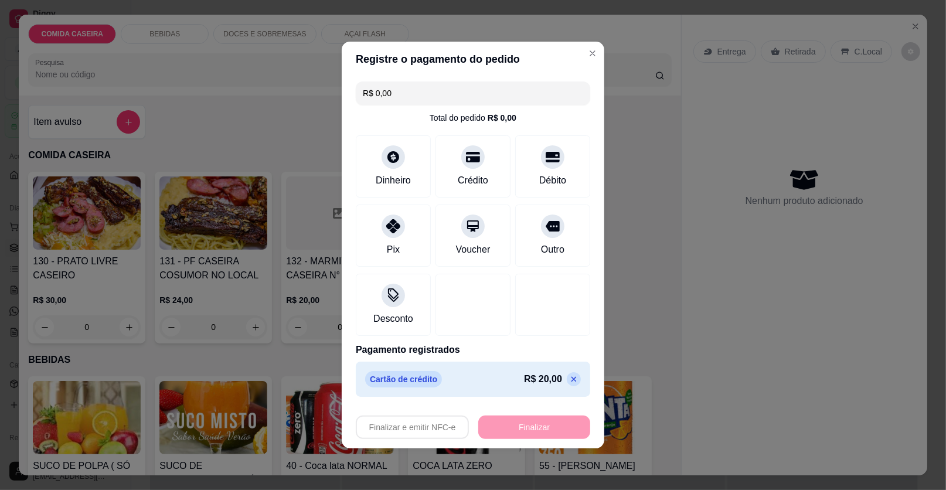
type input "-R$ 20,00"
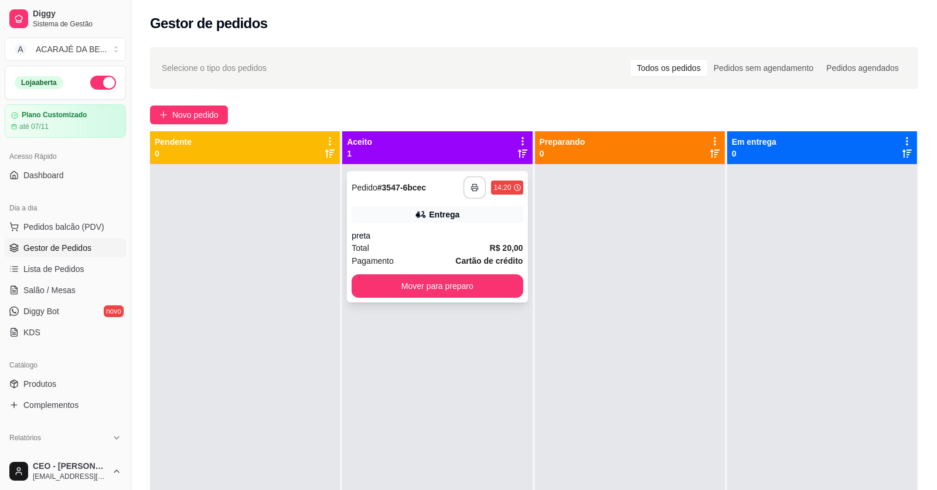
click at [472, 187] on icon "button" at bounding box center [475, 187] width 8 height 8
click at [493, 291] on button "Mover para preparo" at bounding box center [437, 286] width 166 height 23
click at [493, 291] on div "Mover para preparo" at bounding box center [437, 285] width 171 height 23
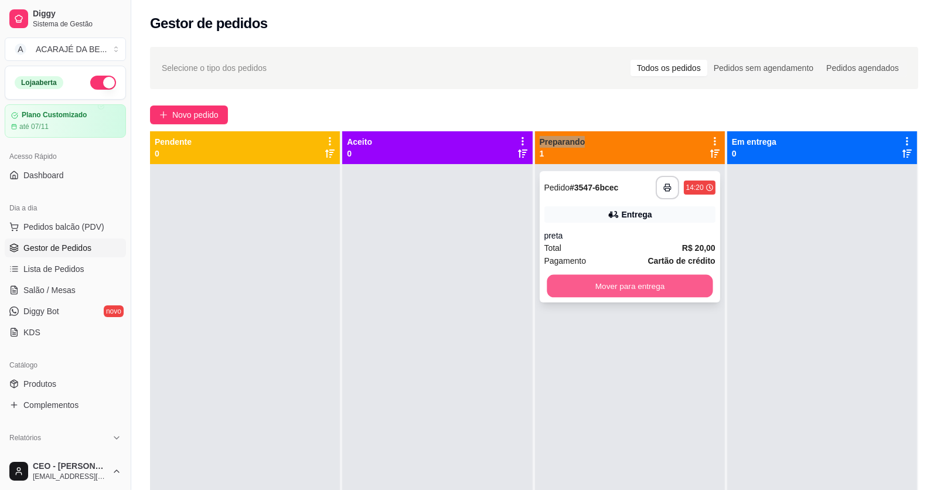
click at [688, 292] on button "Mover para entrega" at bounding box center [630, 286] width 166 height 23
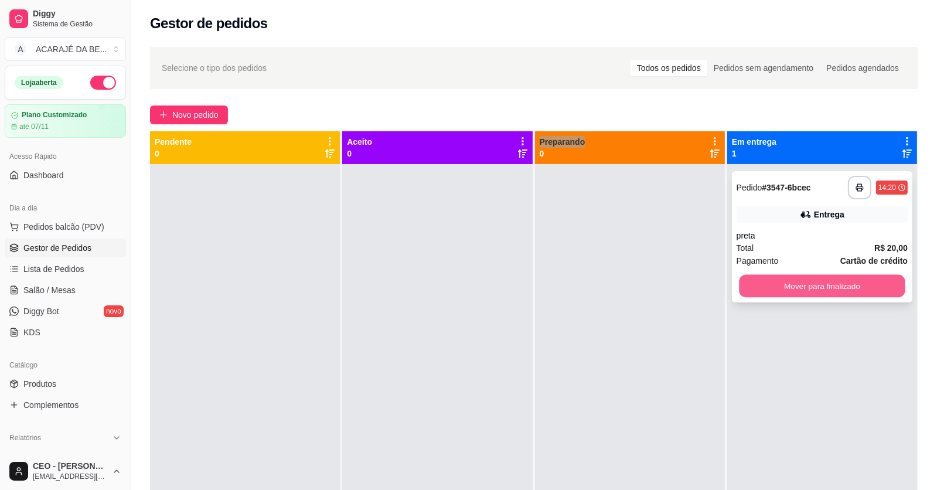
click at [768, 279] on button "Mover para finalizado" at bounding box center [822, 286] width 166 height 23
click at [768, 279] on div "Mover para finalizado" at bounding box center [822, 285] width 171 height 23
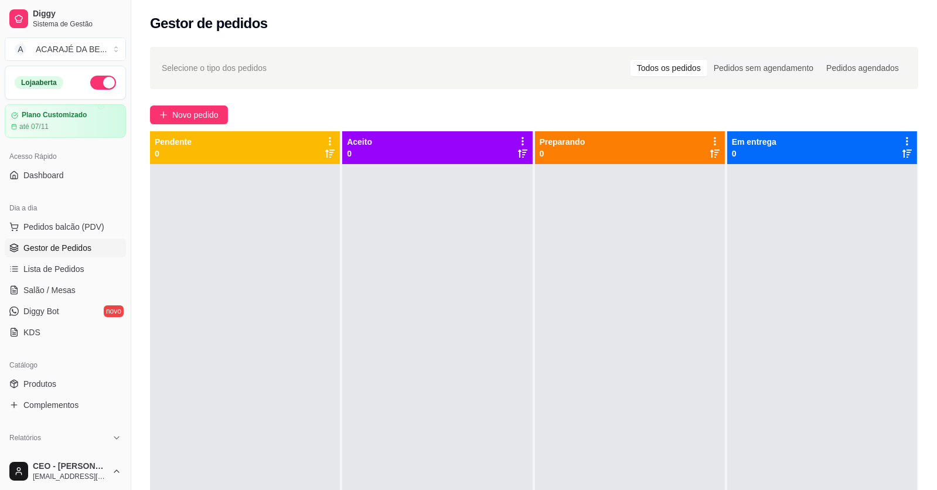
click at [403, 190] on div at bounding box center [437, 409] width 190 height 490
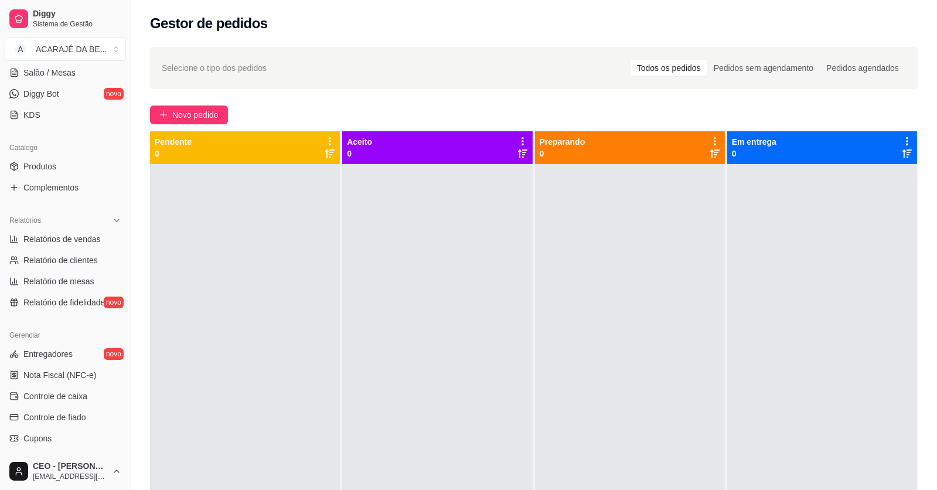
scroll to position [234, 0]
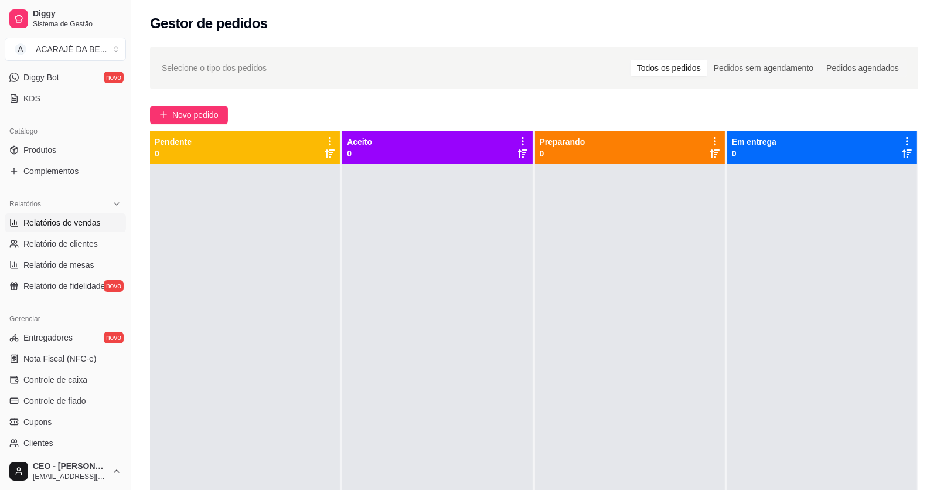
click at [74, 220] on span "Relatórios de vendas" at bounding box center [61, 223] width 77 height 12
select select "ALL"
select select "0"
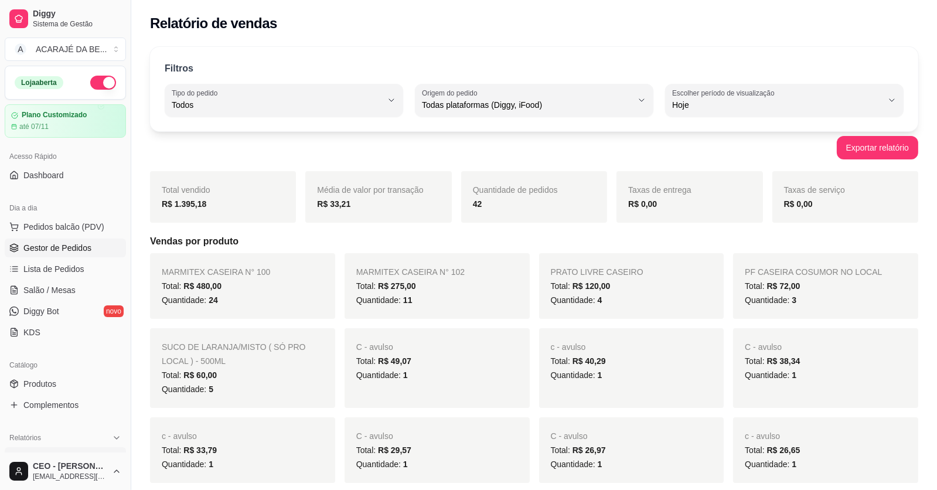
click at [68, 240] on link "Gestor de Pedidos" at bounding box center [65, 247] width 121 height 19
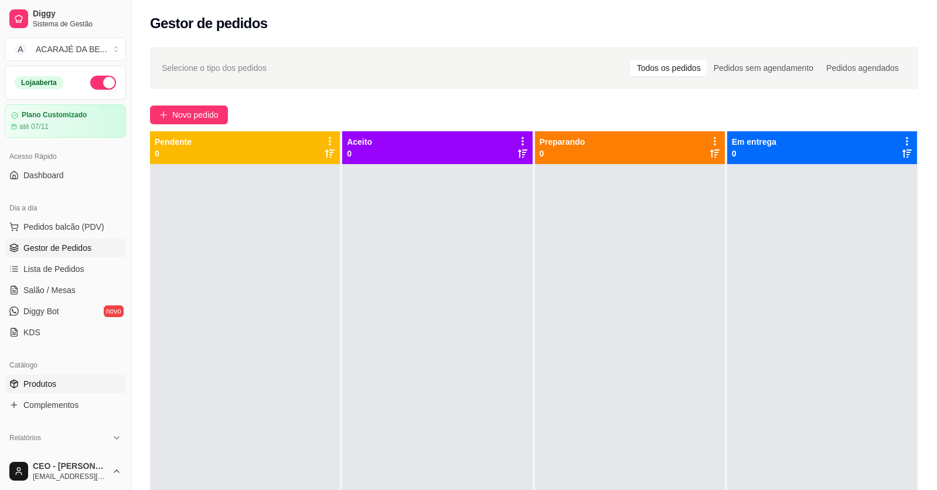
scroll to position [117, 0]
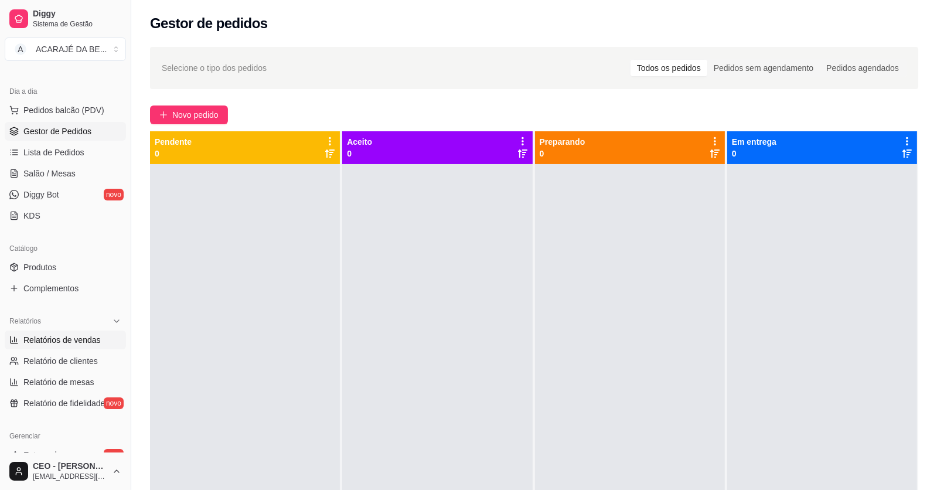
click at [64, 336] on span "Relatórios de vendas" at bounding box center [61, 340] width 77 height 12
select select "ALL"
select select "0"
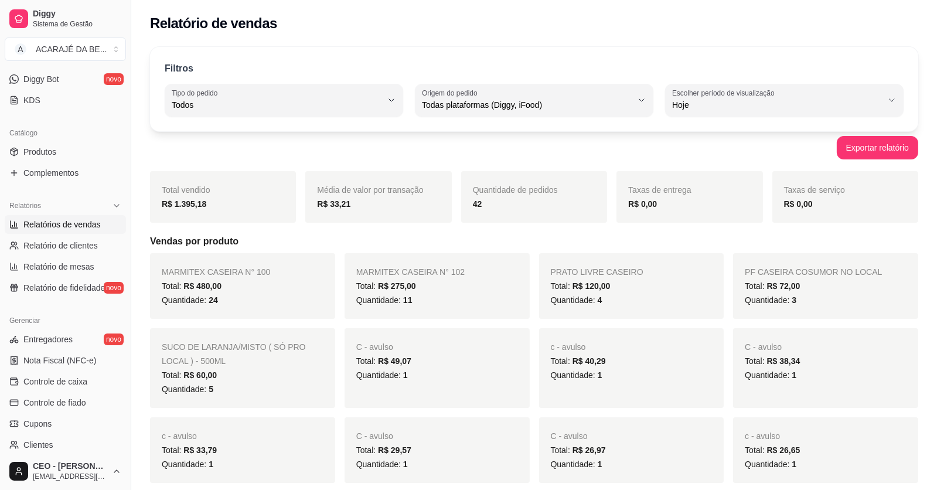
scroll to position [352, 0]
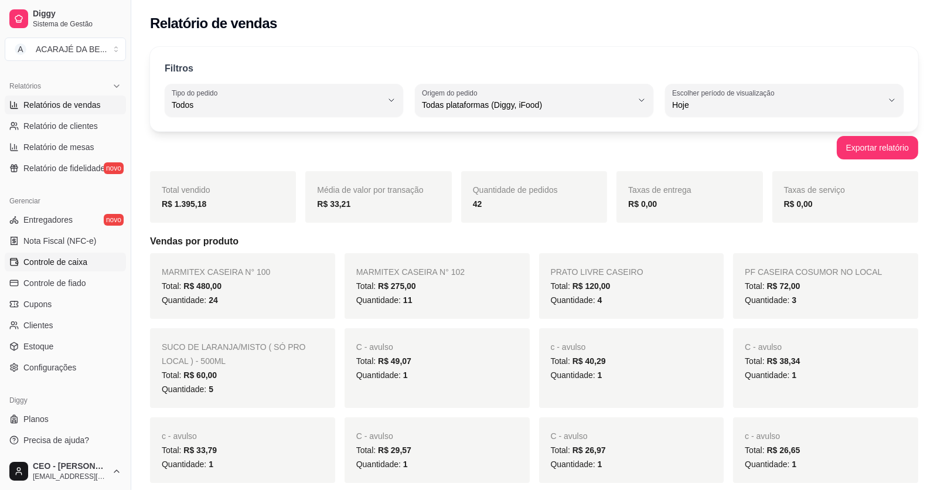
click at [80, 261] on span "Controle de caixa" at bounding box center [55, 262] width 64 height 12
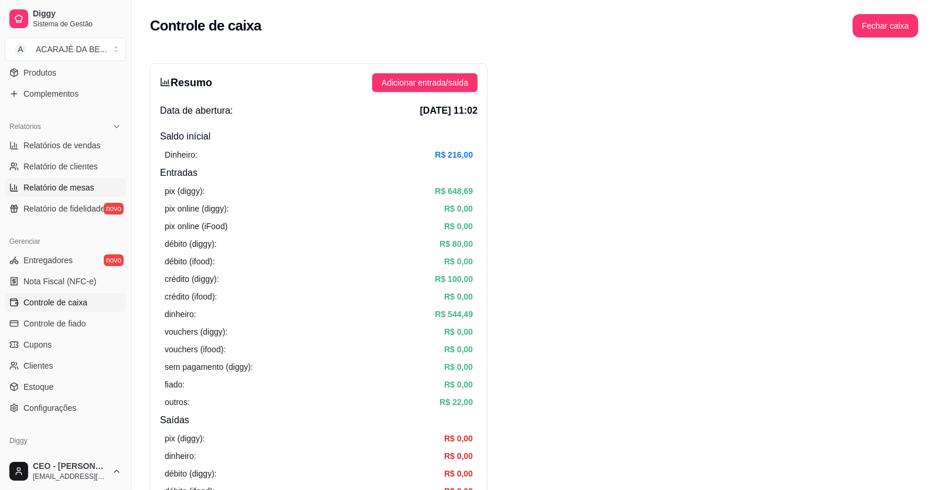
scroll to position [292, 0]
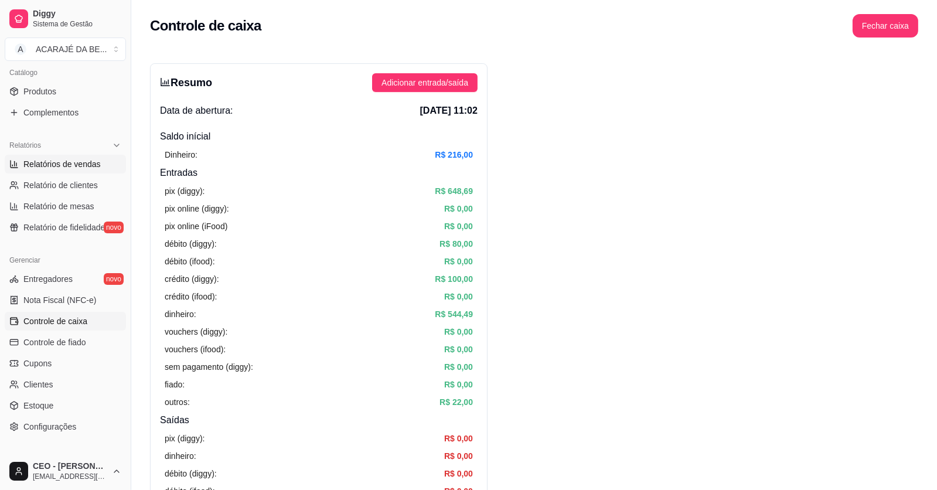
click at [86, 165] on span "Relatórios de vendas" at bounding box center [61, 164] width 77 height 12
select select "ALL"
select select "0"
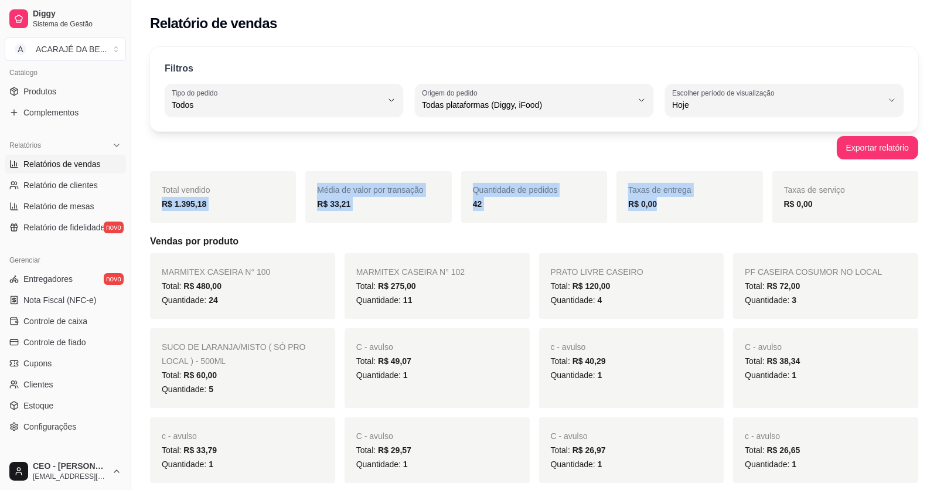
drag, startPoint x: 151, startPoint y: 210, endPoint x: 701, endPoint y: 221, distance: 550.9
click at [701, 221] on div "Total vendido R$ 1.395,18 Média de valor por transação R$ 33,21 Quantidade de p…" at bounding box center [534, 197] width 768 height 52
copy div "R$ 1.395,18 Média de valor por transação R$ 33,21 Quantidade de pedidos 42 Taxa…"
click at [50, 296] on span "Nota Fiscal (NFC-e)" at bounding box center [59, 300] width 73 height 12
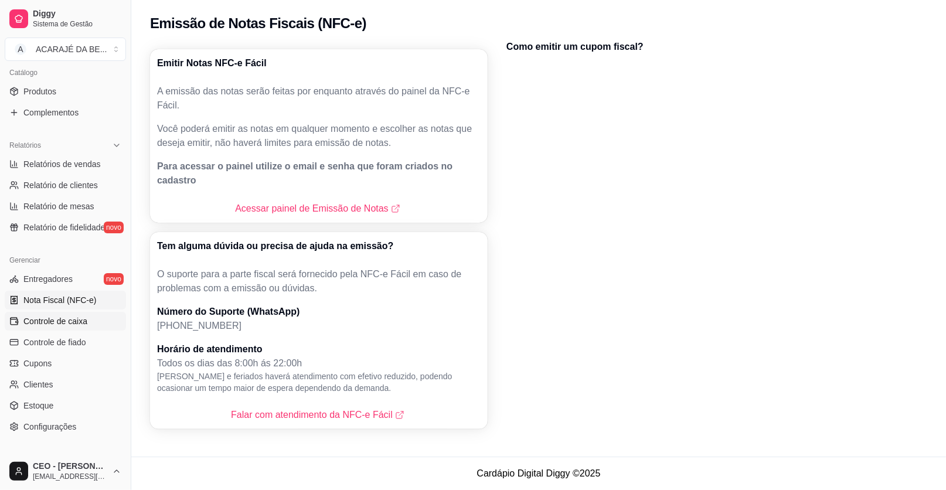
click at [62, 316] on span "Controle de caixa" at bounding box center [55, 321] width 64 height 12
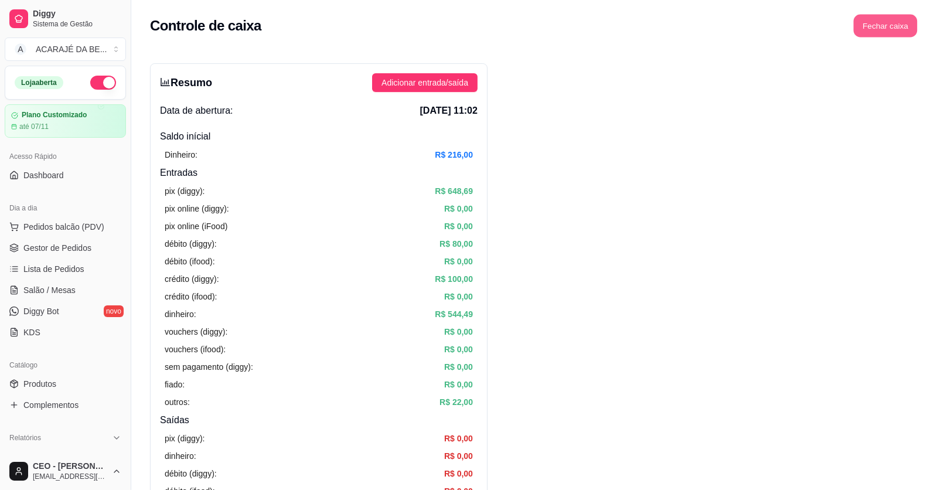
click at [904, 26] on button "Fechar caixa" at bounding box center [886, 26] width 64 height 23
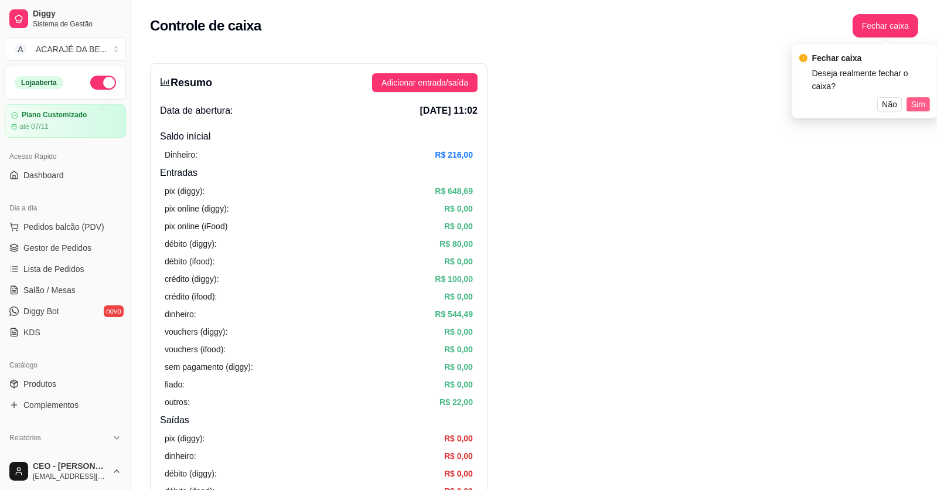
click at [921, 98] on span "Sim" at bounding box center [918, 104] width 14 height 13
